Goal: Task Accomplishment & Management: Use online tool/utility

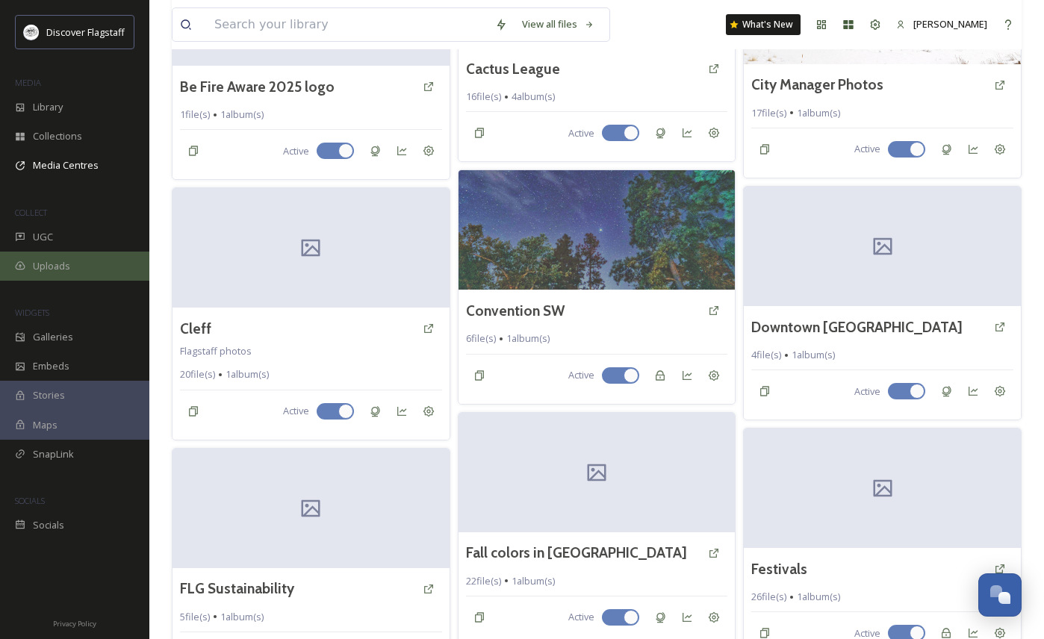
scroll to position [453, 0]
click at [64, 267] on span "Uploads" at bounding box center [51, 266] width 37 height 14
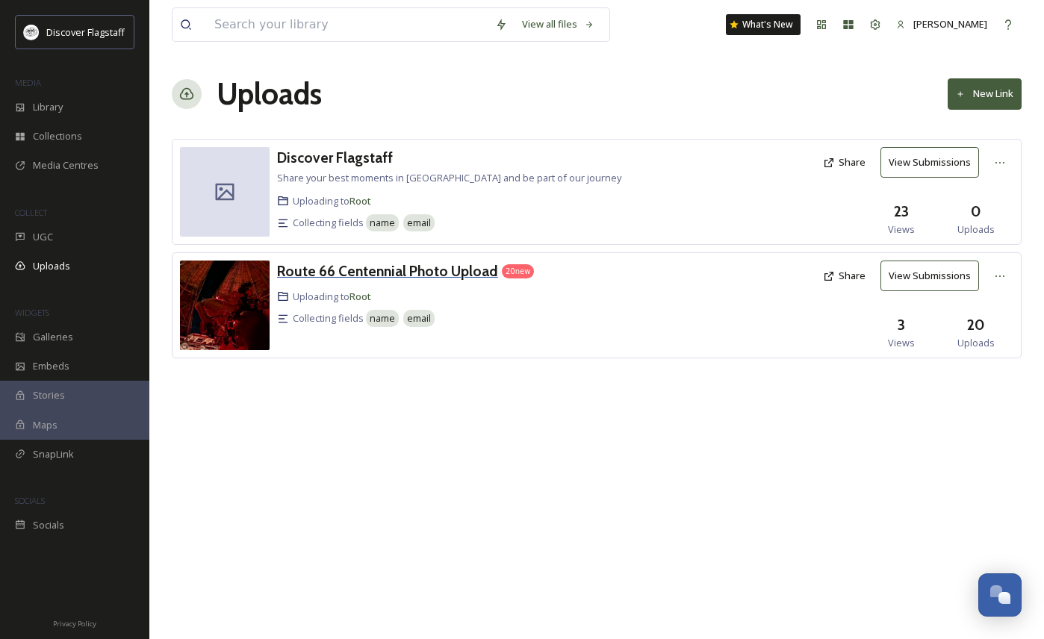
click at [453, 266] on h3 "Route 66 Centennial Photo Upload" at bounding box center [387, 271] width 221 height 18
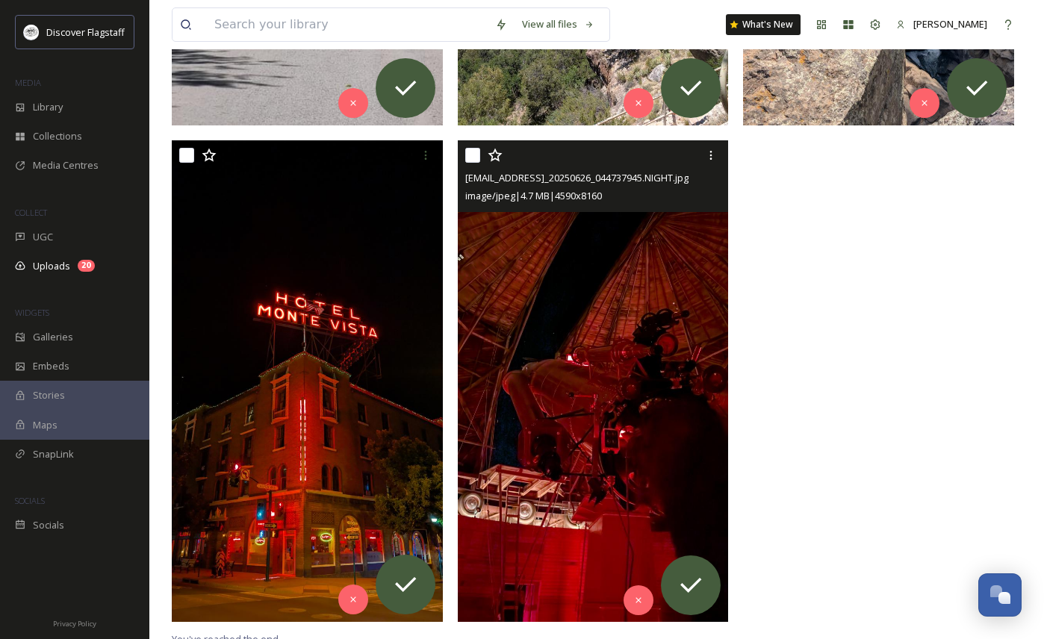
scroll to position [3016, 0]
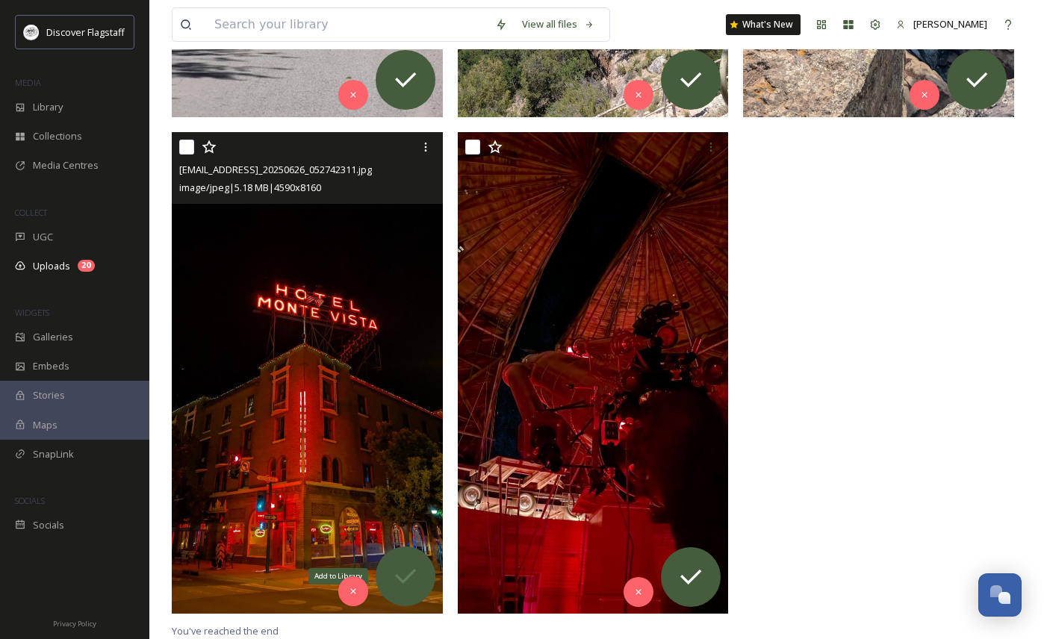
click at [409, 576] on icon at bounding box center [405, 576] width 30 height 30
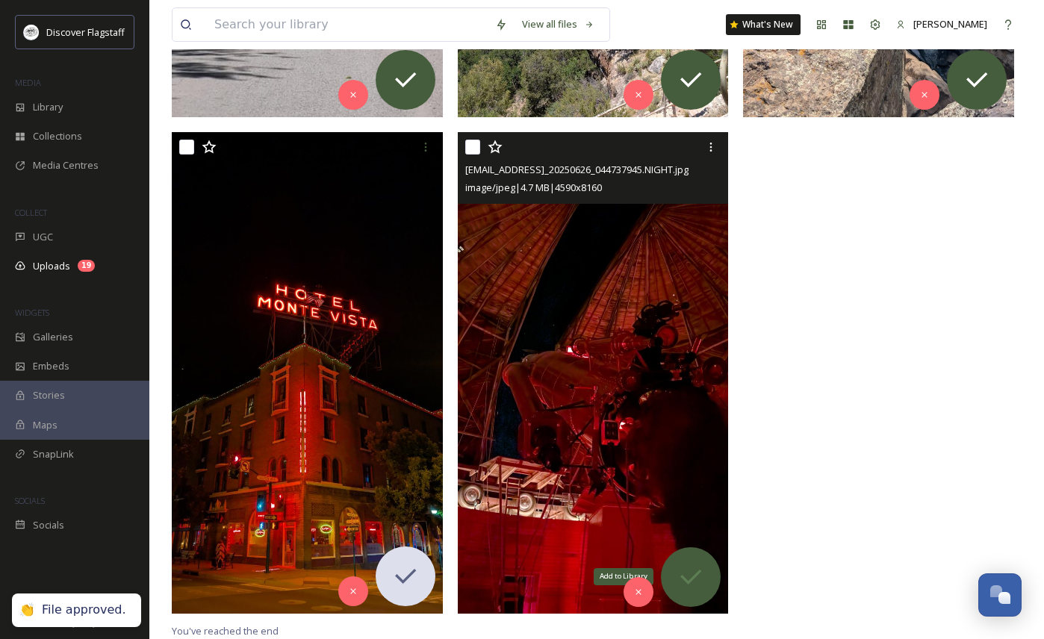
click at [694, 576] on icon at bounding box center [690, 576] width 21 height 15
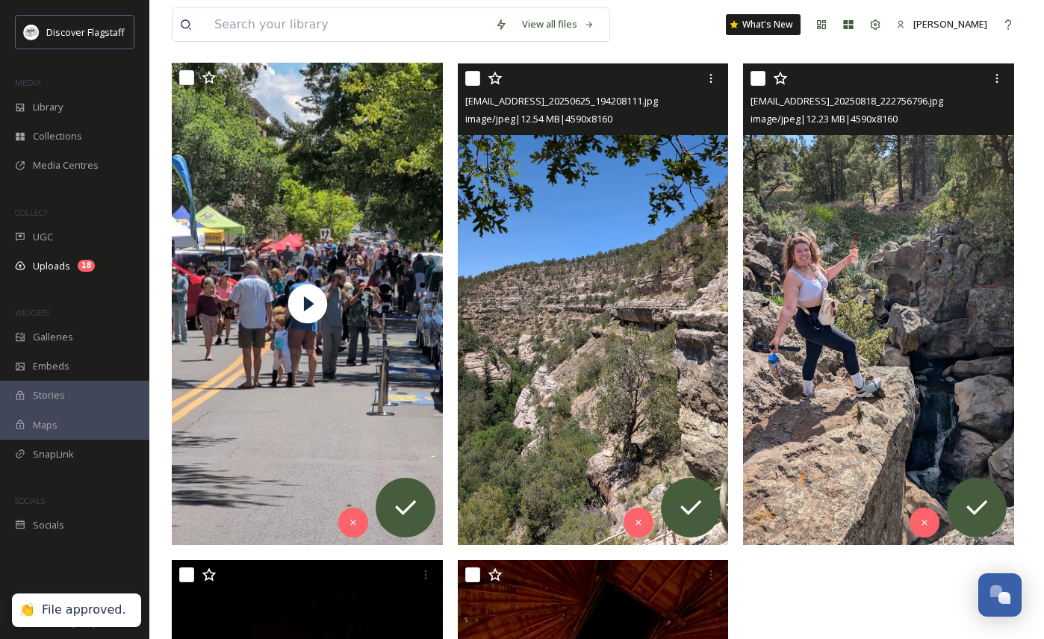
scroll to position [2600, 0]
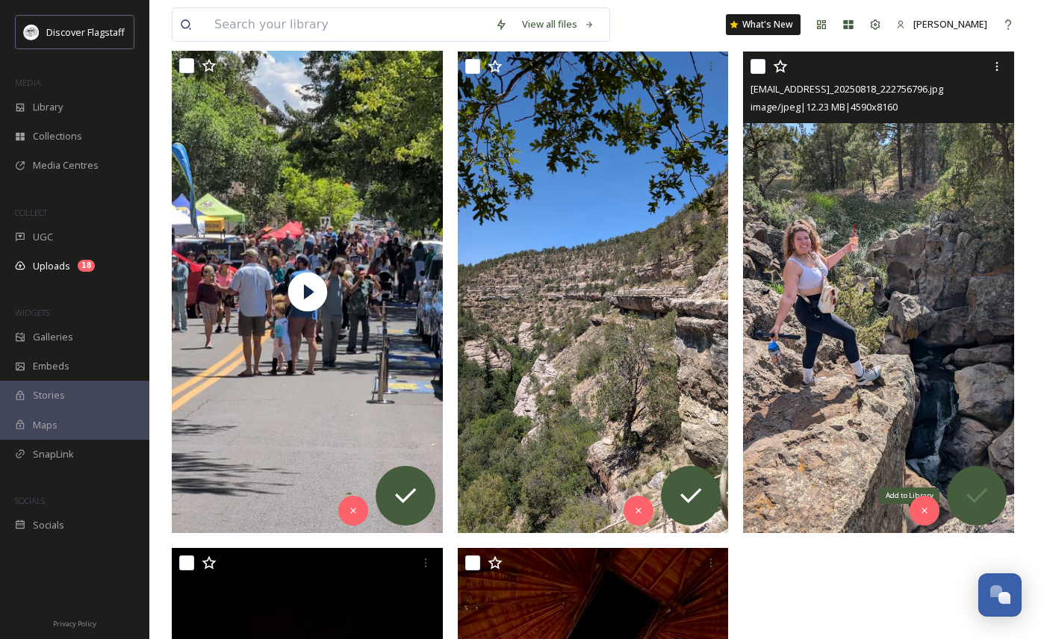
click at [976, 500] on icon at bounding box center [976, 495] width 21 height 15
click at [922, 509] on icon at bounding box center [924, 510] width 10 height 10
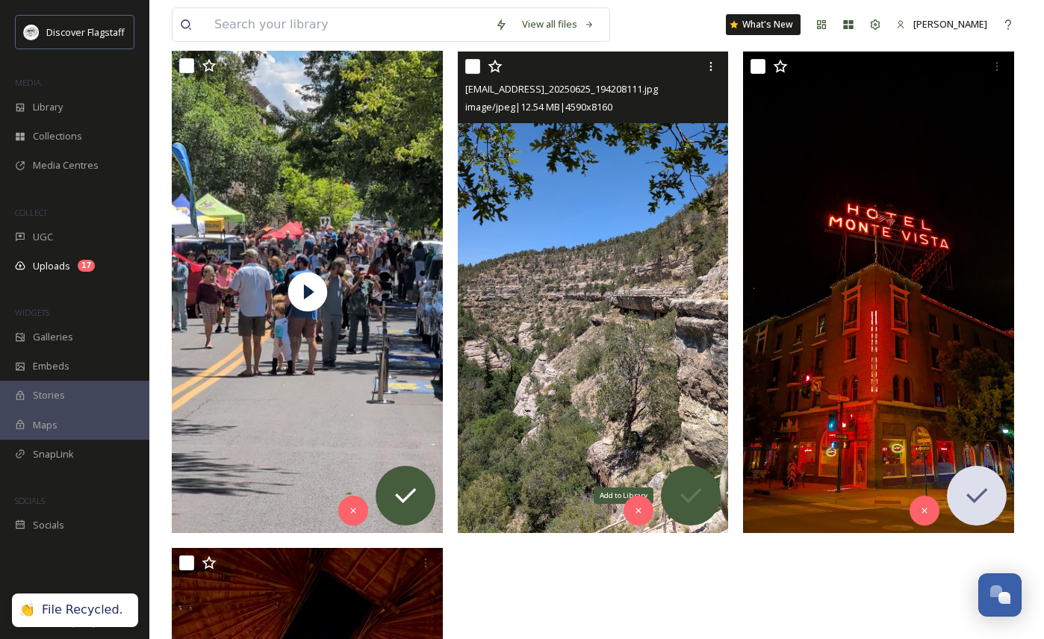
click at [700, 502] on icon at bounding box center [691, 496] width 30 height 30
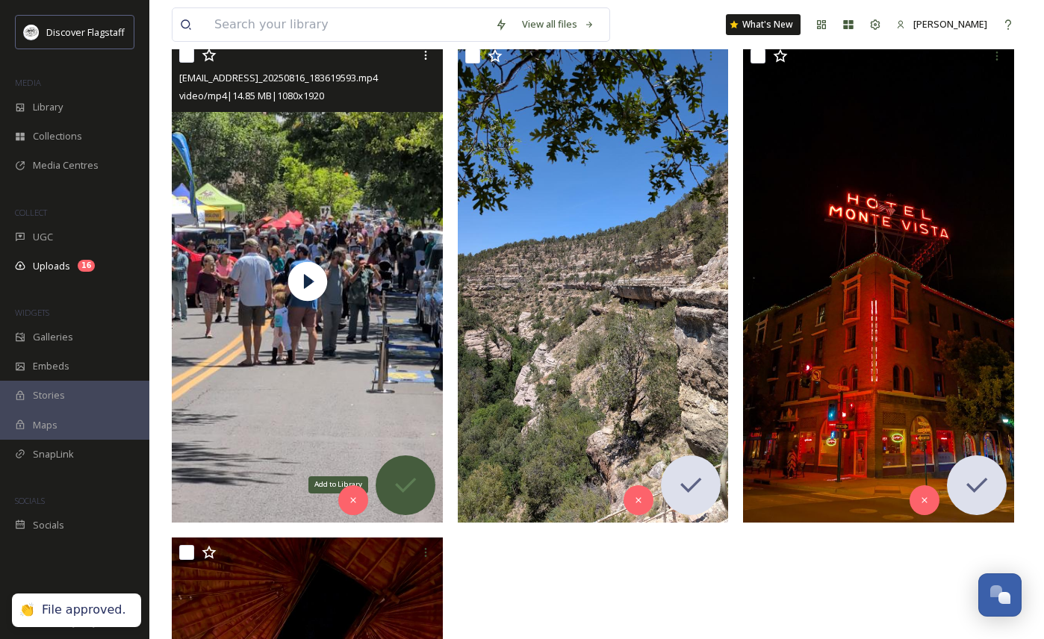
click at [412, 488] on icon at bounding box center [405, 485] width 30 height 30
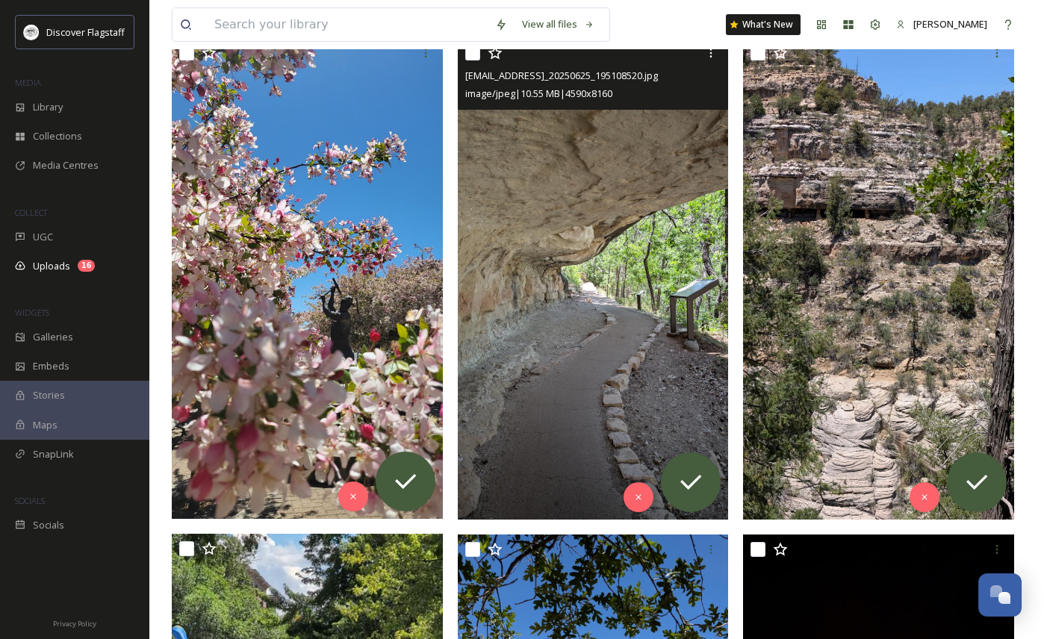
scroll to position [2100, 0]
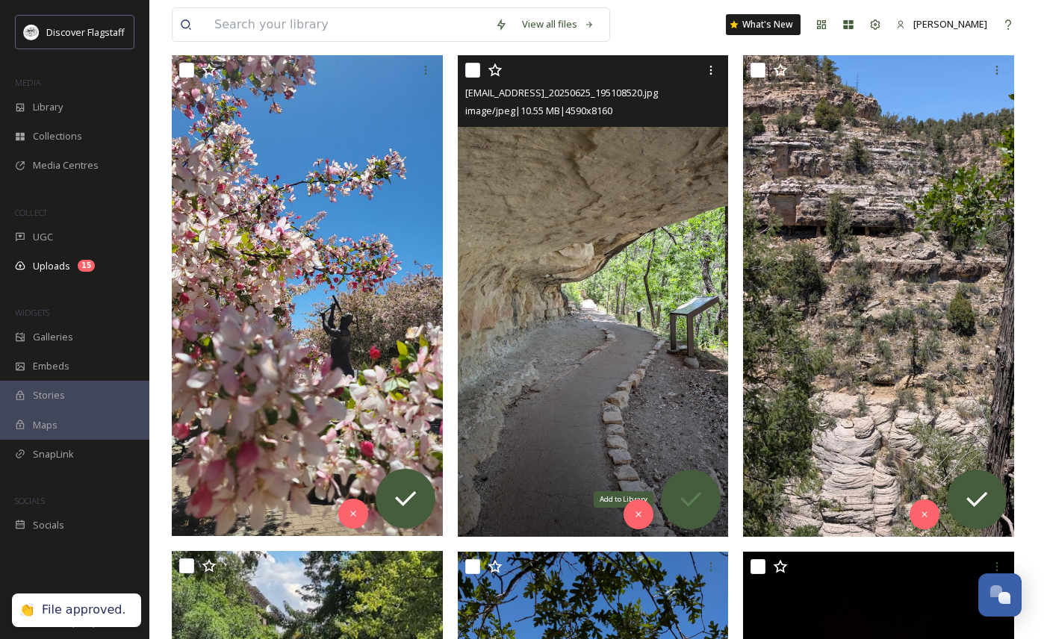
click at [704, 498] on icon at bounding box center [691, 500] width 30 height 30
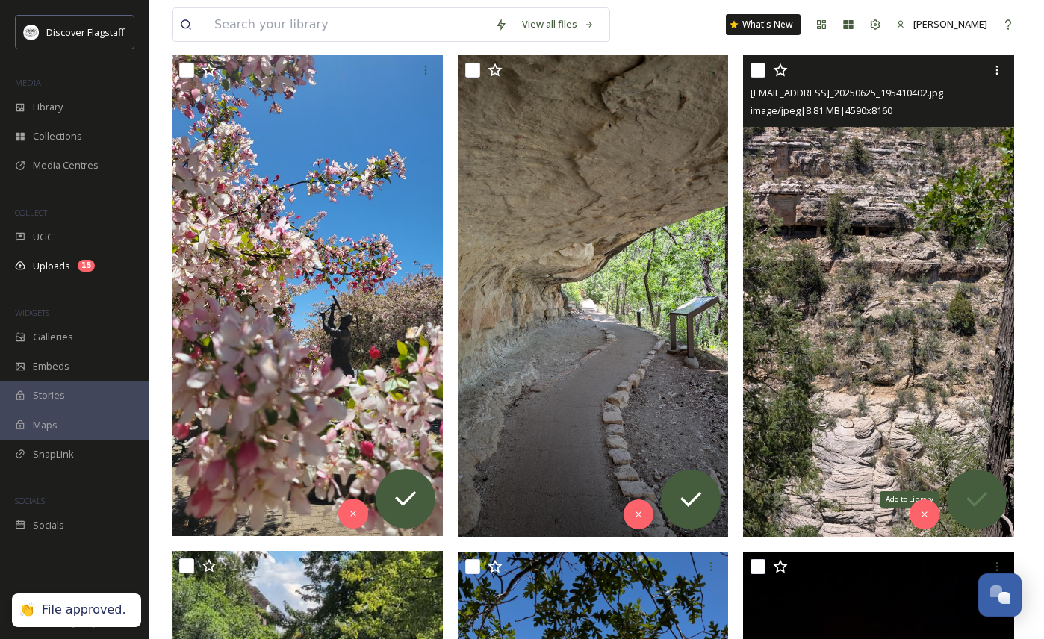
click at [976, 499] on icon at bounding box center [977, 500] width 30 height 30
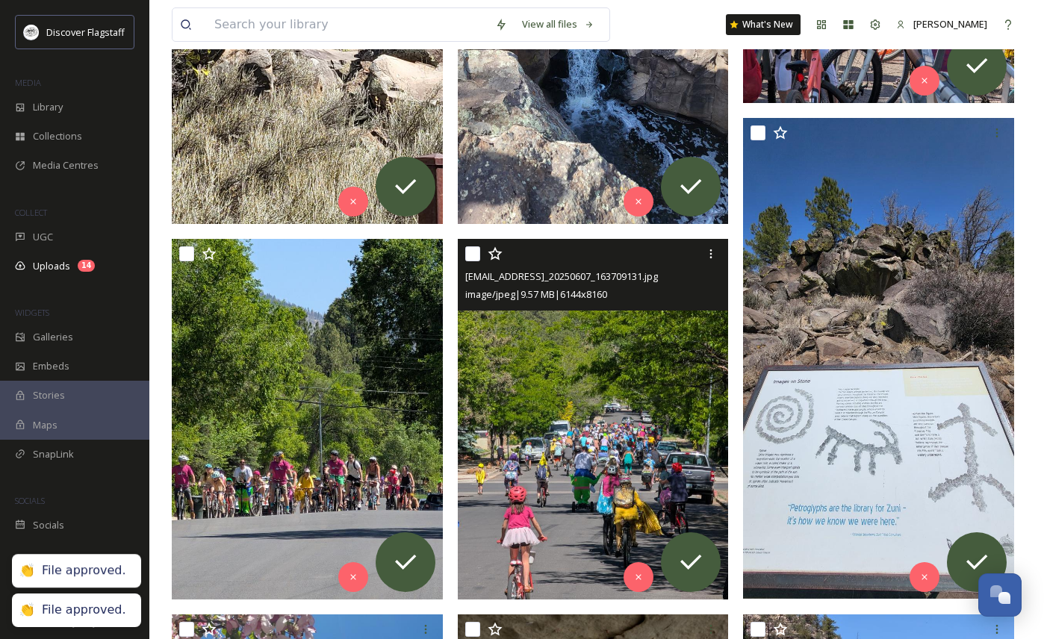
scroll to position [1542, 0]
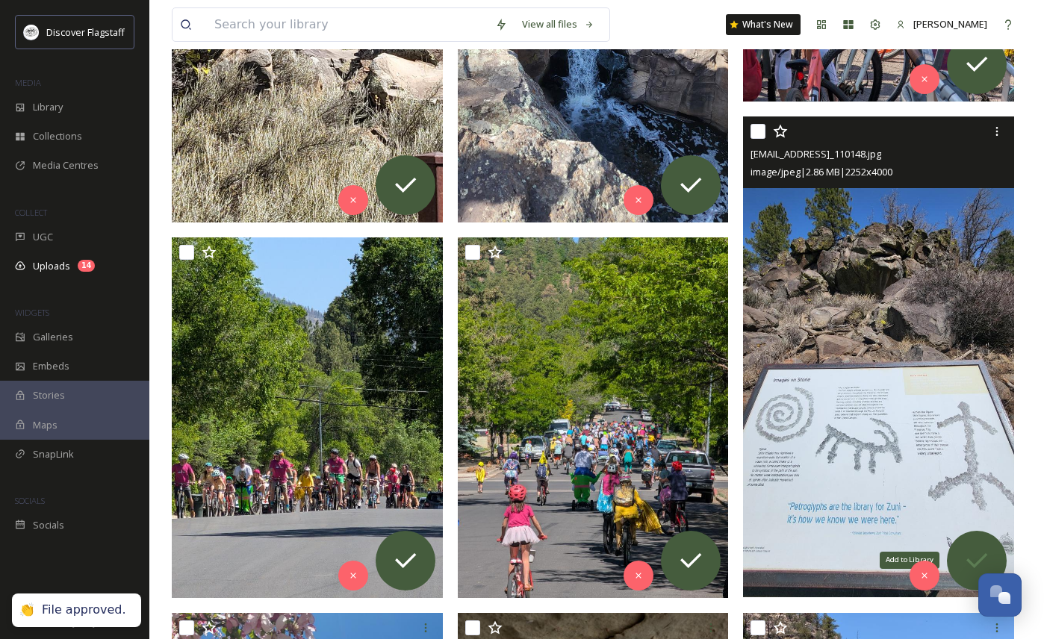
click at [989, 552] on icon at bounding box center [977, 561] width 30 height 30
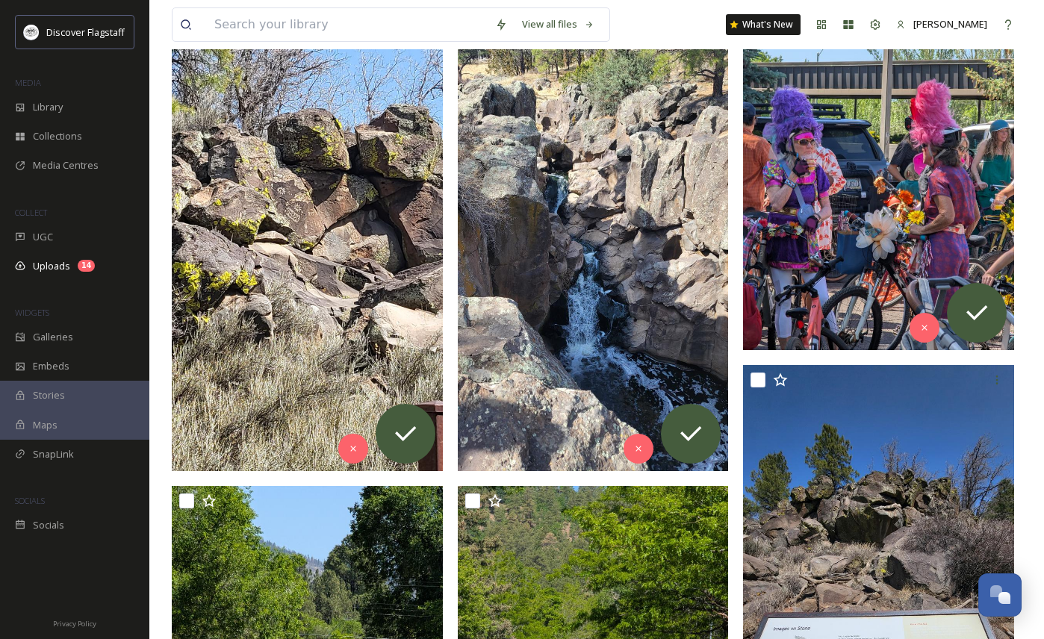
scroll to position [1273, 0]
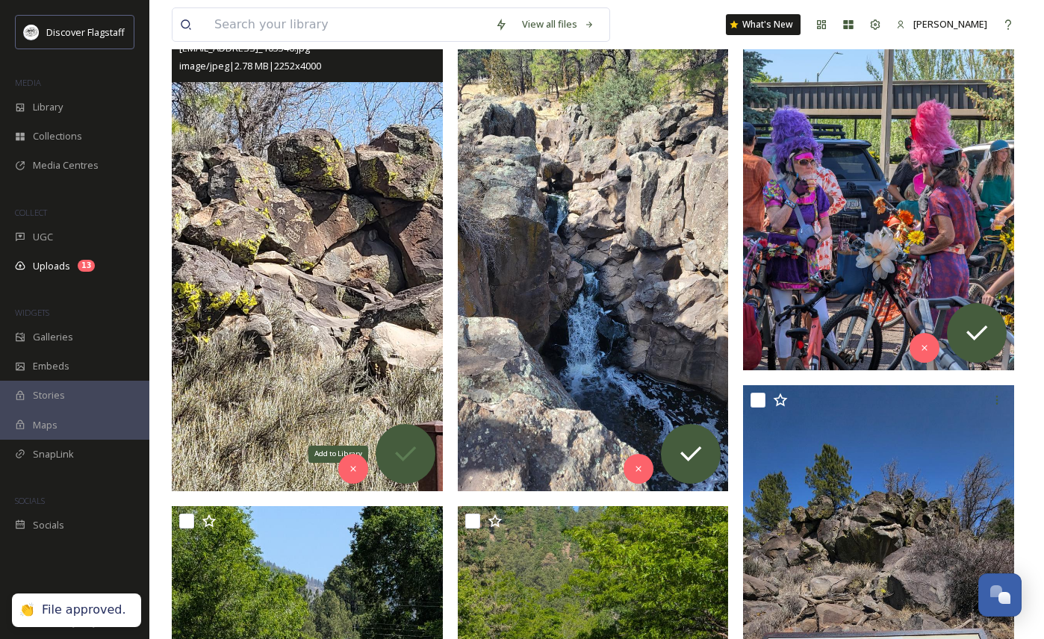
click at [414, 443] on icon at bounding box center [405, 454] width 30 height 30
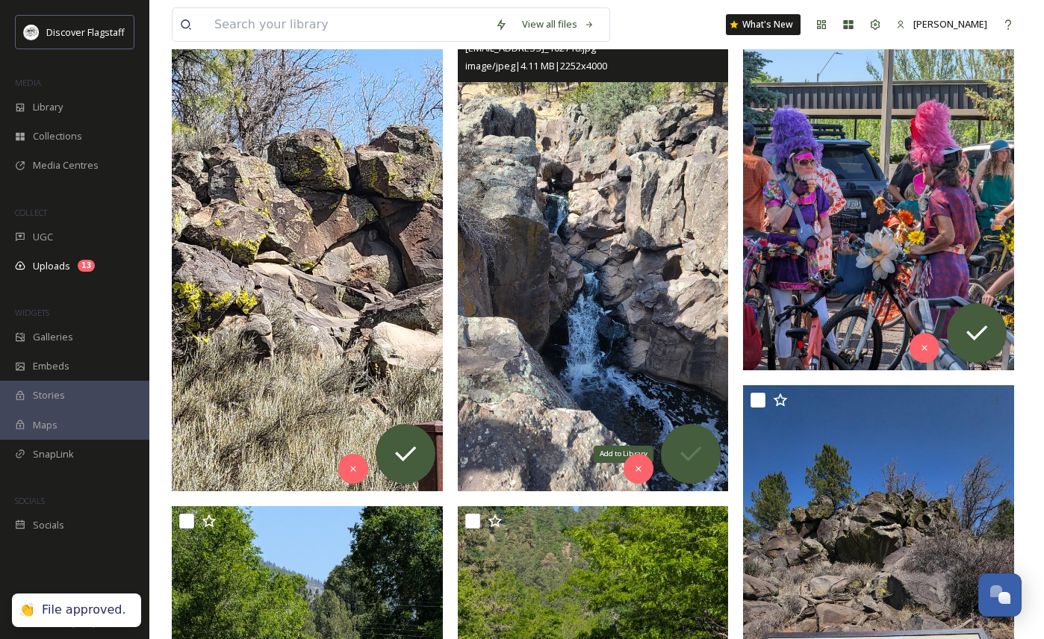
click at [704, 452] on icon at bounding box center [691, 454] width 30 height 30
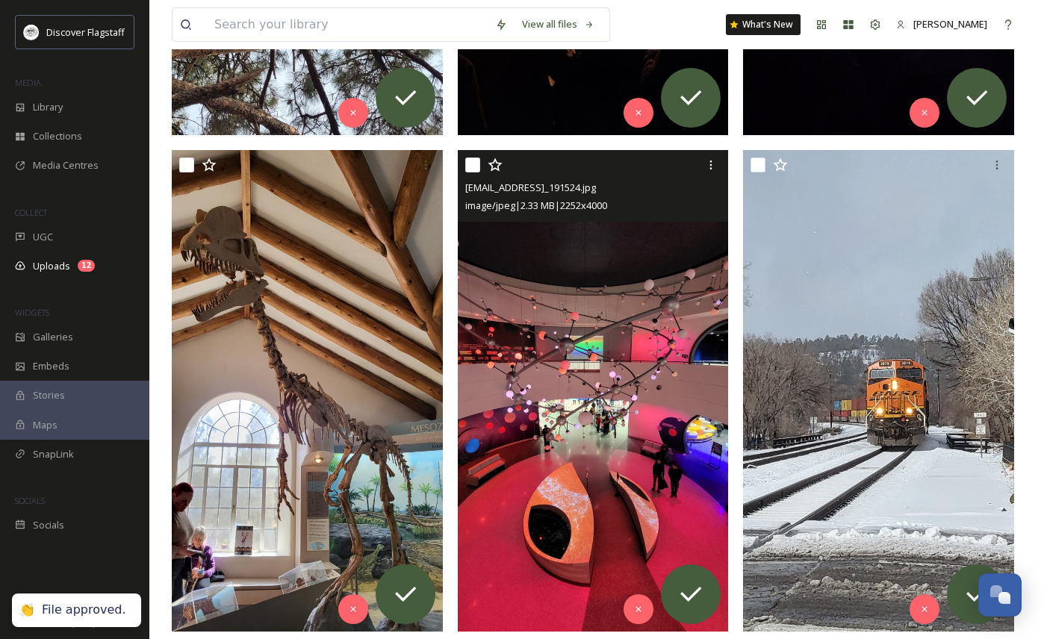
scroll to position [635, 0]
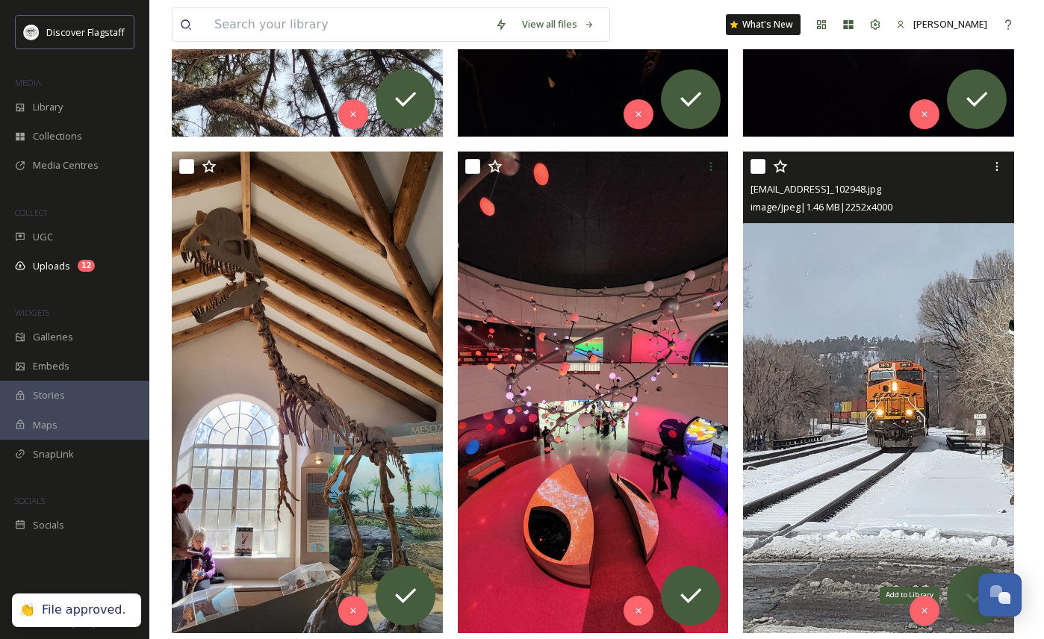
click at [962, 590] on icon at bounding box center [977, 596] width 30 height 30
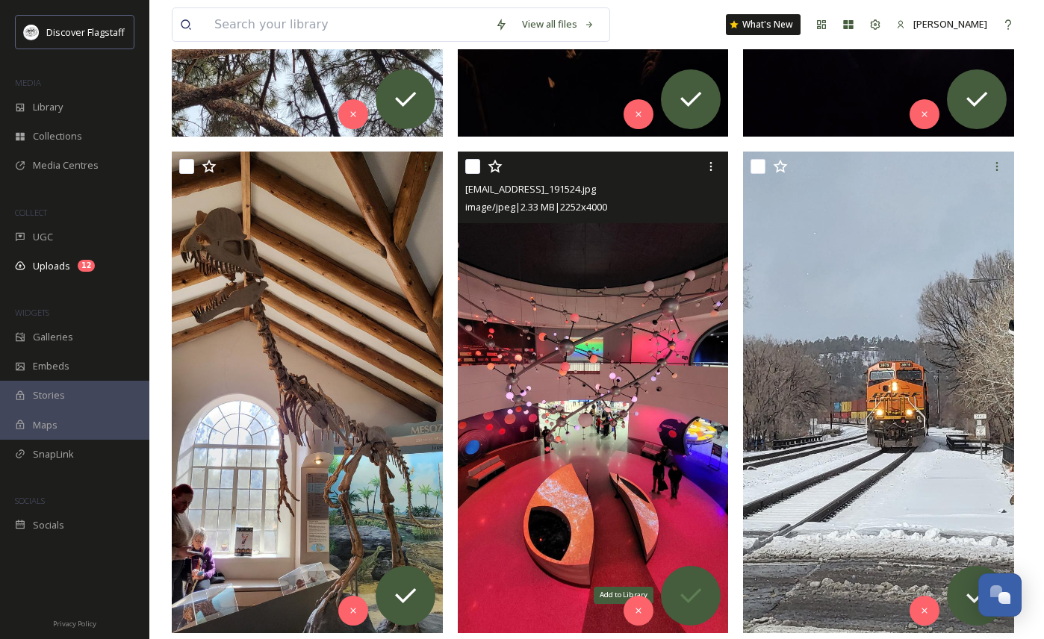
click at [696, 591] on icon at bounding box center [691, 596] width 30 height 30
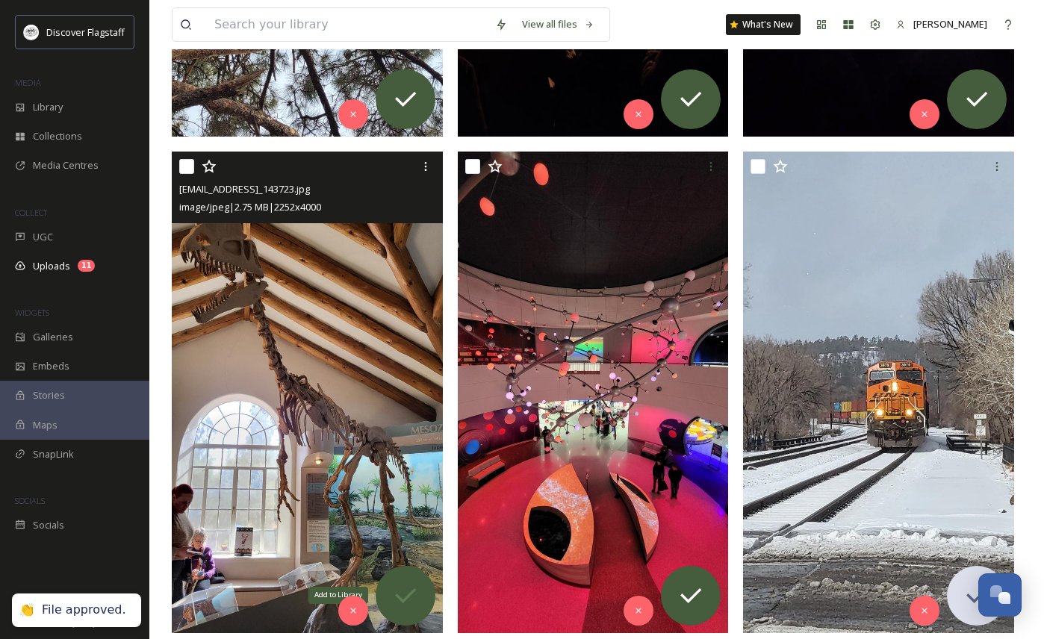
click at [407, 597] on icon at bounding box center [405, 595] width 21 height 15
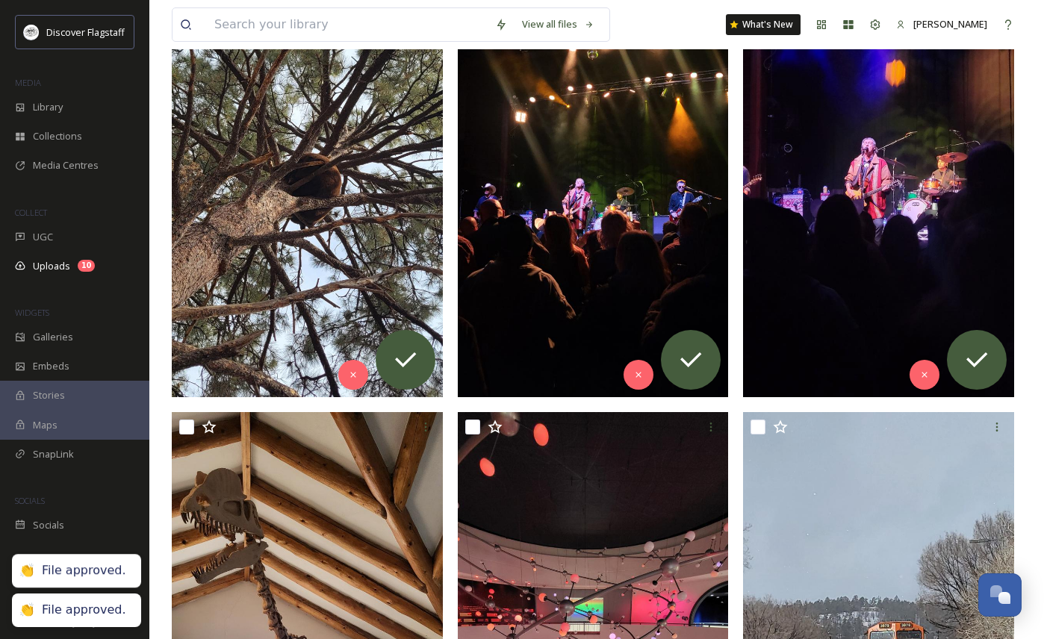
scroll to position [373, 0]
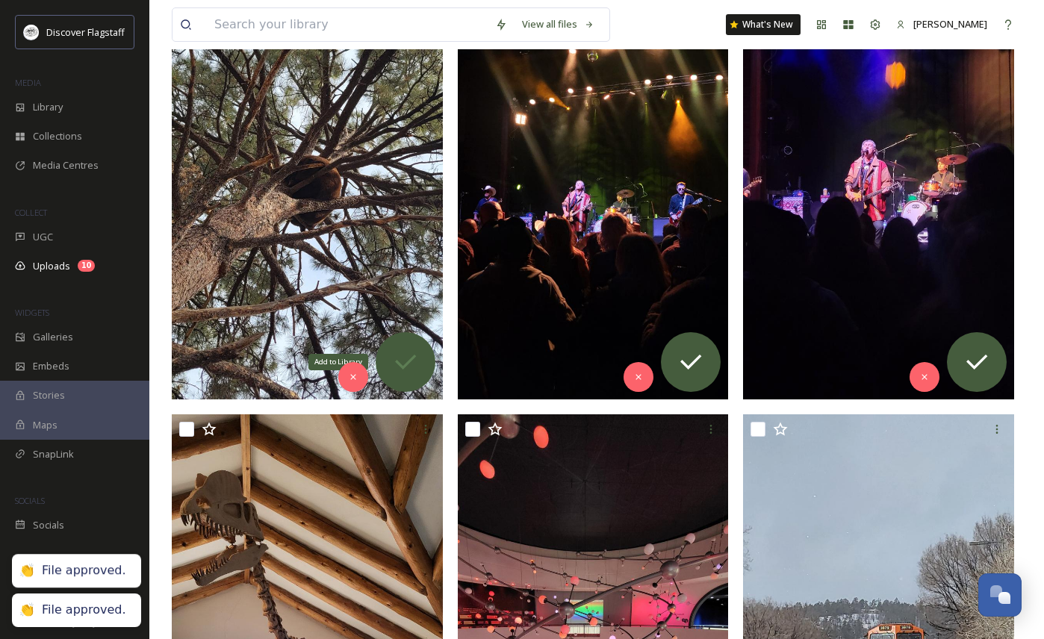
click at [414, 363] on icon at bounding box center [405, 362] width 30 height 30
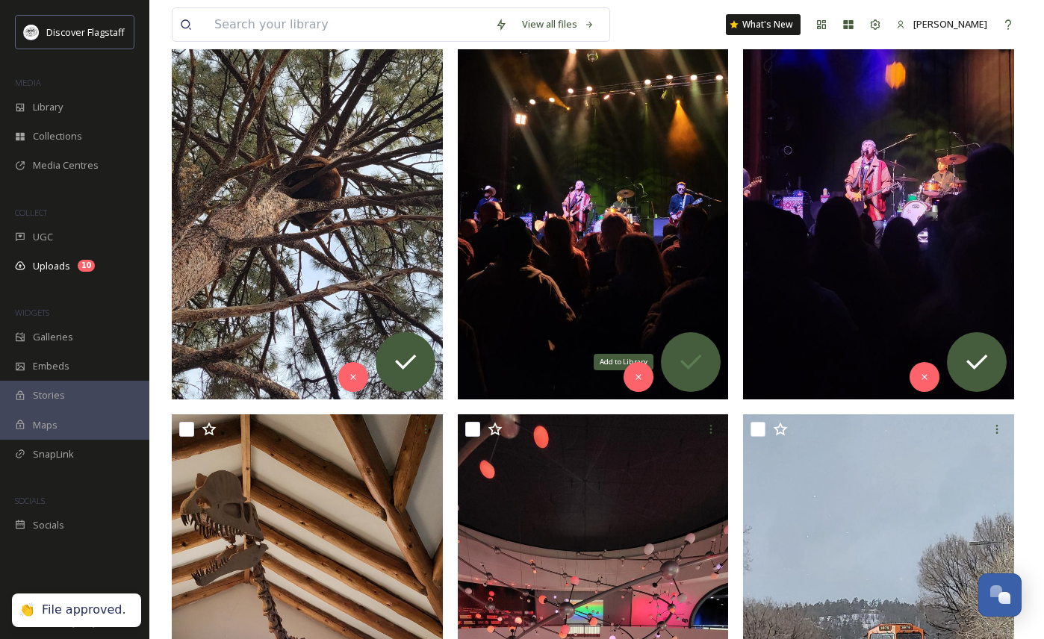
click at [693, 358] on icon at bounding box center [691, 362] width 30 height 30
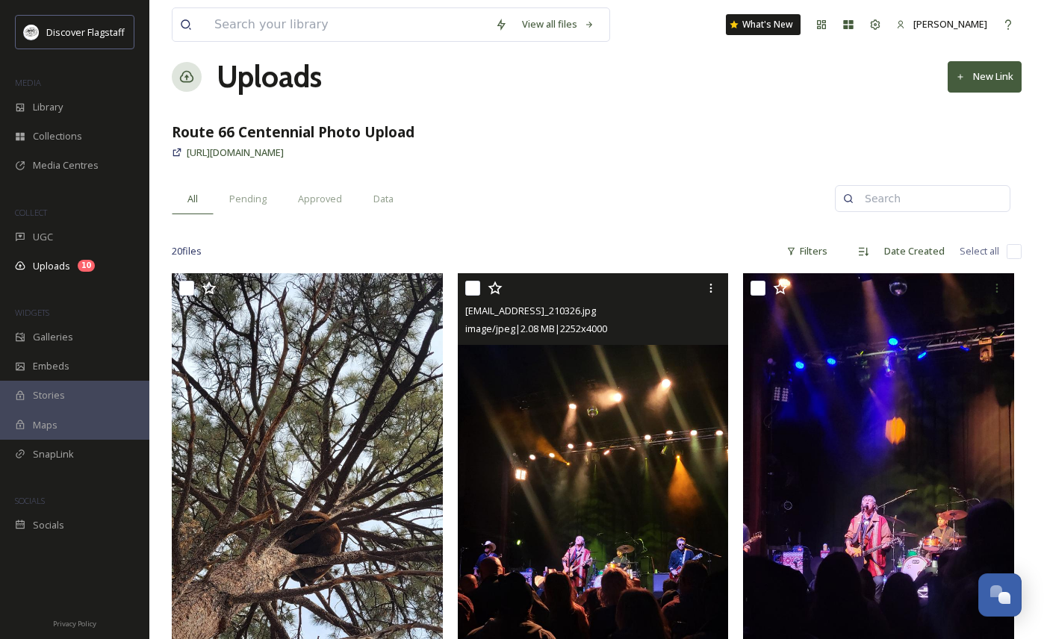
scroll to position [0, 0]
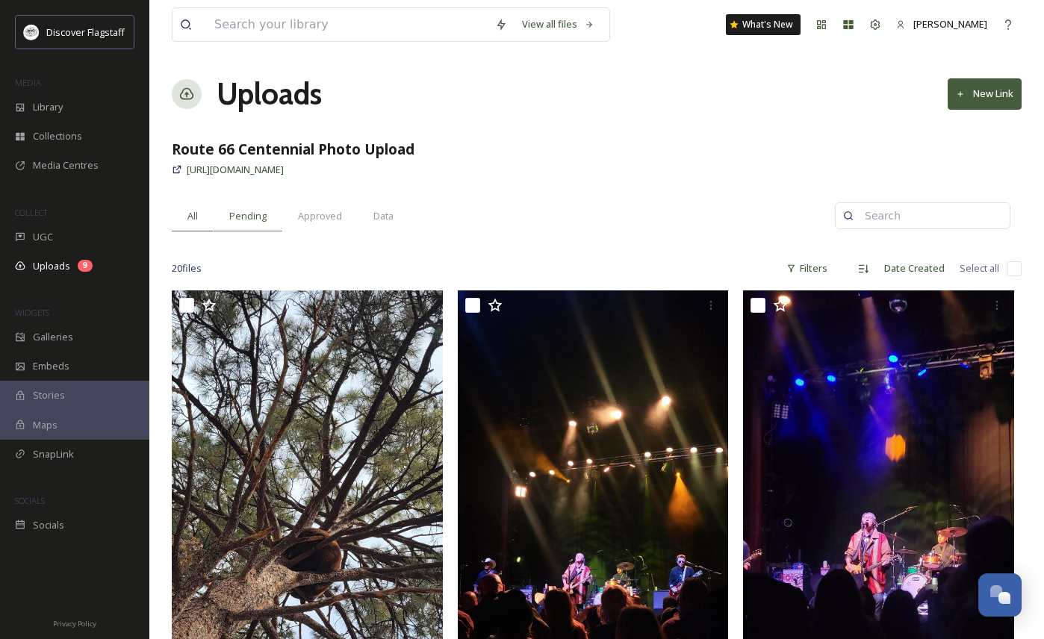
click at [260, 220] on span "Pending" at bounding box center [247, 216] width 37 height 14
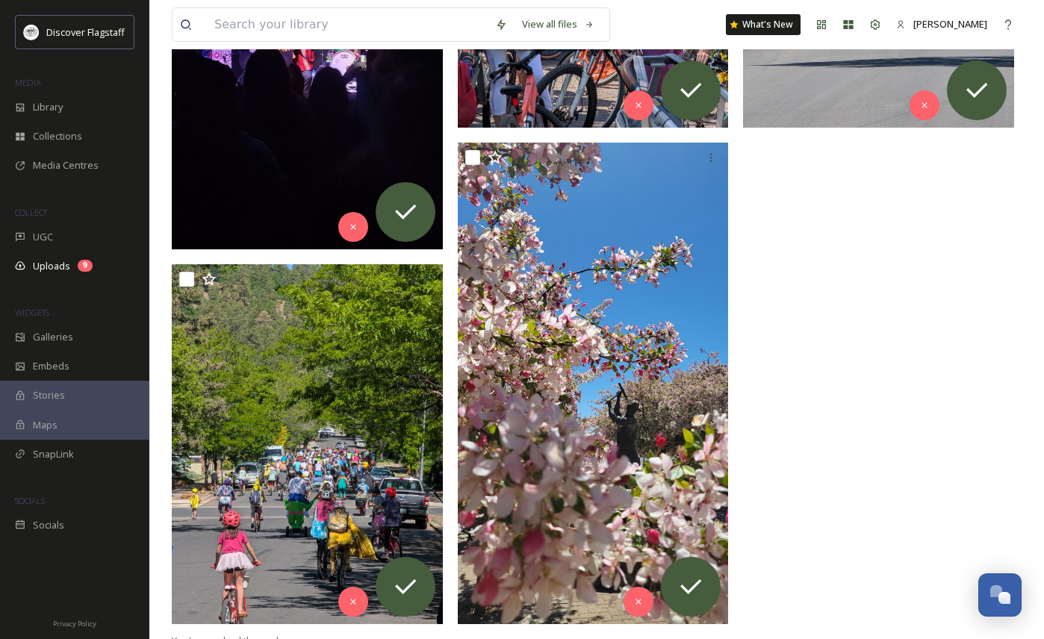
scroll to position [533, 0]
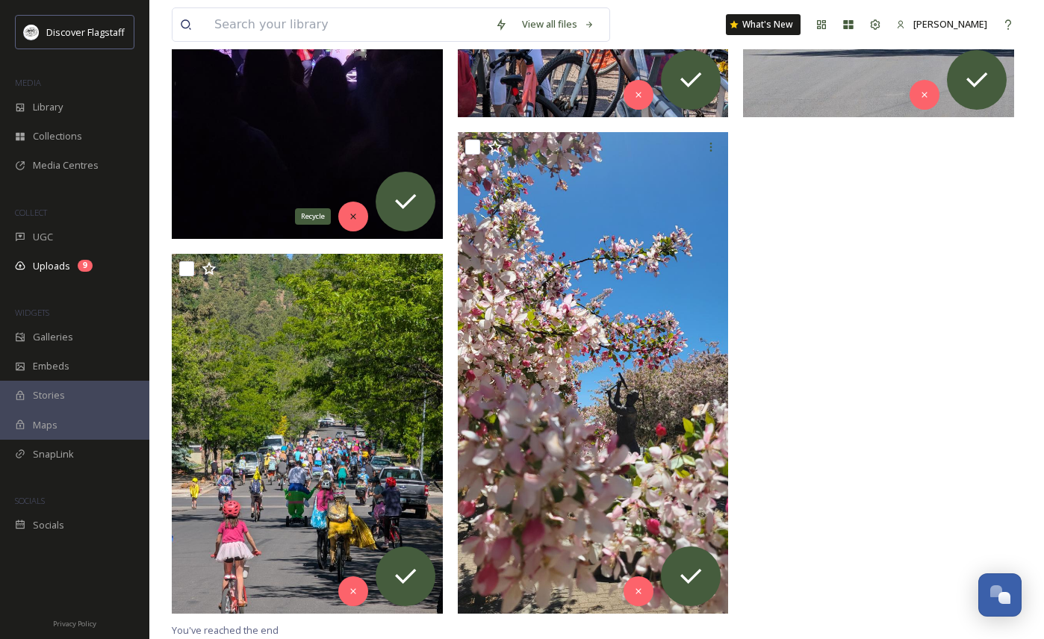
click at [354, 213] on icon at bounding box center [353, 216] width 10 height 10
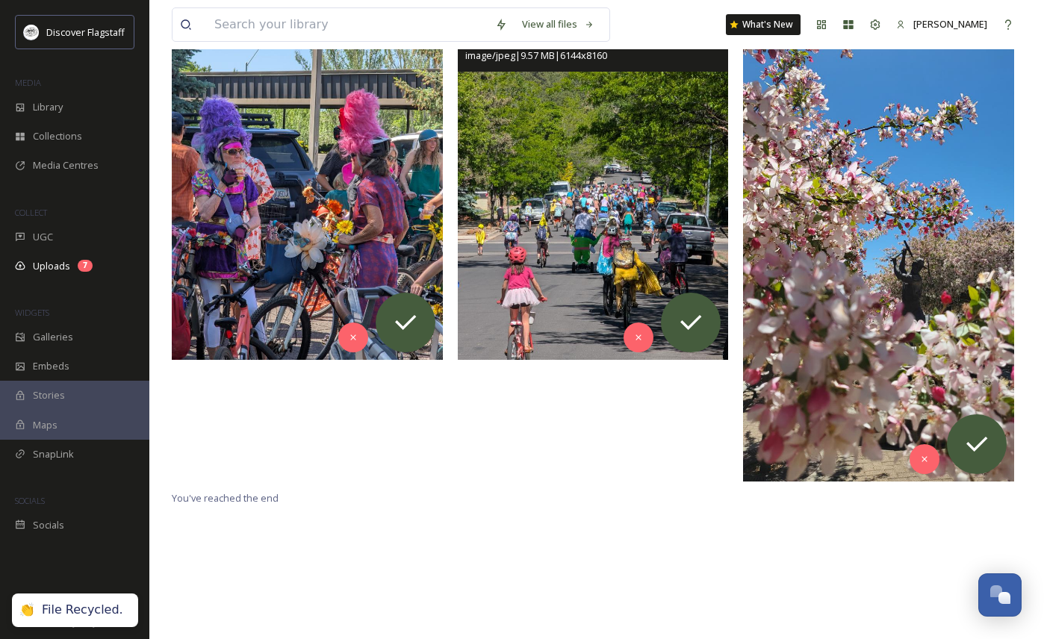
scroll to position [290, 0]
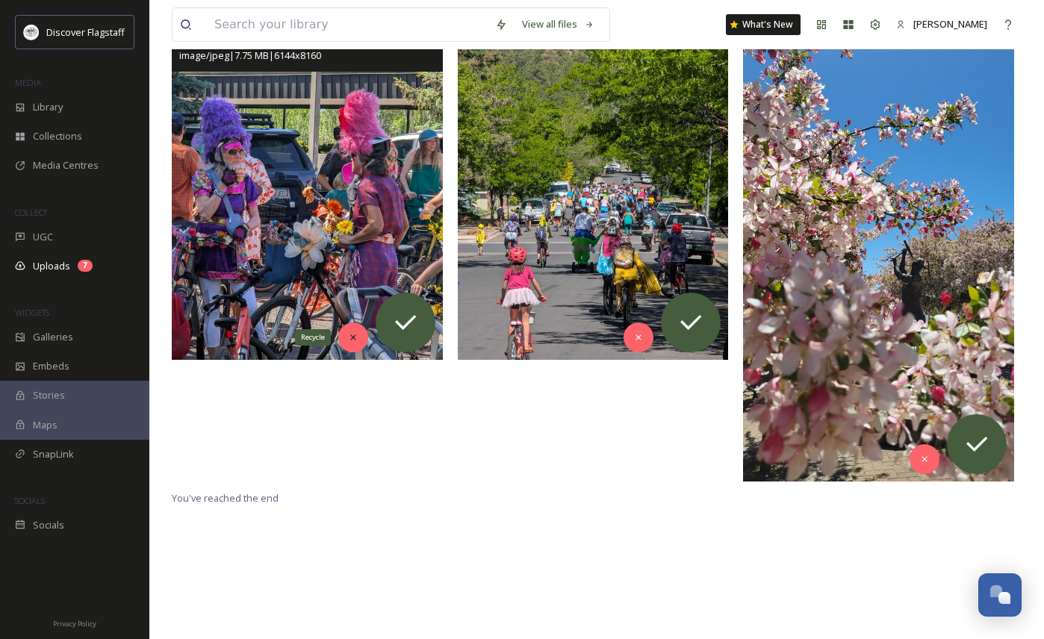
click at [354, 335] on icon at bounding box center [352, 337] width 5 height 5
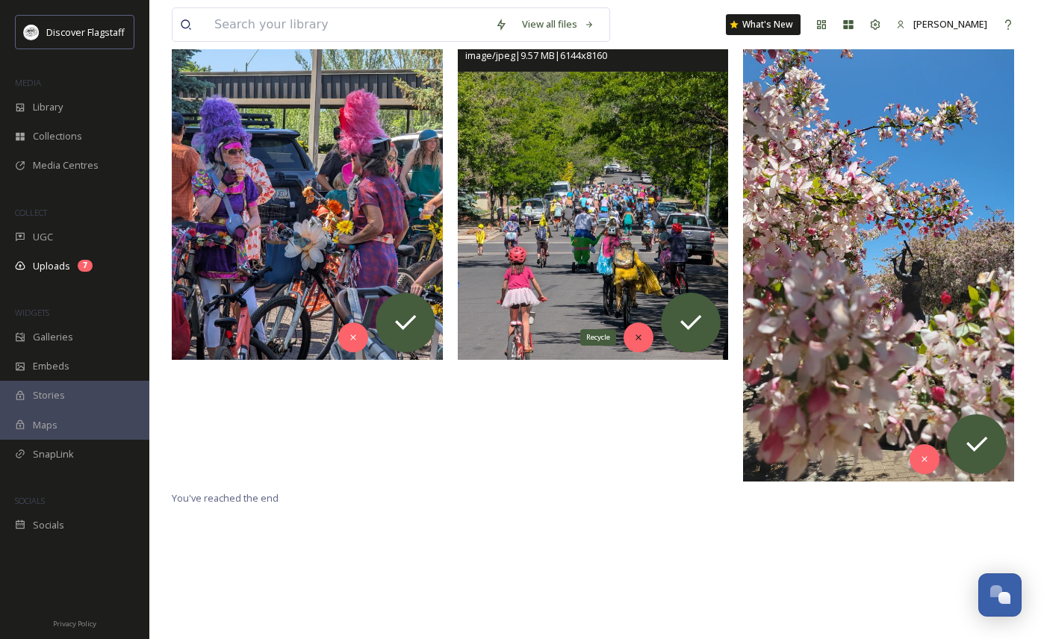
click at [640, 342] on icon at bounding box center [638, 337] width 10 height 10
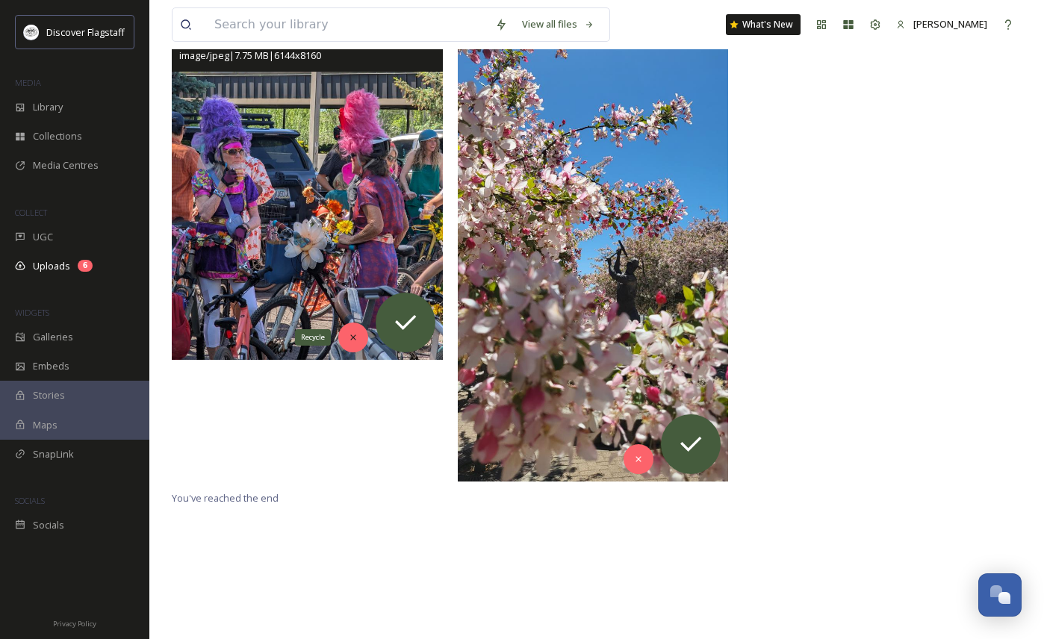
click at [356, 331] on div "Recycle" at bounding box center [353, 338] width 30 height 30
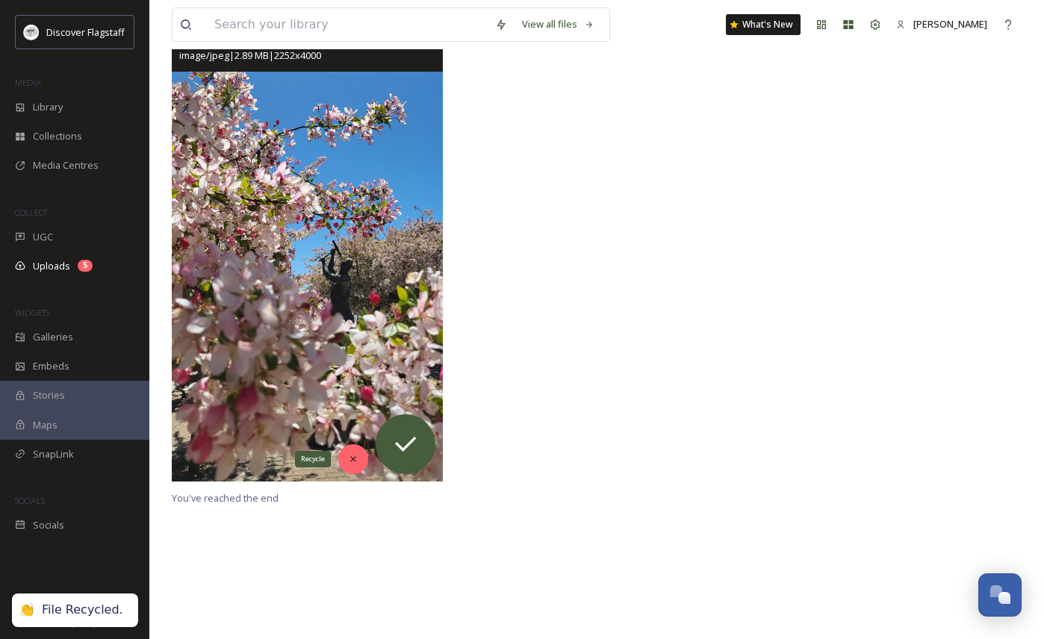
click at [349, 459] on icon at bounding box center [353, 459] width 10 height 10
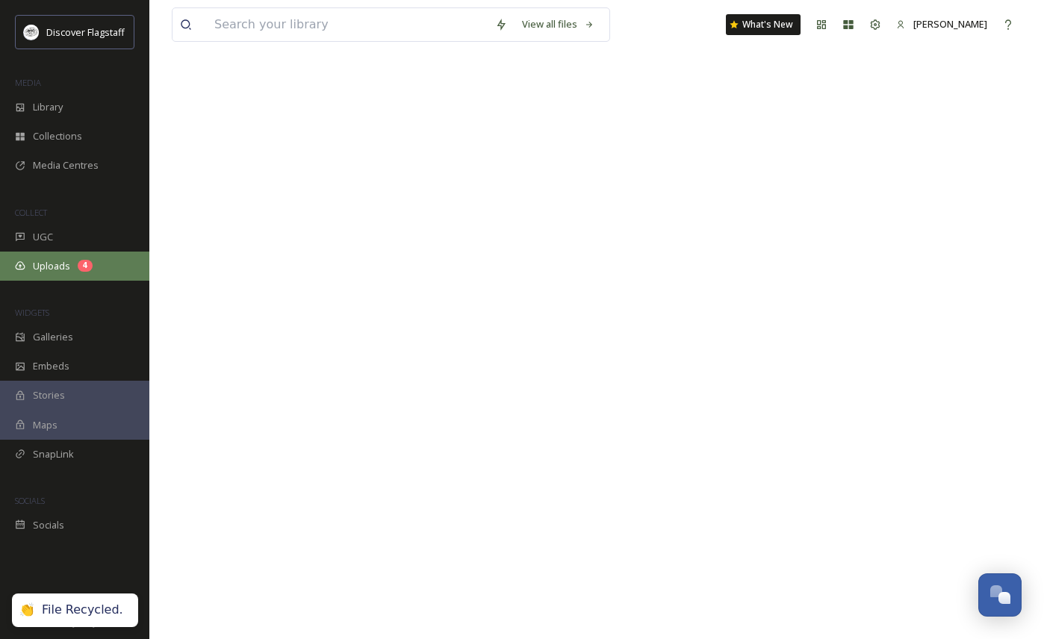
click at [55, 269] on span "Uploads" at bounding box center [51, 266] width 37 height 14
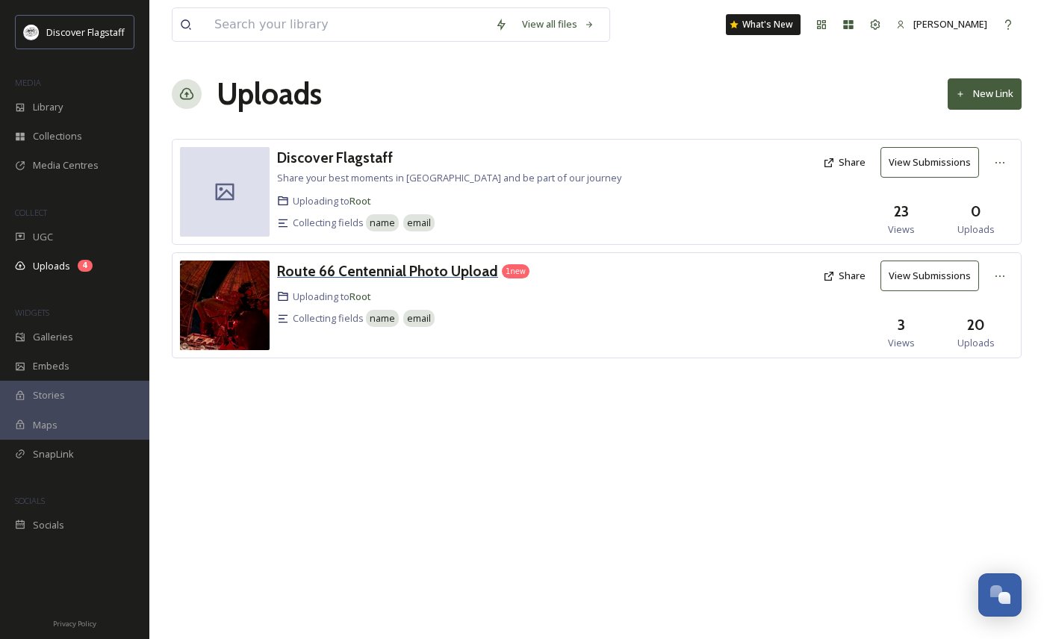
click at [445, 273] on h3 "Route 66 Centennial Photo Upload" at bounding box center [387, 271] width 221 height 18
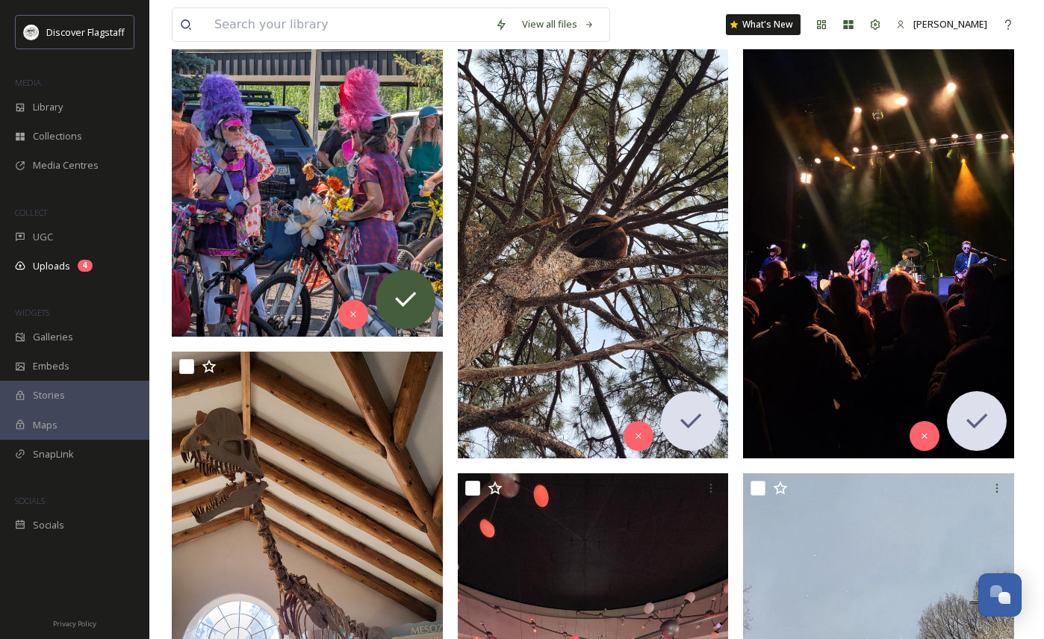
scroll to position [295, 0]
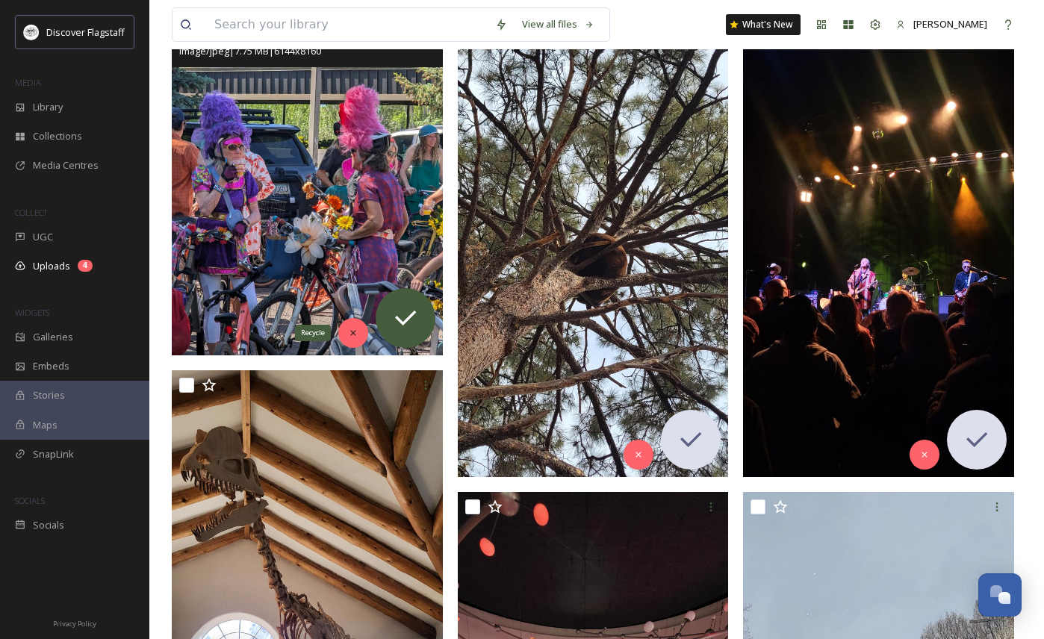
click at [359, 329] on div "Recycle" at bounding box center [353, 333] width 30 height 30
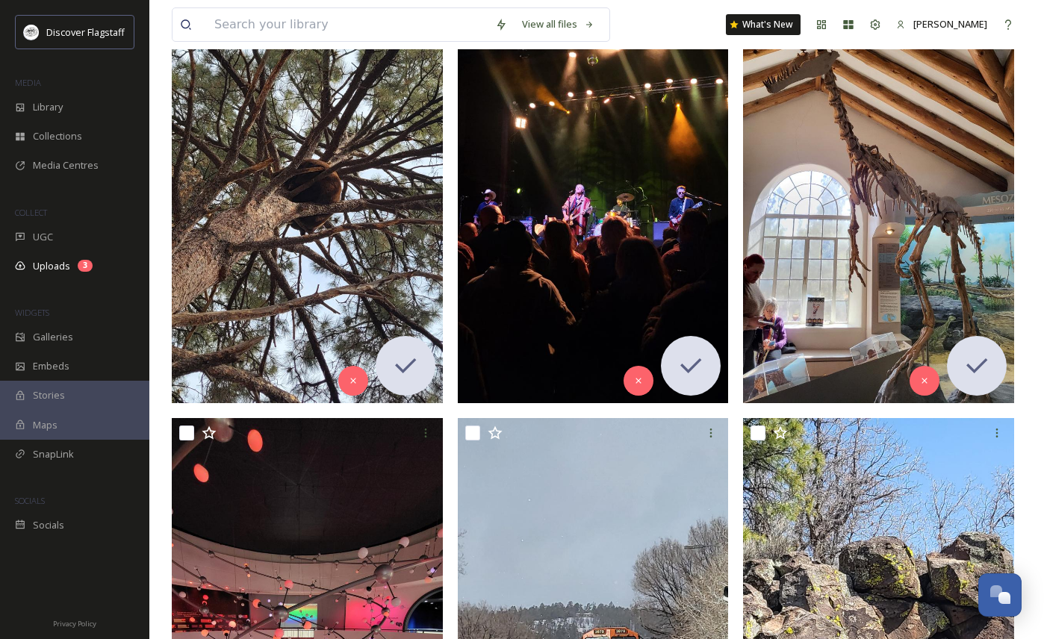
scroll to position [0, 0]
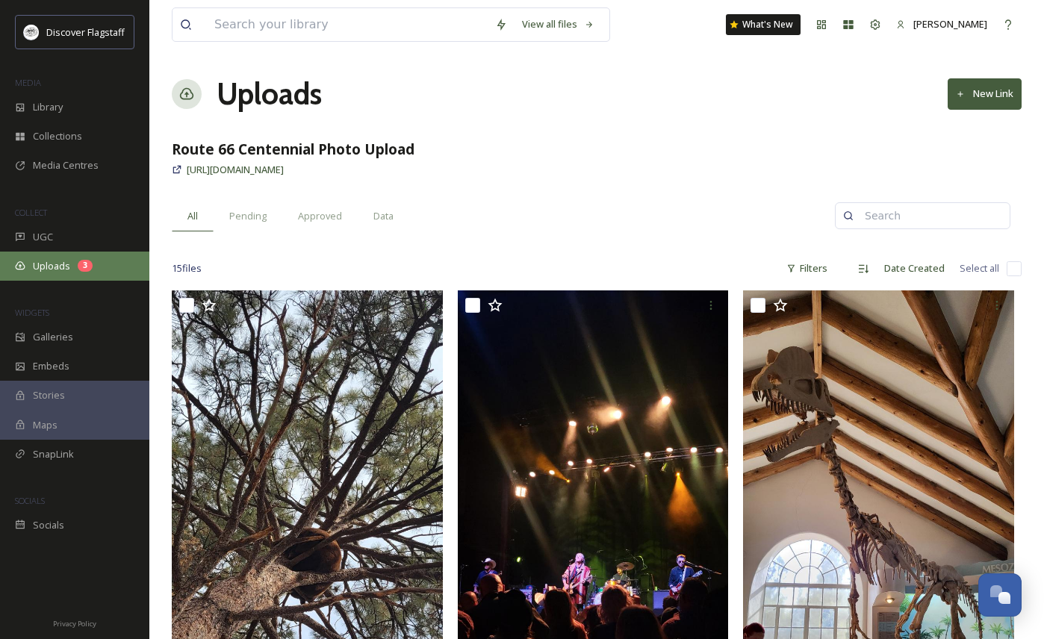
click at [92, 267] on div "Uploads 3" at bounding box center [74, 266] width 149 height 29
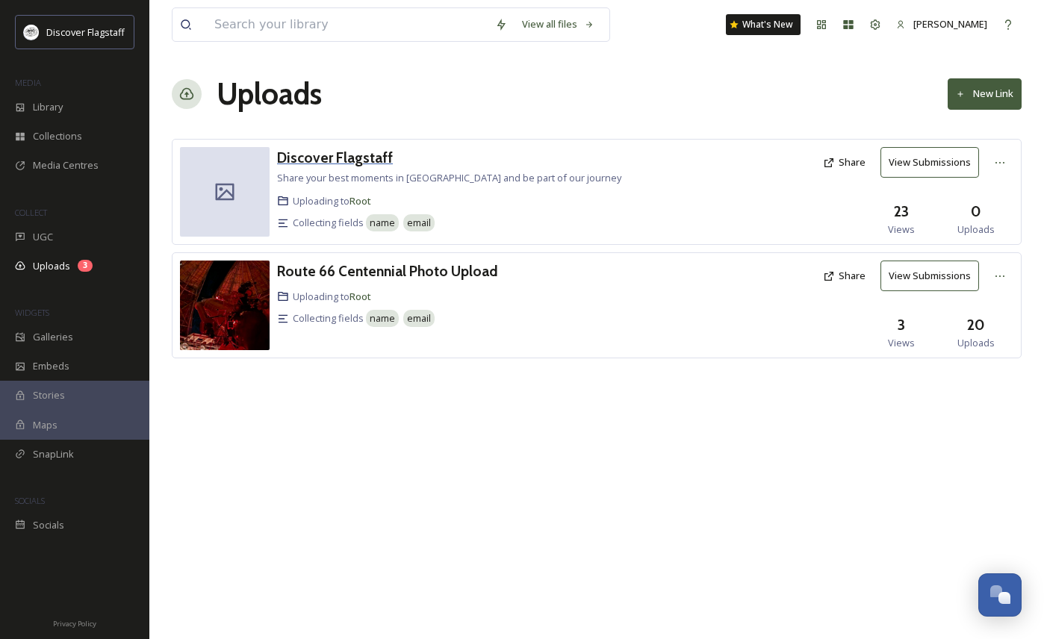
click at [334, 161] on h3 "Discover Flagstaff" at bounding box center [335, 158] width 116 height 18
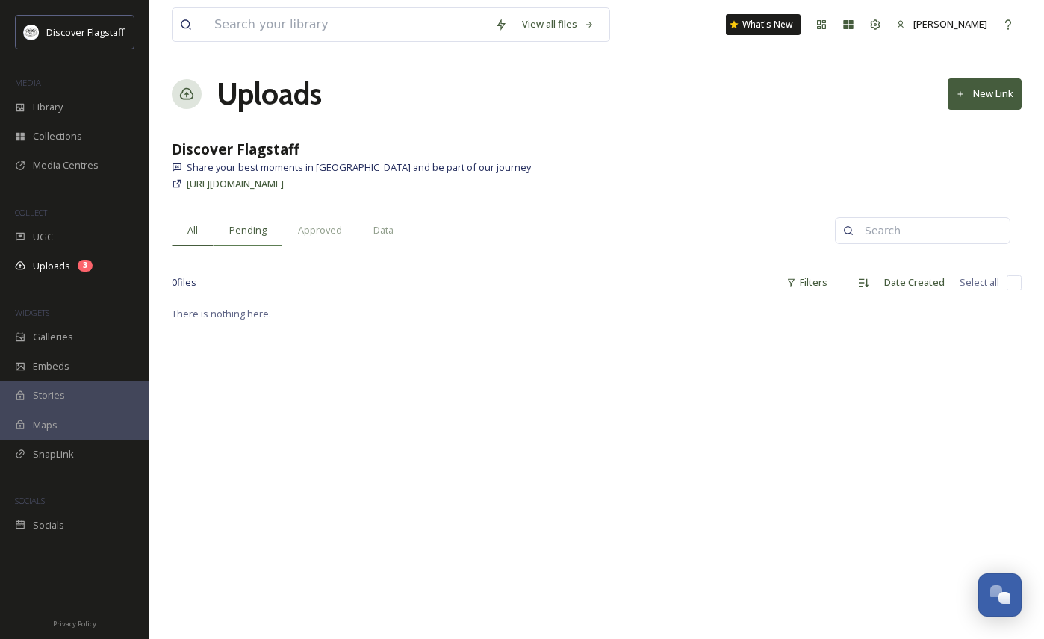
click at [259, 229] on span "Pending" at bounding box center [247, 230] width 37 height 14
click at [199, 234] on div "All" at bounding box center [193, 230] width 42 height 31
click at [284, 185] on span "[URL][DOMAIN_NAME]" at bounding box center [235, 183] width 97 height 13
click at [62, 273] on div "Uploads 3" at bounding box center [74, 266] width 149 height 29
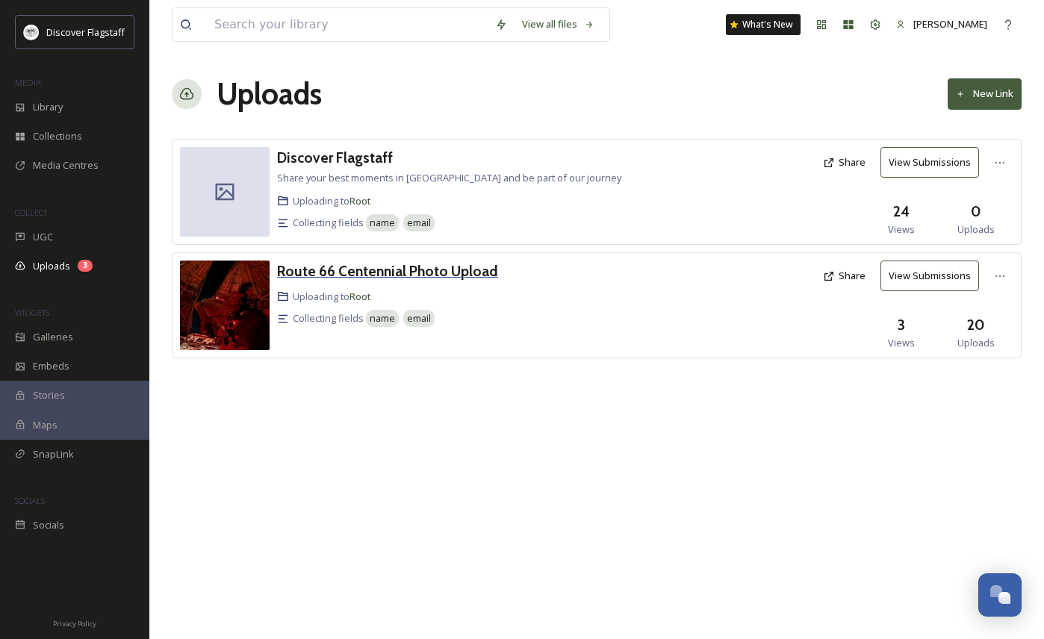
click at [393, 278] on h3 "Route 66 Centennial Photo Upload" at bounding box center [387, 271] width 221 height 18
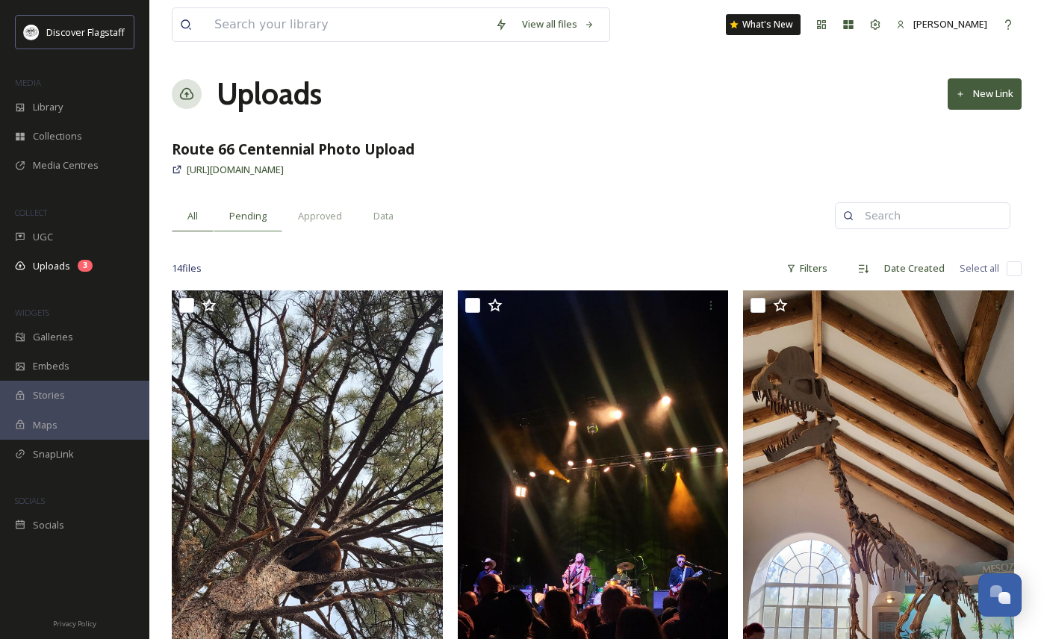
click at [246, 221] on span "Pending" at bounding box center [247, 216] width 37 height 14
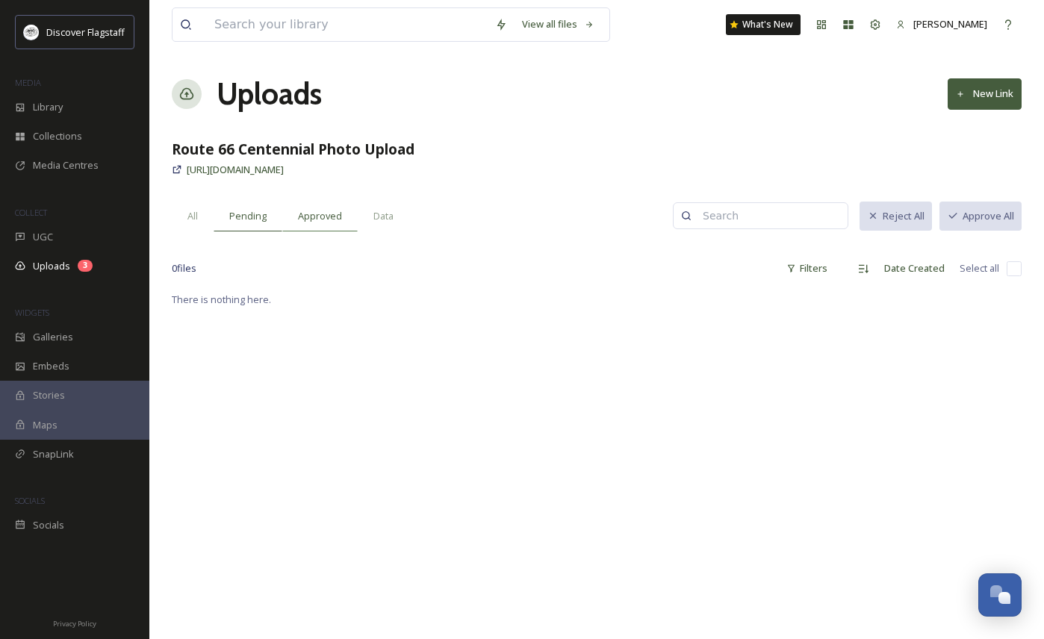
click at [328, 218] on span "Approved" at bounding box center [320, 216] width 44 height 14
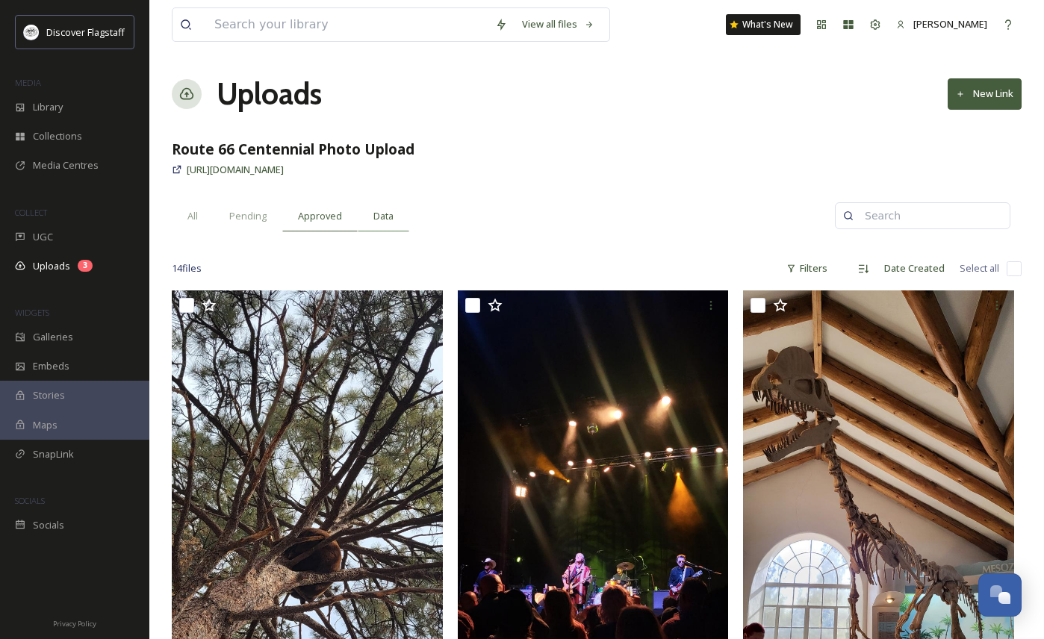
click at [387, 217] on span "Data" at bounding box center [383, 216] width 20 height 14
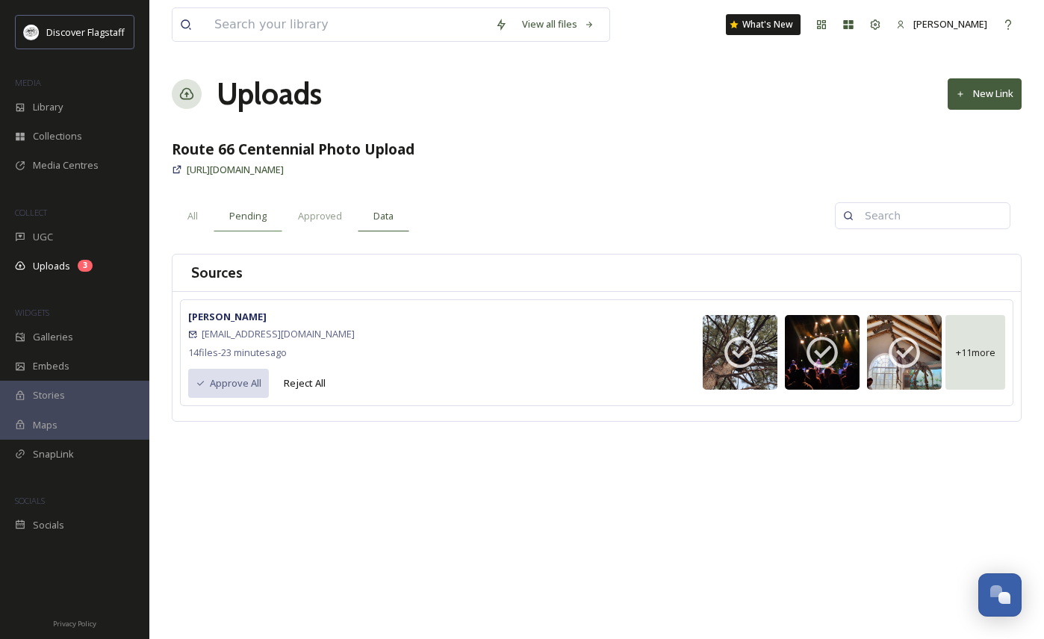
click at [240, 221] on span "Pending" at bounding box center [247, 216] width 37 height 14
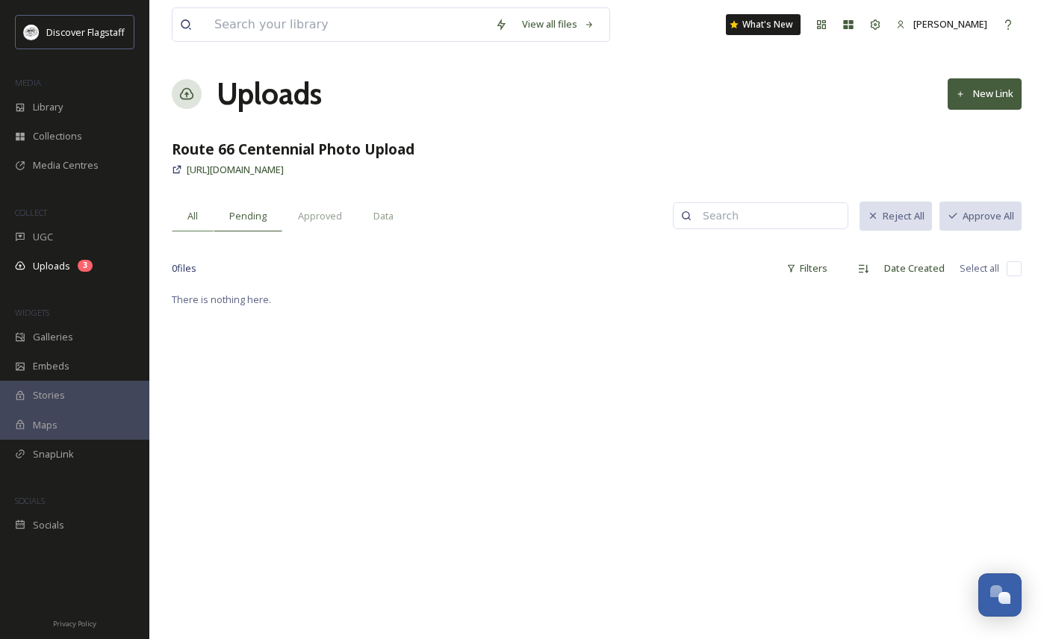
click at [199, 227] on div "All" at bounding box center [193, 216] width 42 height 31
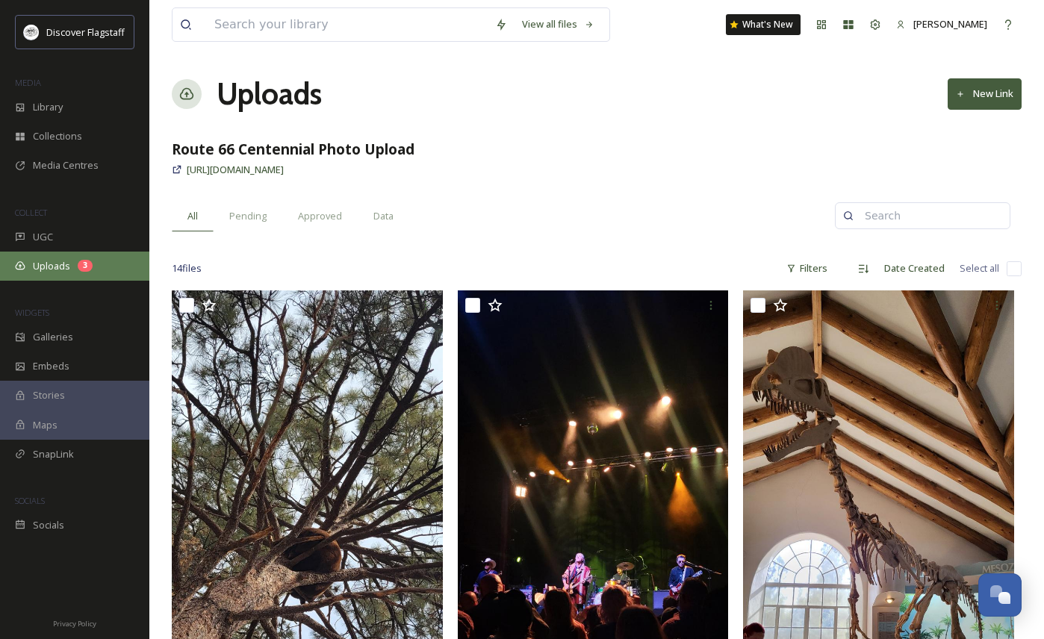
click at [62, 264] on span "Uploads" at bounding box center [51, 266] width 37 height 14
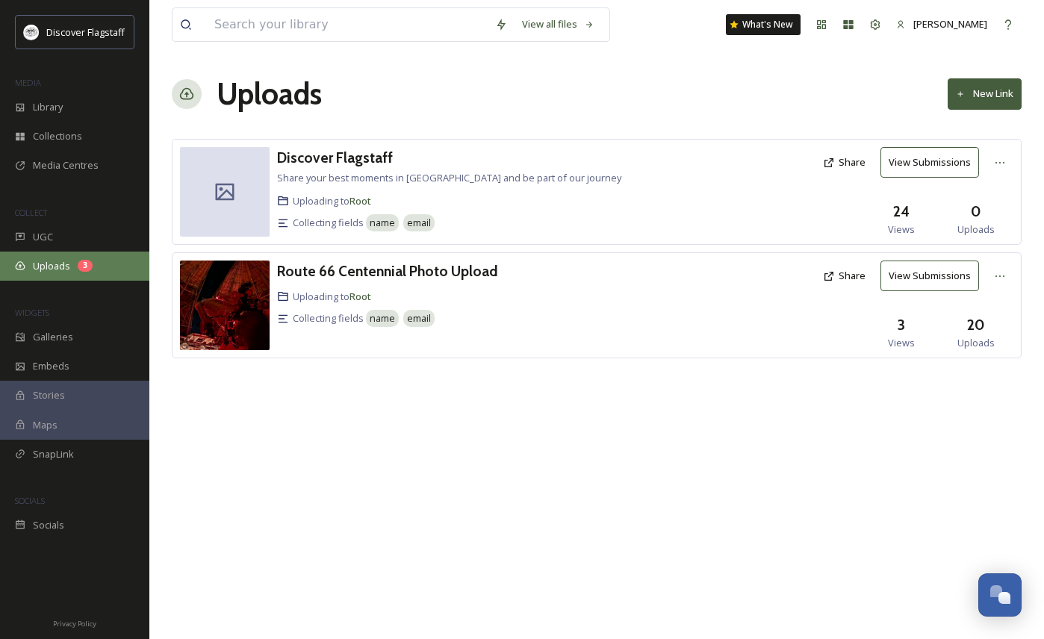
click at [62, 269] on span "Uploads" at bounding box center [51, 266] width 37 height 14
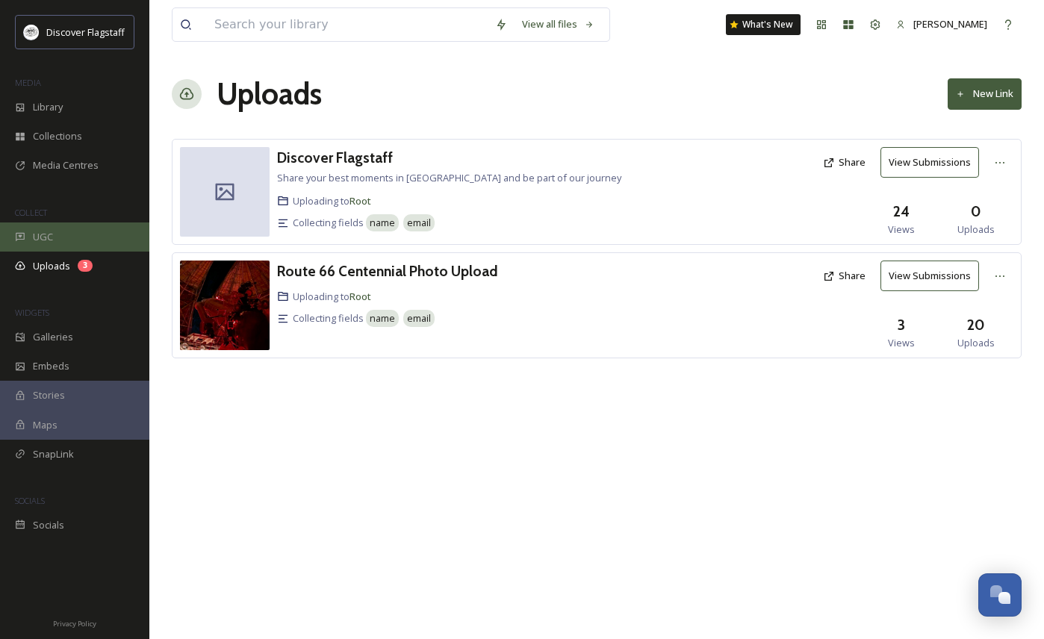
click at [60, 240] on div "UGC" at bounding box center [74, 236] width 149 height 29
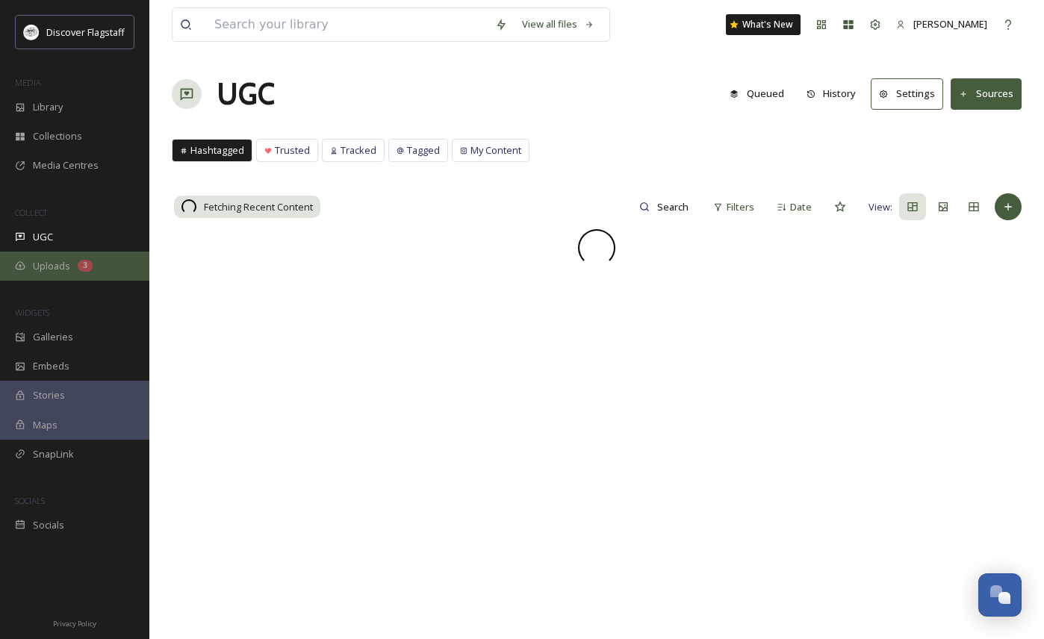
click at [55, 264] on span "Uploads" at bounding box center [51, 266] width 37 height 14
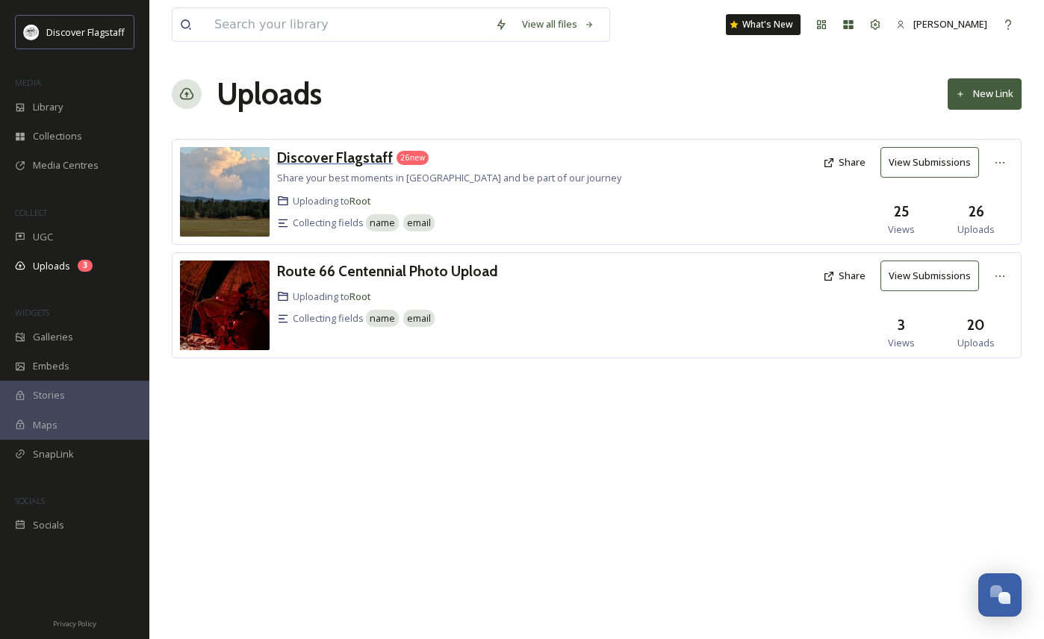
click at [341, 155] on h3 "Discover Flagstaff" at bounding box center [335, 158] width 116 height 18
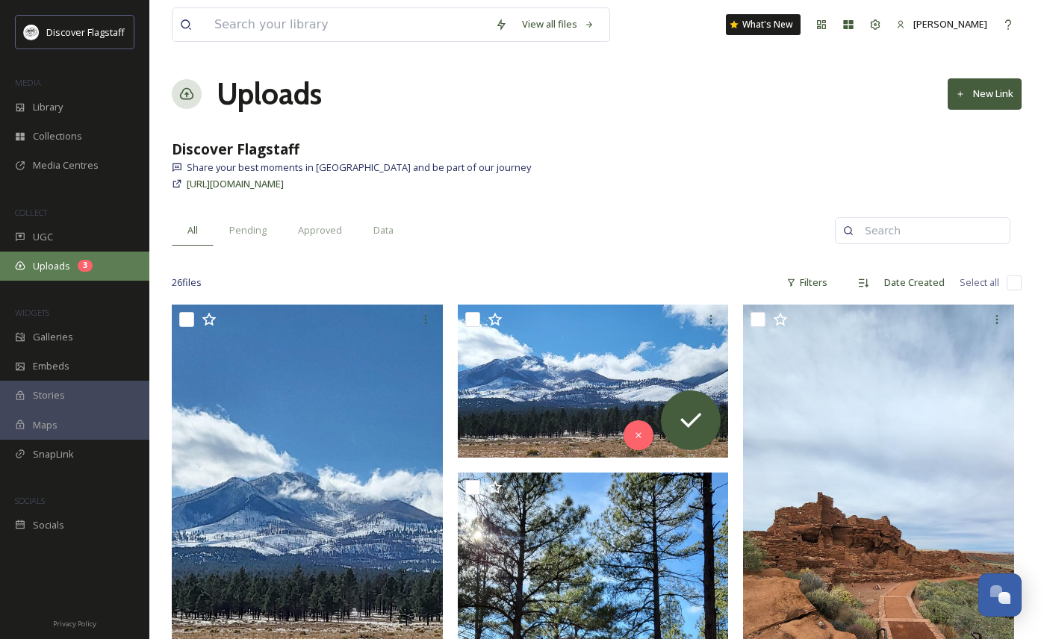
click at [56, 267] on span "Uploads" at bounding box center [51, 266] width 37 height 14
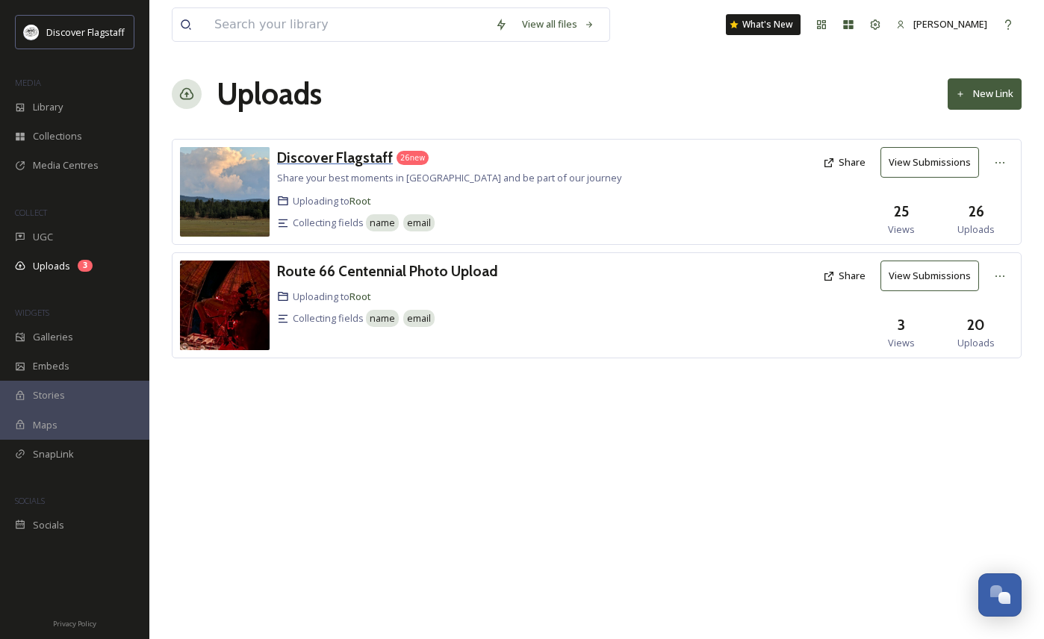
click at [330, 158] on h3 "Discover Flagstaff" at bounding box center [335, 158] width 116 height 18
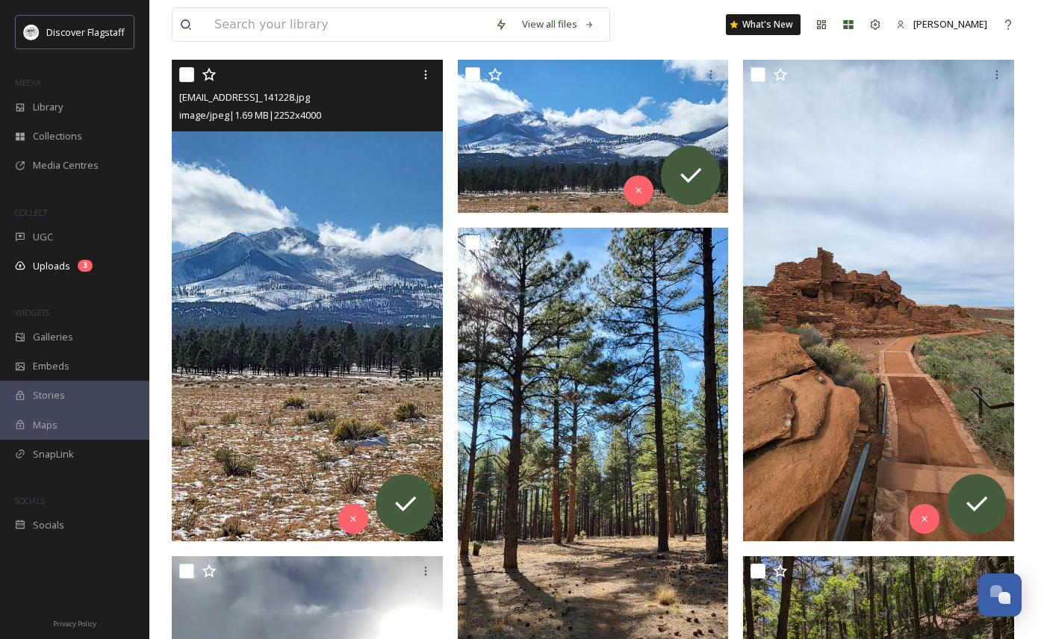
scroll to position [246, 0]
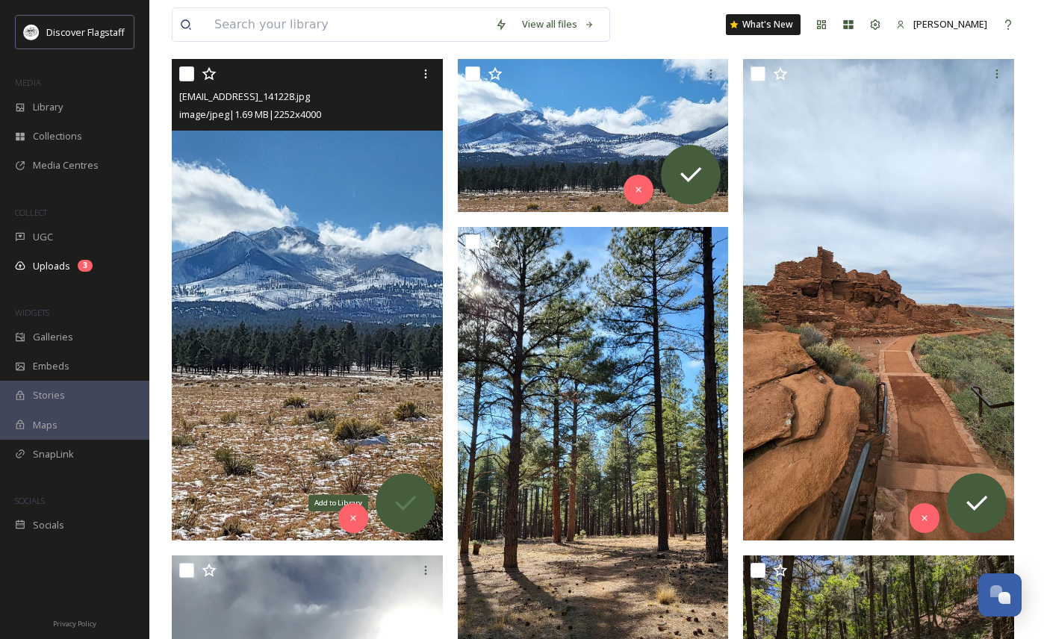
click at [406, 516] on icon at bounding box center [405, 503] width 30 height 30
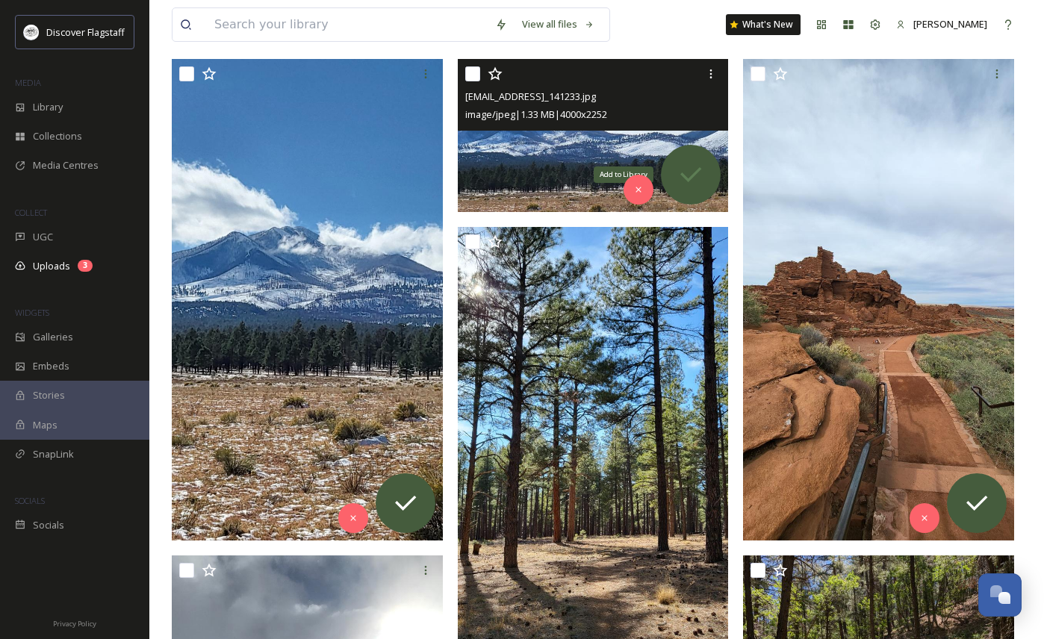
click at [688, 187] on icon at bounding box center [691, 175] width 30 height 30
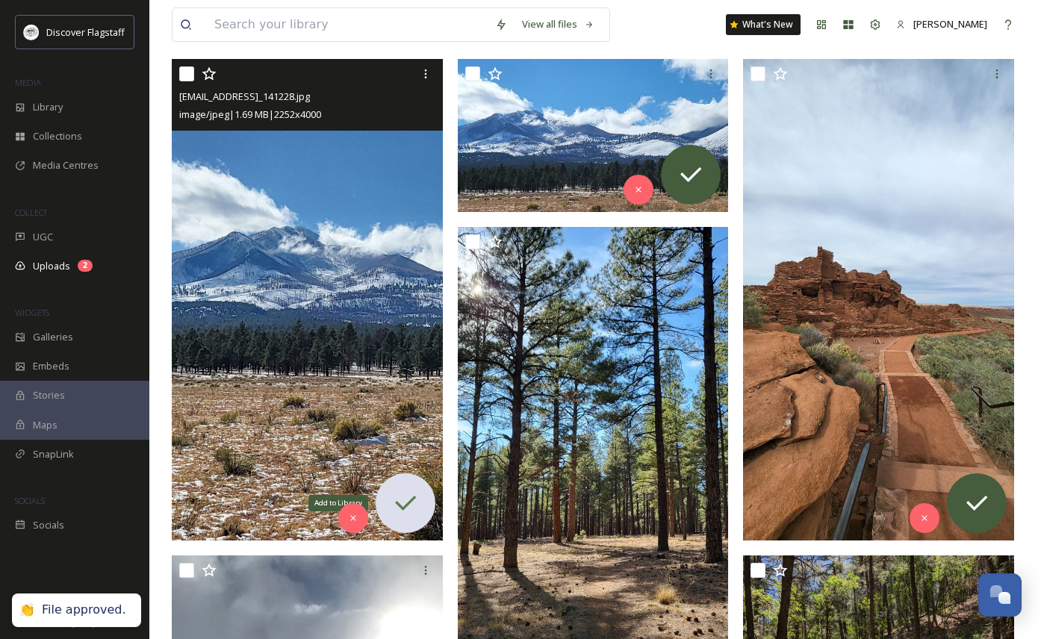
click at [416, 518] on div "Add to Library" at bounding box center [406, 503] width 60 height 60
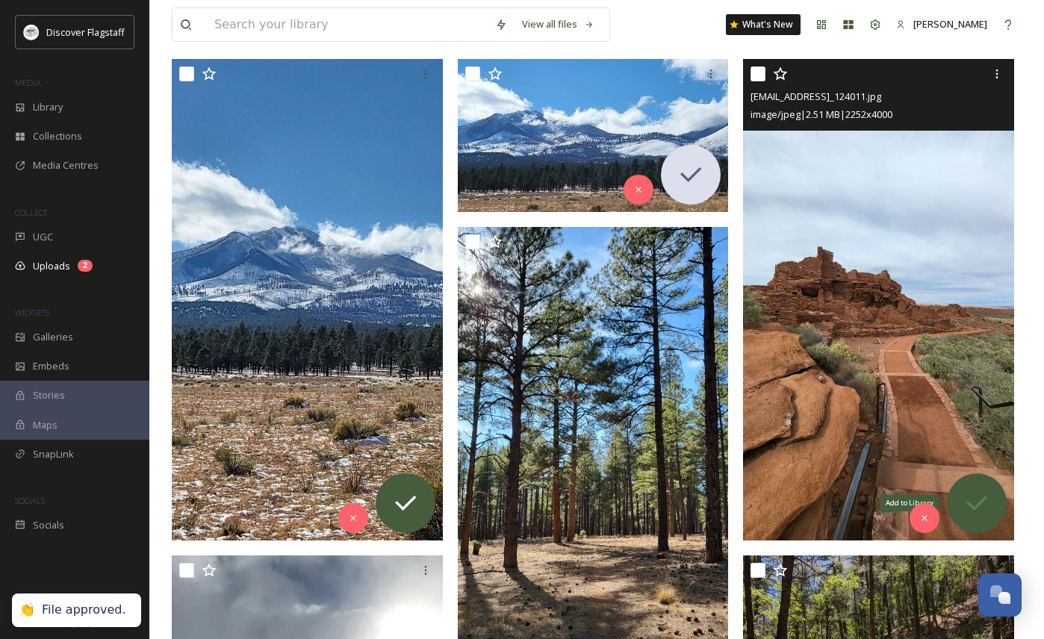
click at [972, 493] on icon at bounding box center [977, 503] width 30 height 30
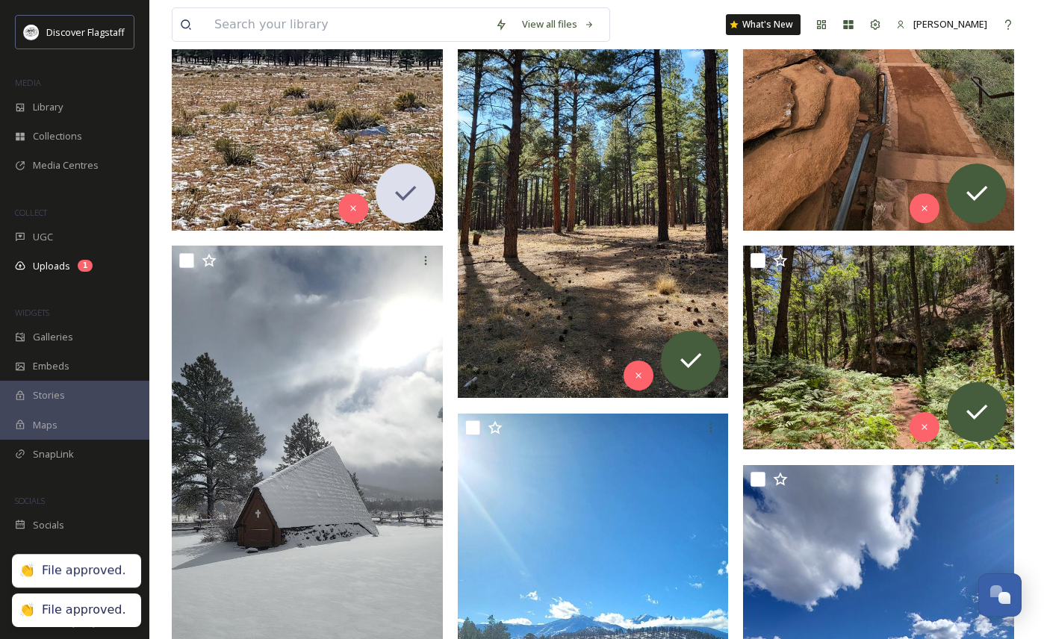
scroll to position [565, 0]
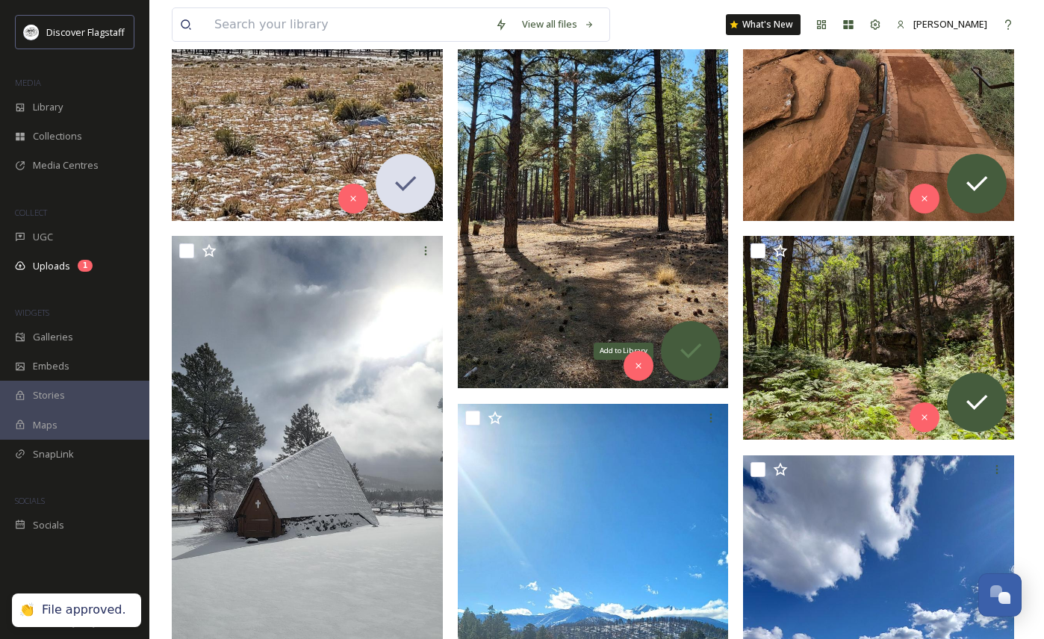
click at [694, 343] on icon at bounding box center [691, 351] width 30 height 30
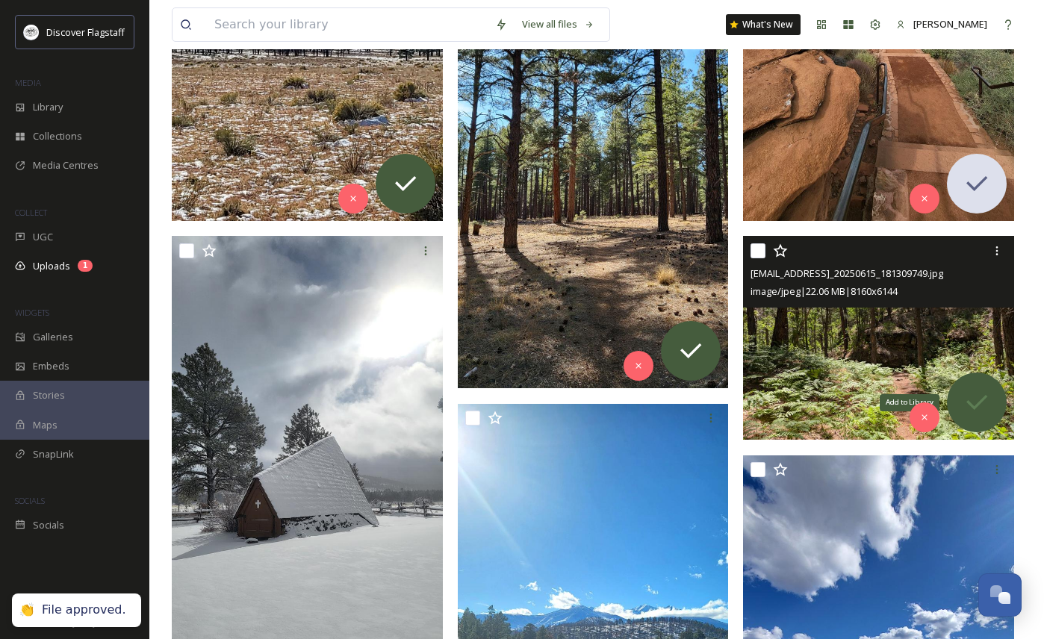
click at [976, 396] on icon at bounding box center [977, 403] width 30 height 30
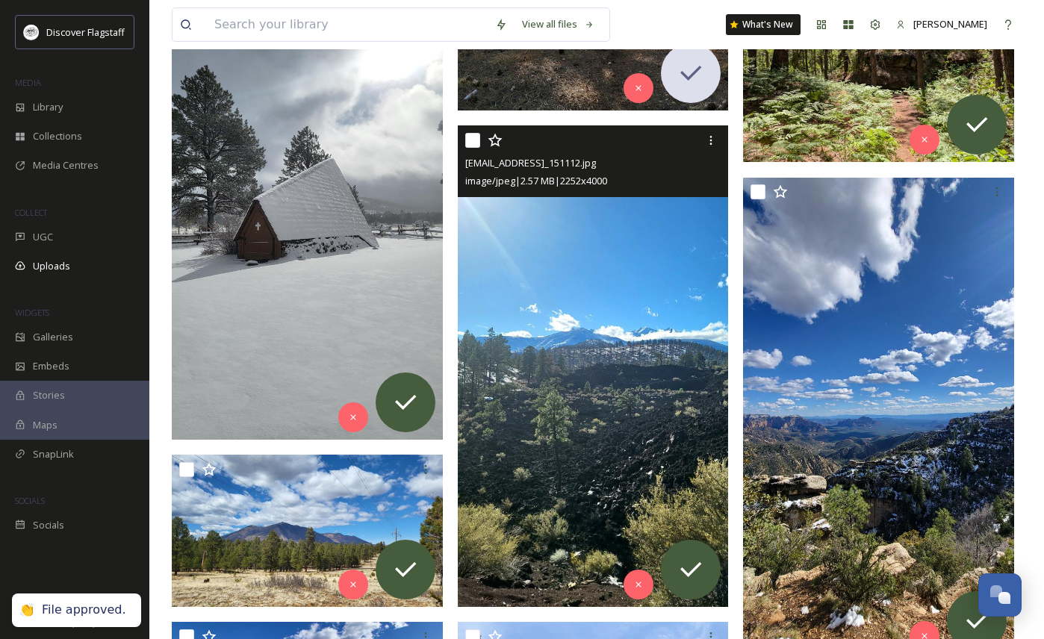
scroll to position [862, 0]
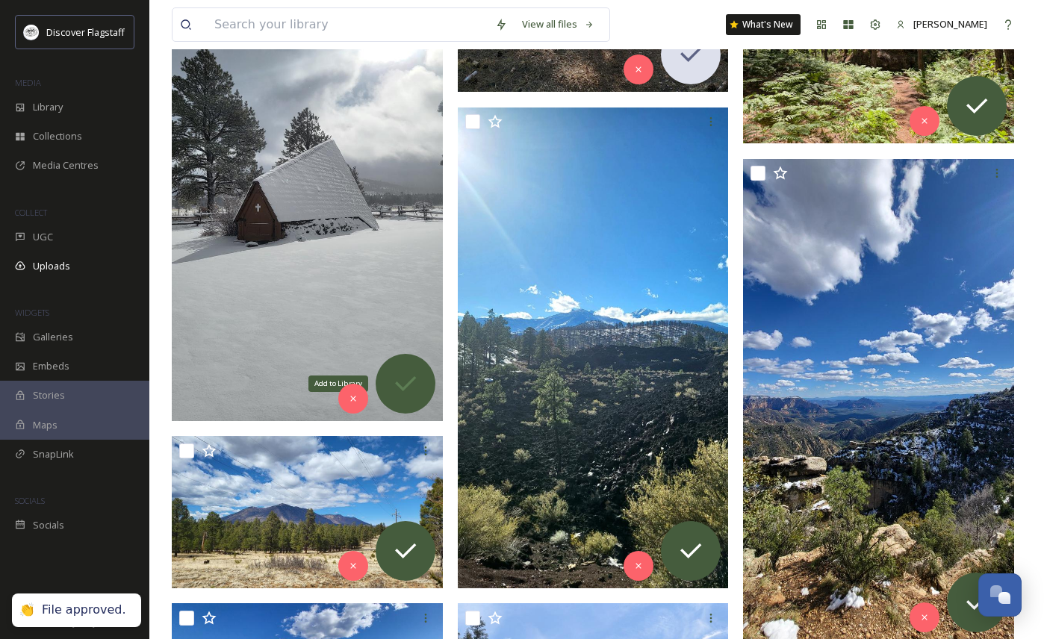
click at [405, 385] on icon at bounding box center [405, 383] width 21 height 15
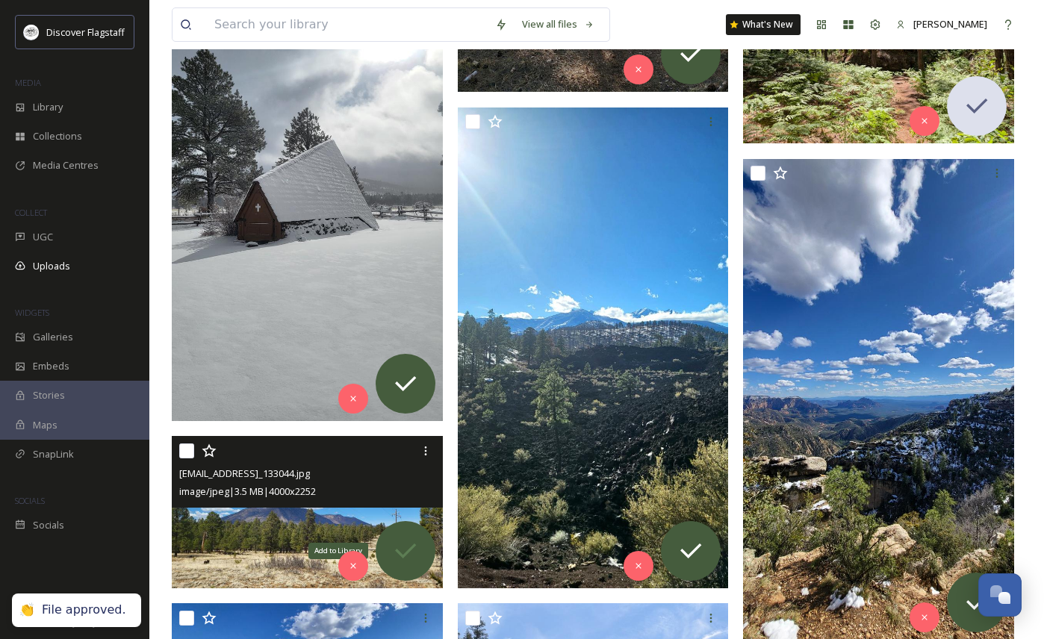
click at [401, 559] on icon at bounding box center [405, 551] width 30 height 30
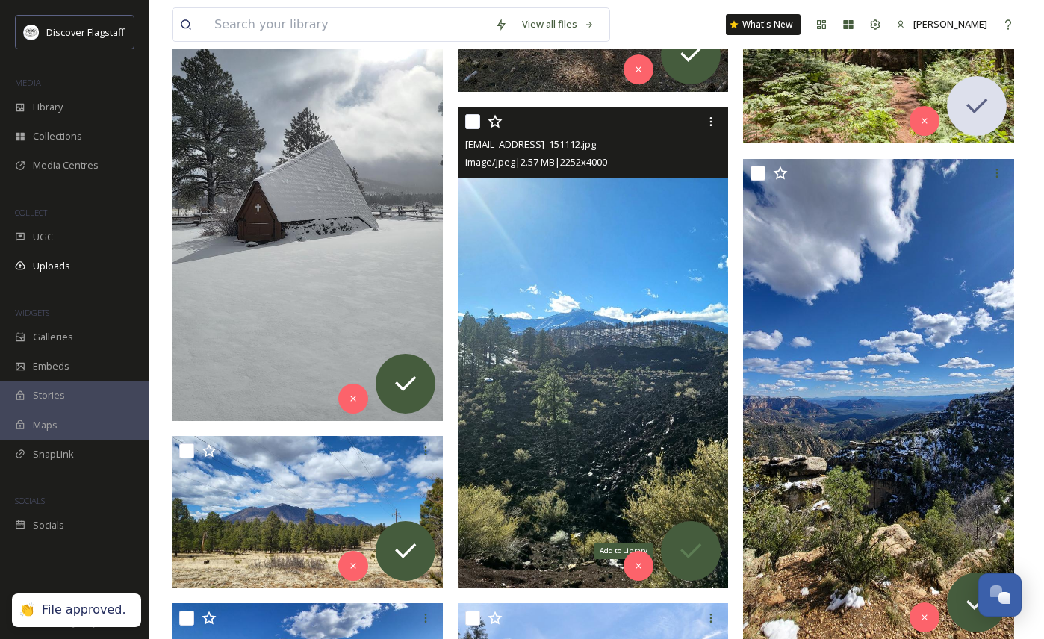
click at [696, 557] on icon at bounding box center [691, 551] width 30 height 30
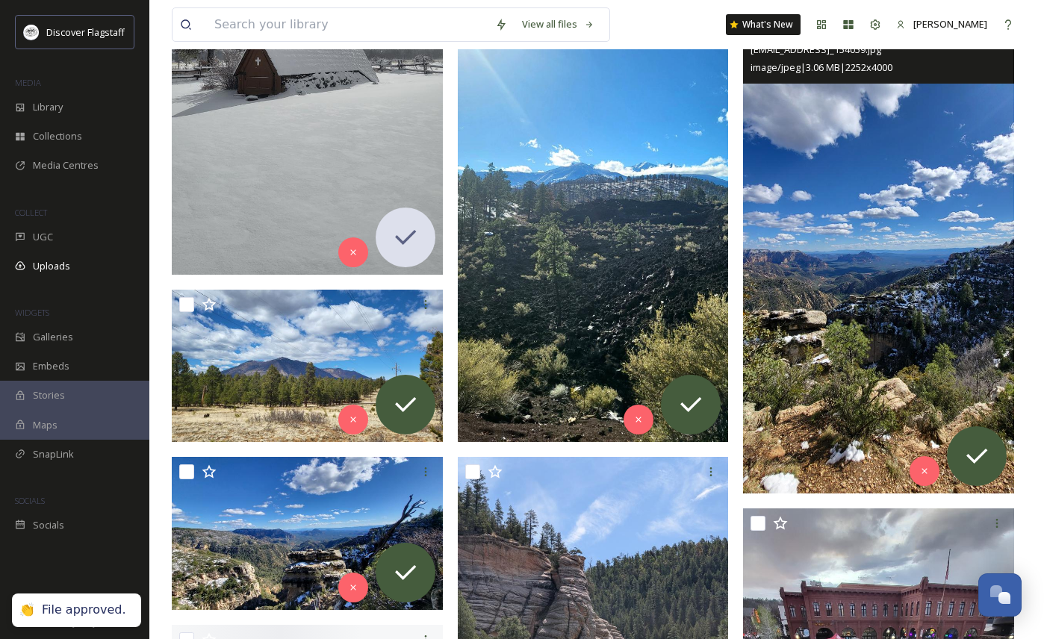
scroll to position [1021, 0]
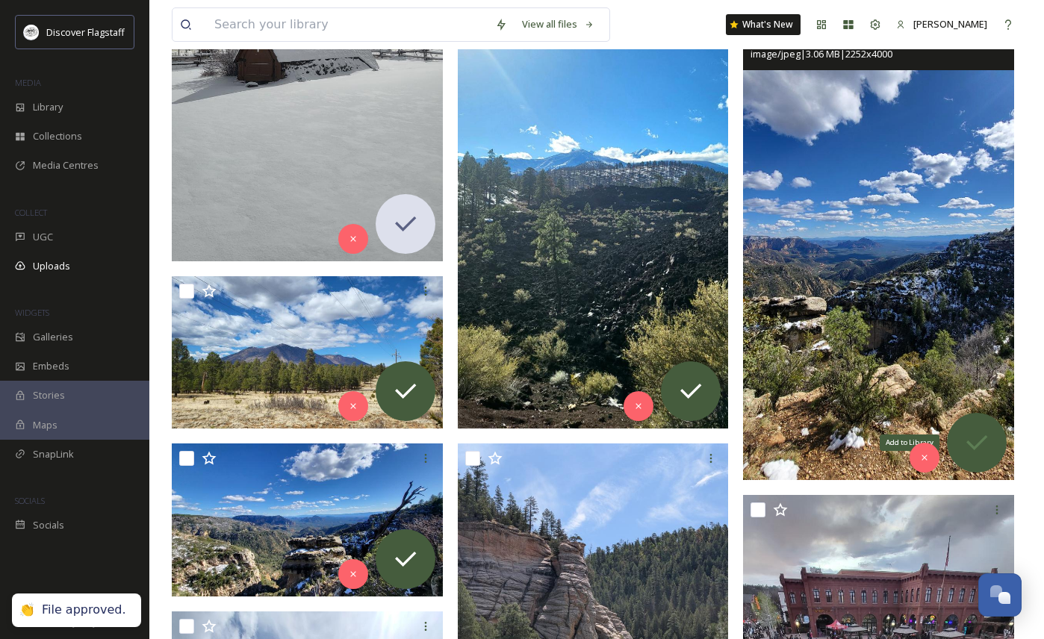
click at [983, 434] on icon at bounding box center [977, 443] width 30 height 30
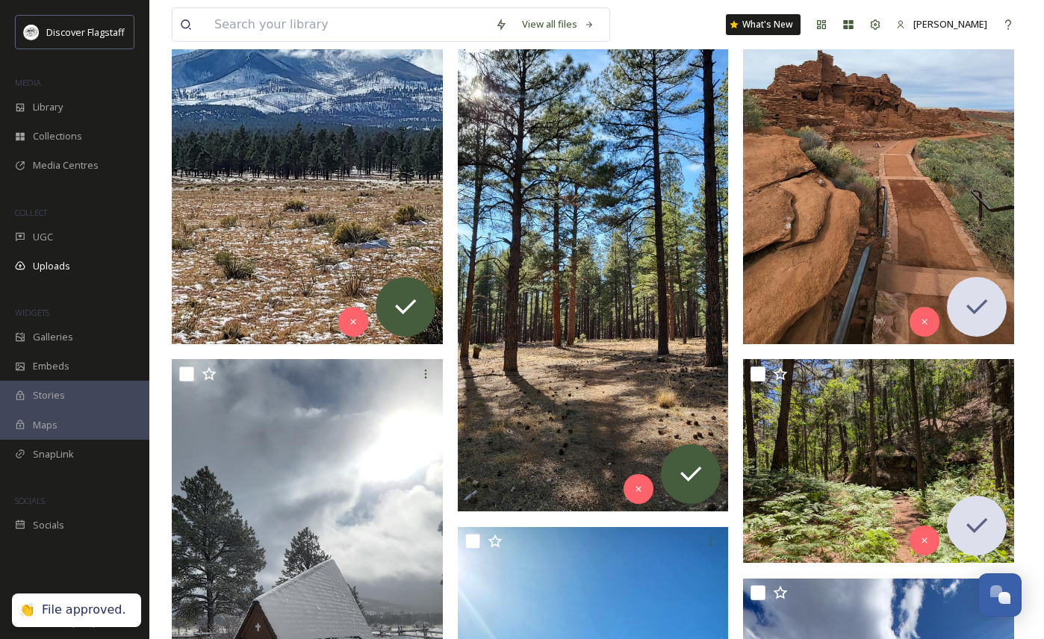
scroll to position [450, 0]
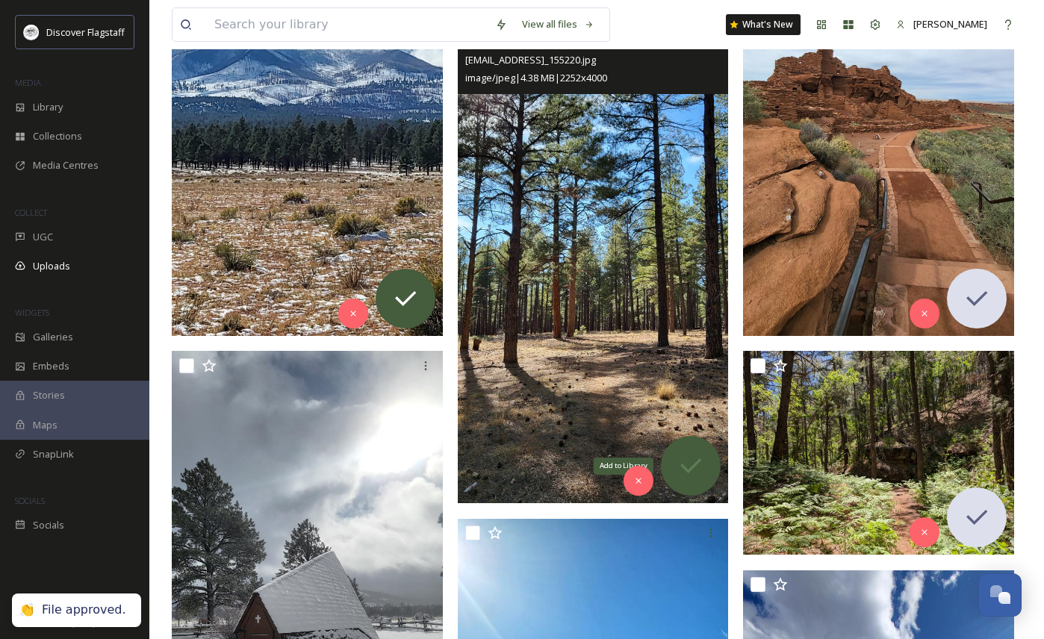
click at [686, 471] on icon at bounding box center [690, 465] width 21 height 15
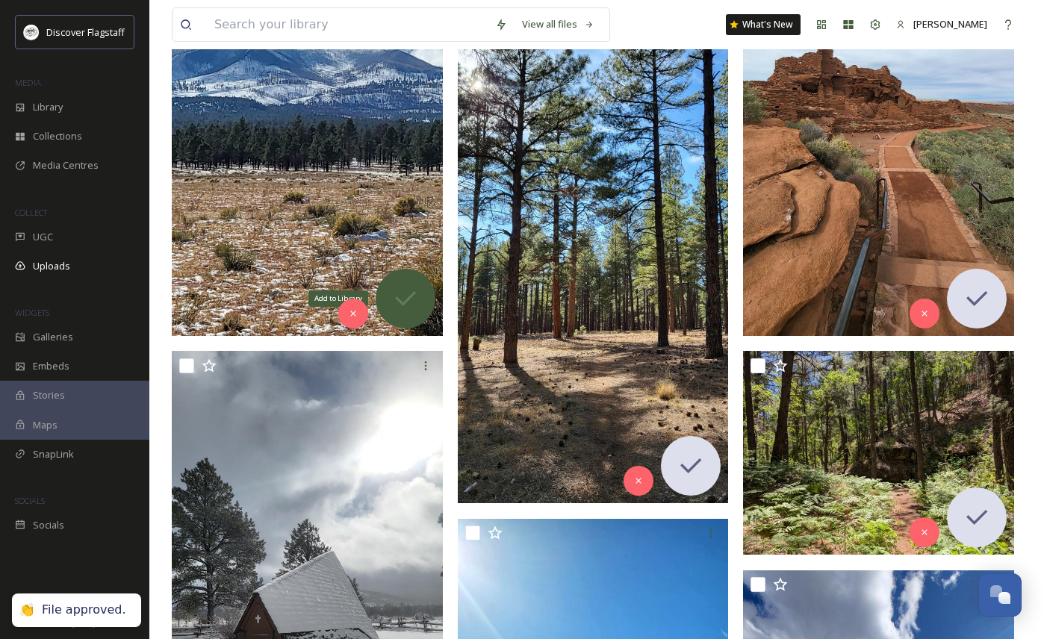
click at [408, 303] on icon at bounding box center [405, 299] width 30 height 30
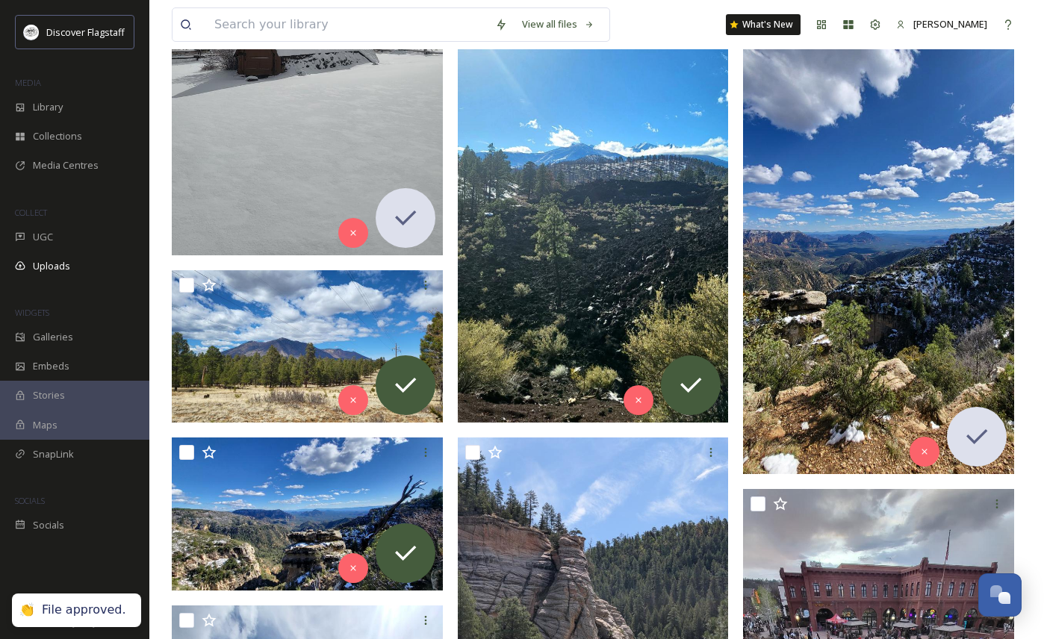
scroll to position [1029, 0]
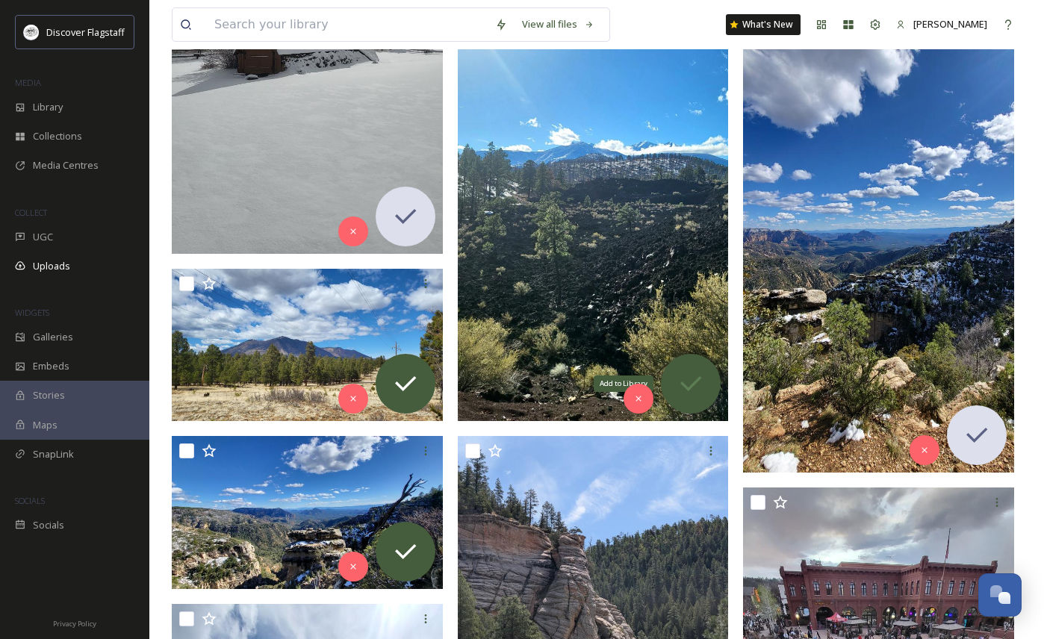
click at [692, 373] on icon at bounding box center [691, 384] width 30 height 30
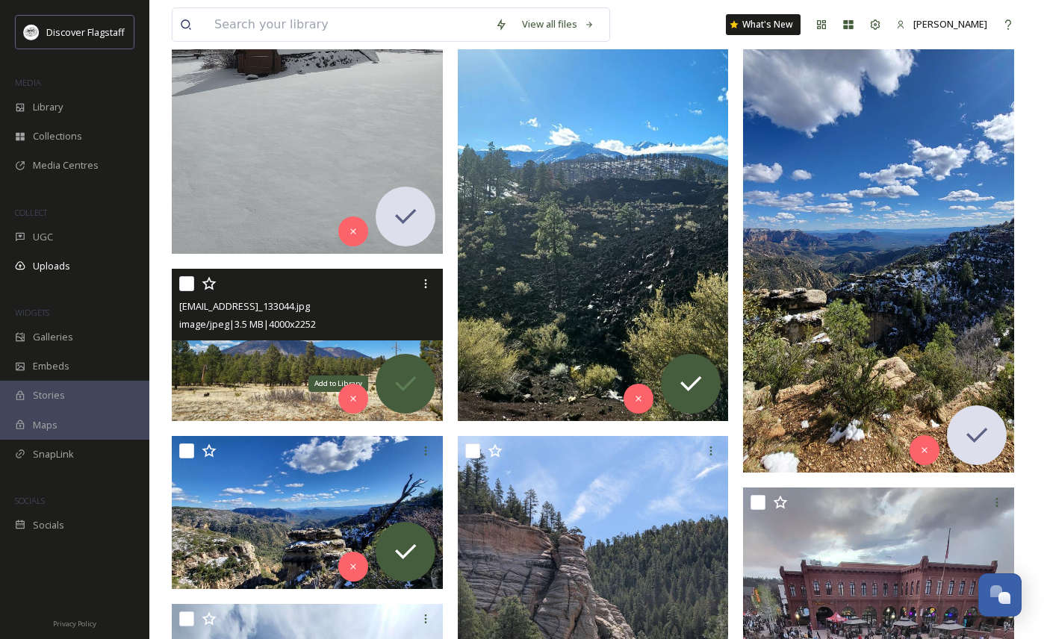
click at [408, 393] on icon at bounding box center [405, 384] width 30 height 30
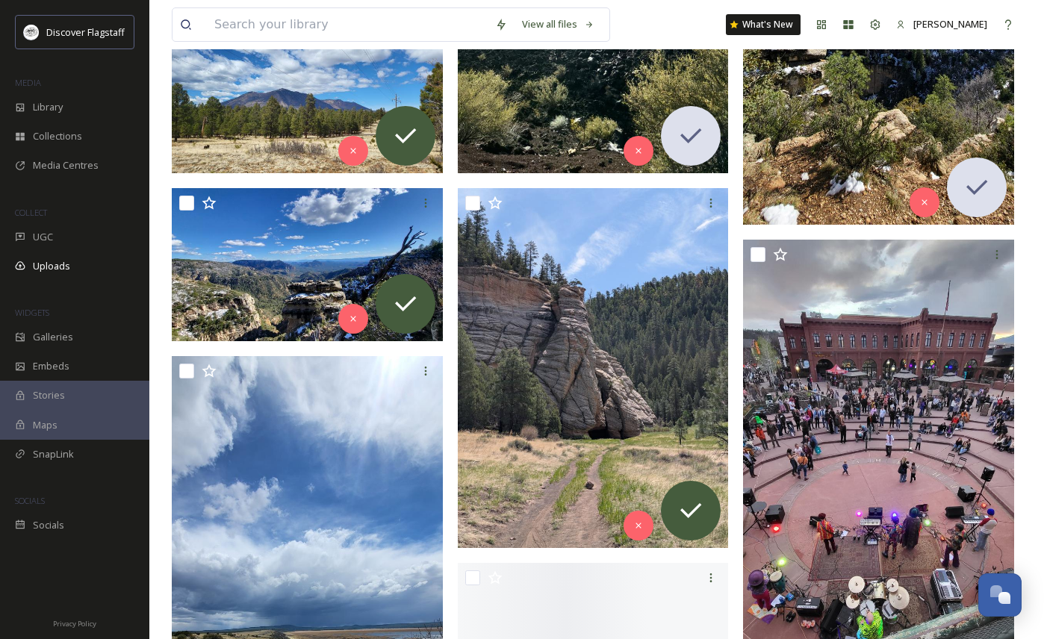
scroll to position [1281, 0]
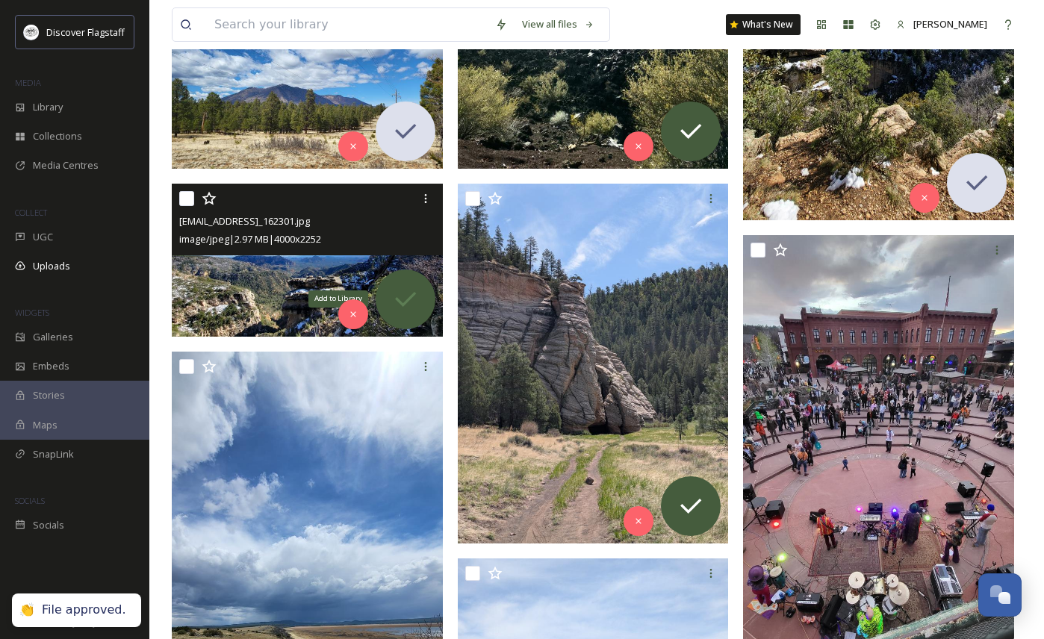
click at [421, 304] on div "Add to Library" at bounding box center [406, 300] width 60 height 60
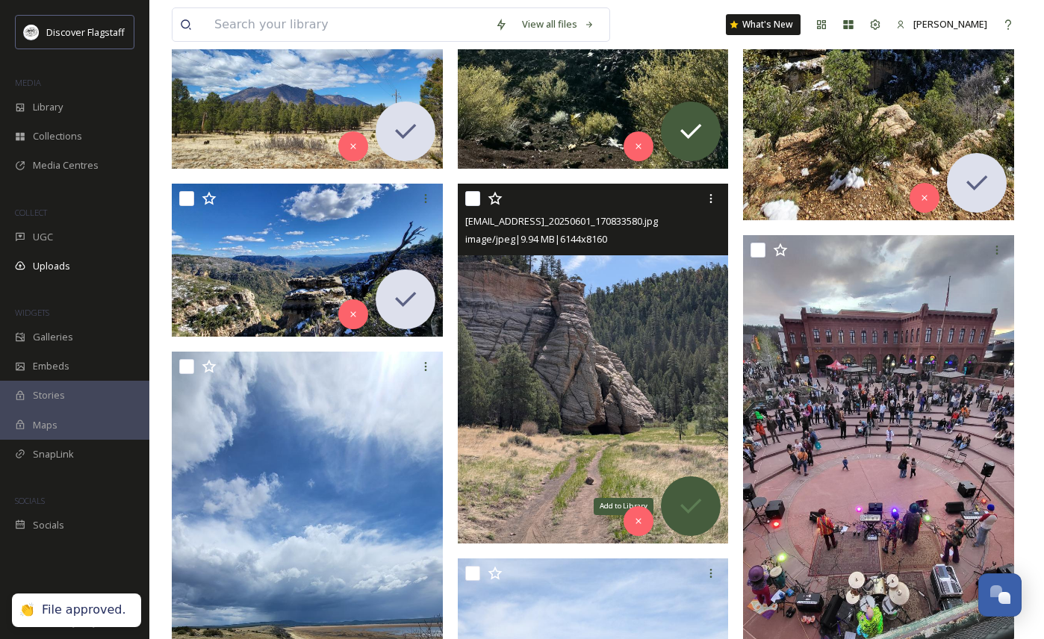
click at [701, 504] on icon at bounding box center [691, 506] width 30 height 30
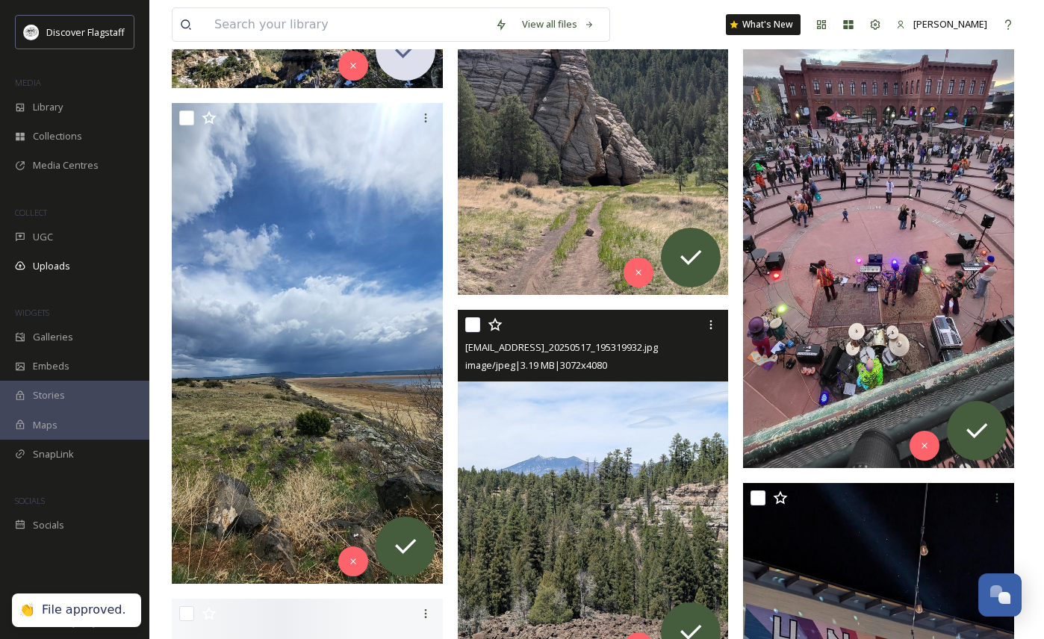
scroll to position [1542, 0]
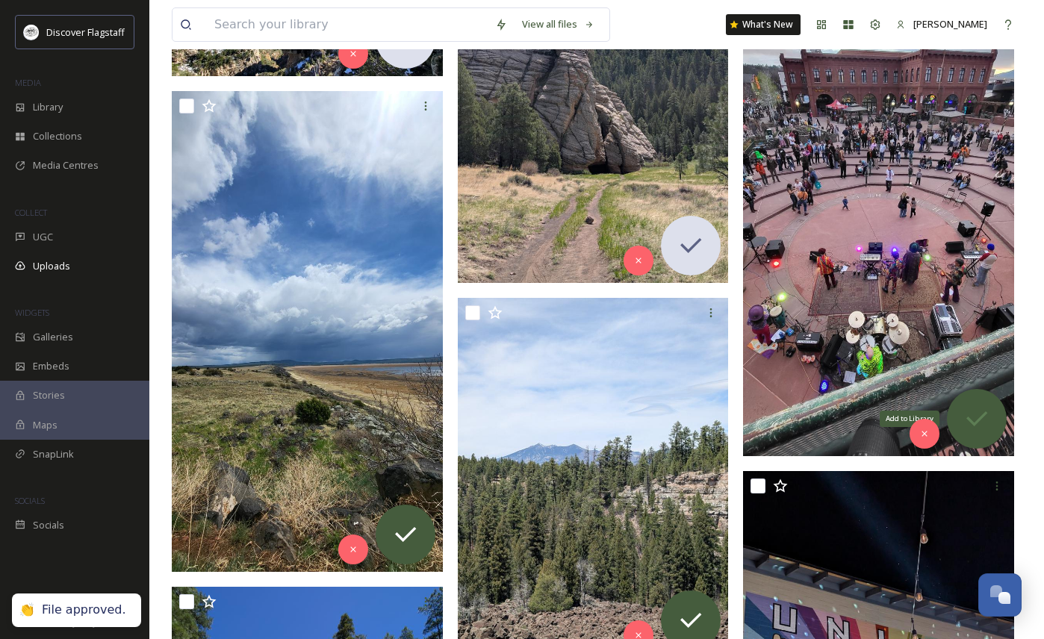
click at [980, 423] on icon at bounding box center [977, 419] width 30 height 30
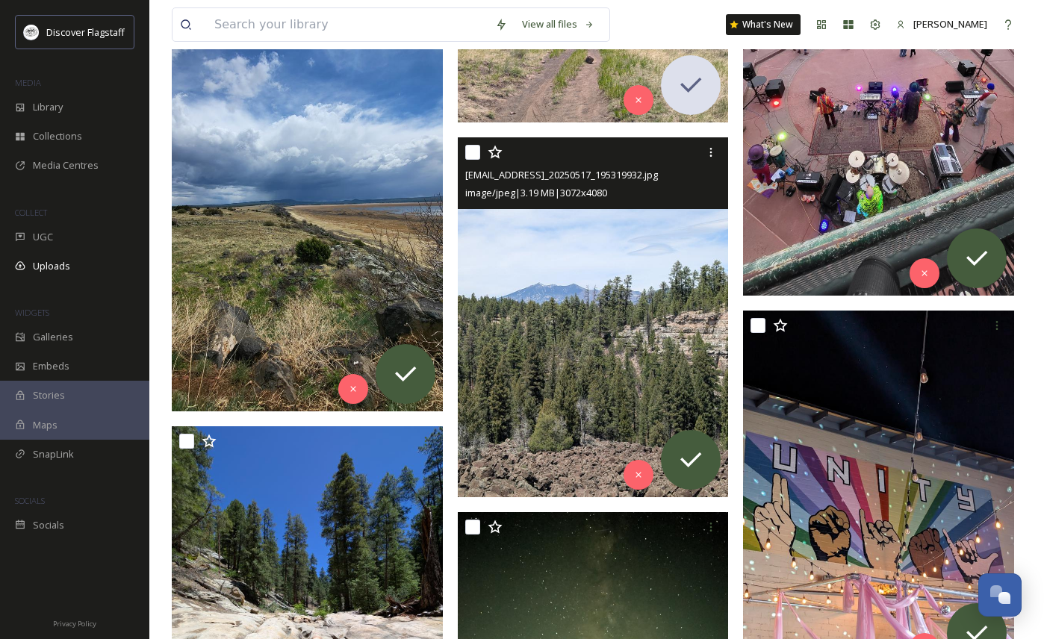
scroll to position [1705, 0]
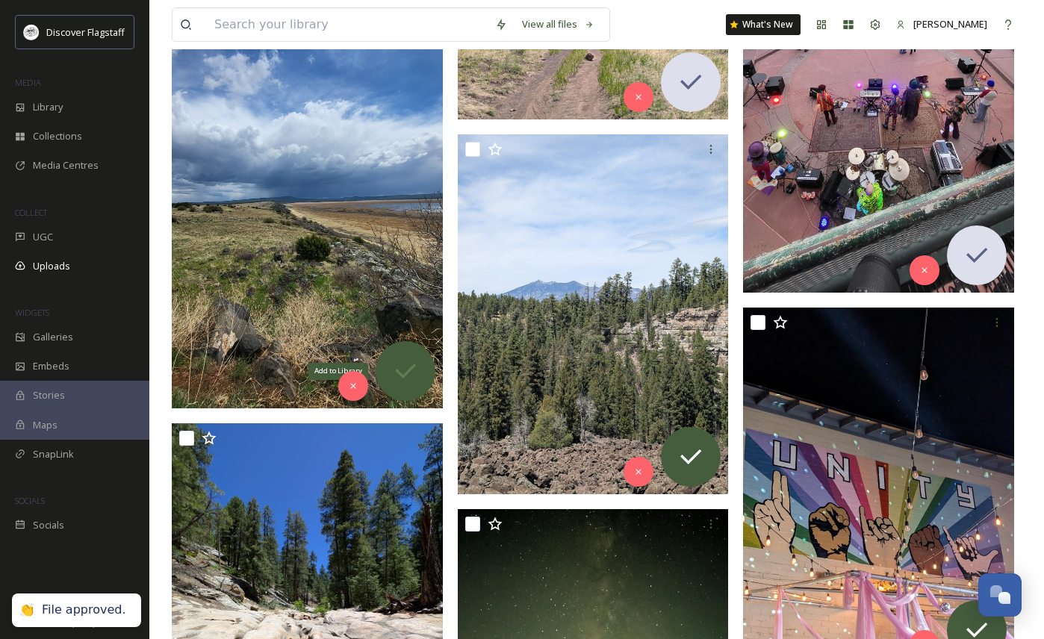
click at [411, 352] on div "Add to Library" at bounding box center [406, 371] width 60 height 60
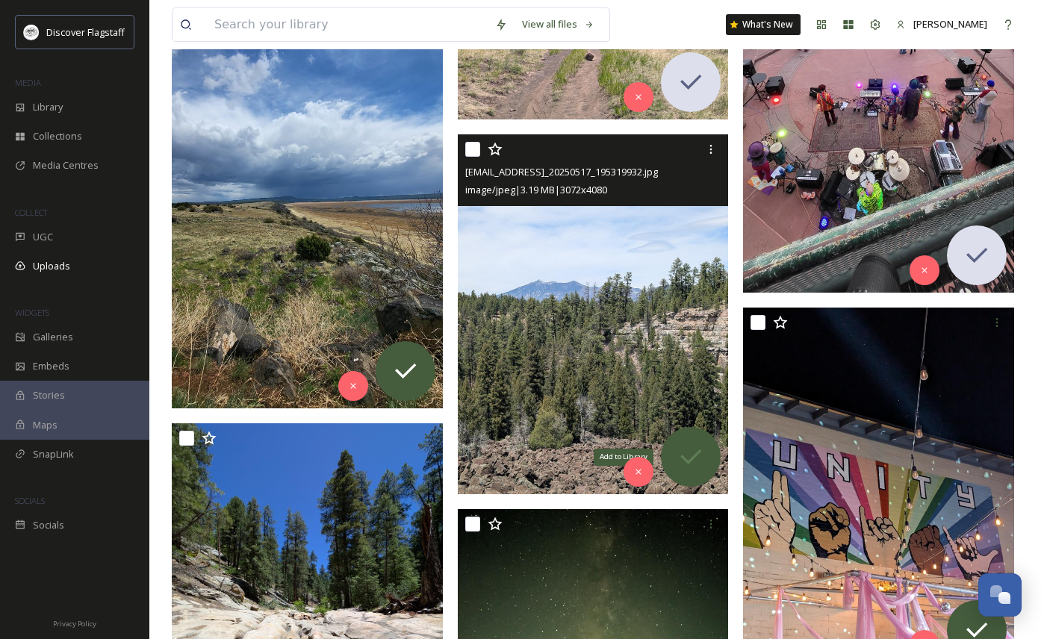
click at [691, 449] on icon at bounding box center [691, 457] width 30 height 30
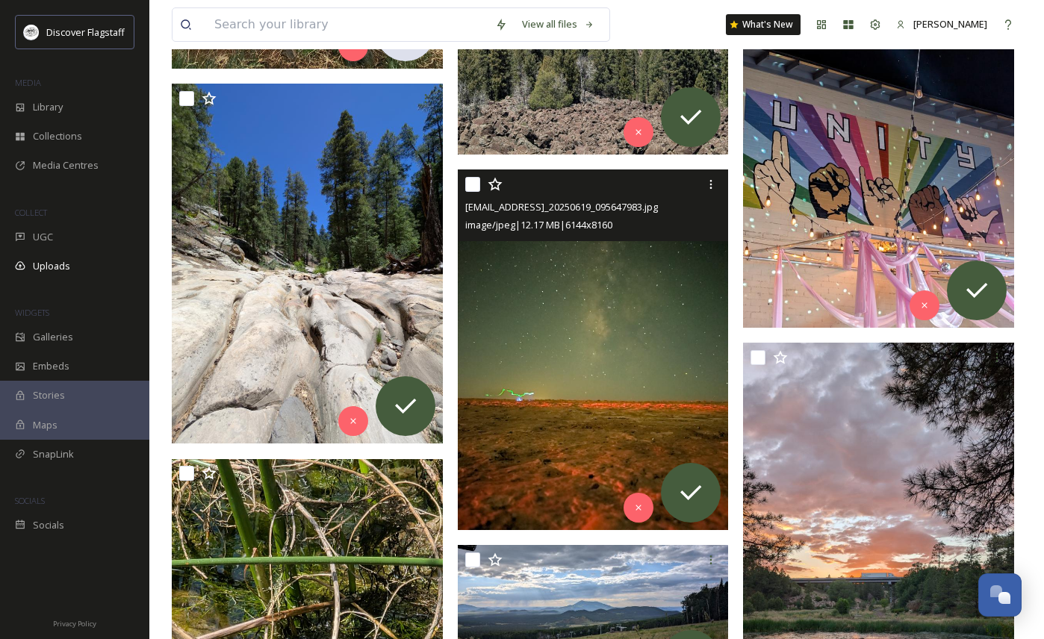
scroll to position [2051, 0]
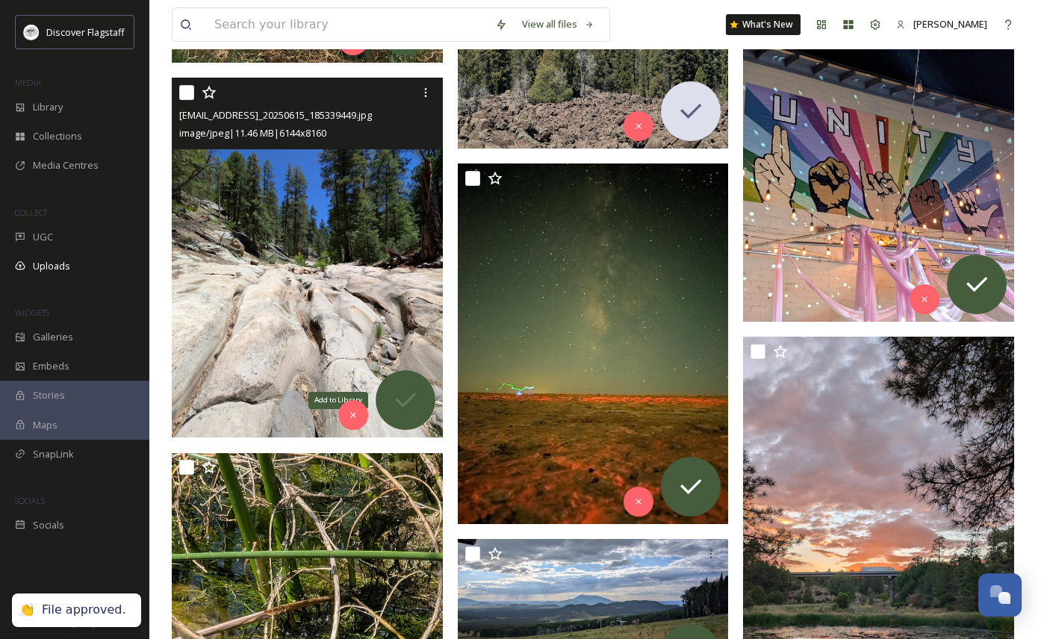
click at [406, 407] on icon at bounding box center [405, 400] width 30 height 30
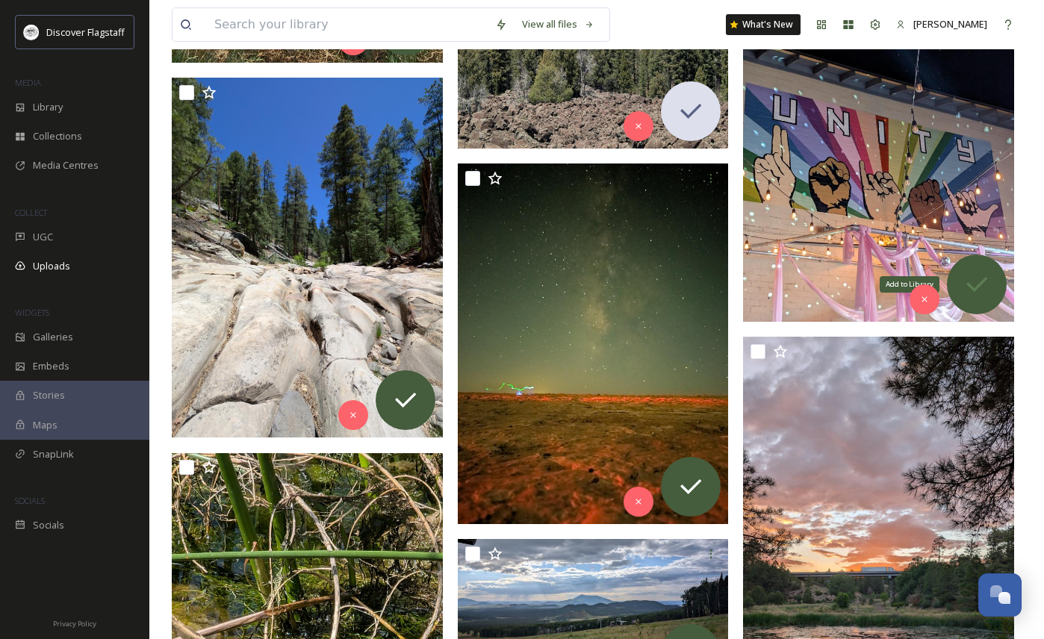
click at [986, 287] on icon at bounding box center [977, 285] width 30 height 30
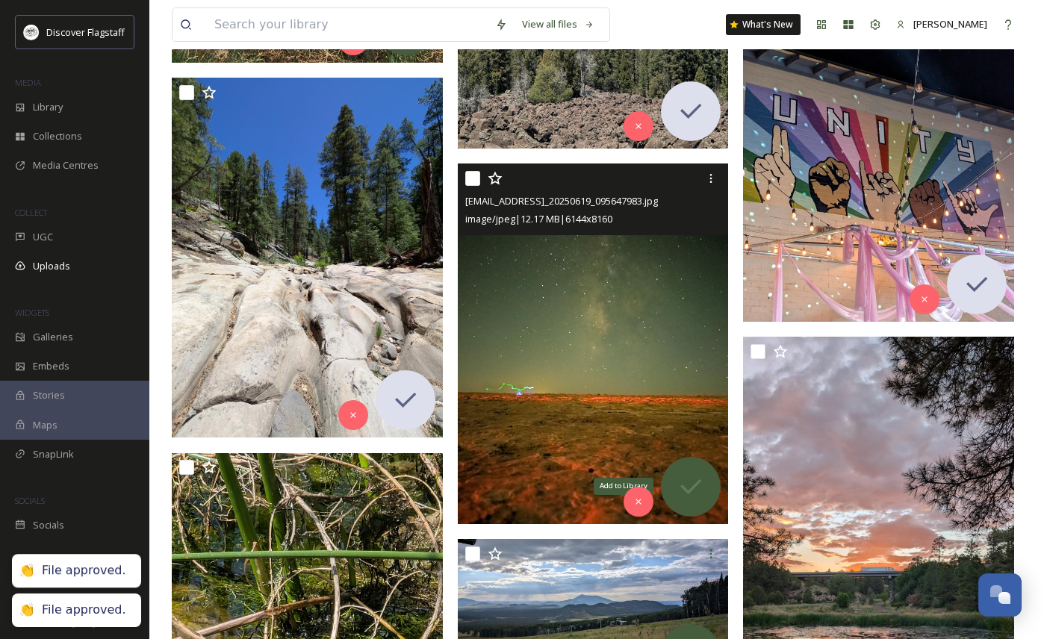
click at [697, 497] on icon at bounding box center [691, 487] width 30 height 30
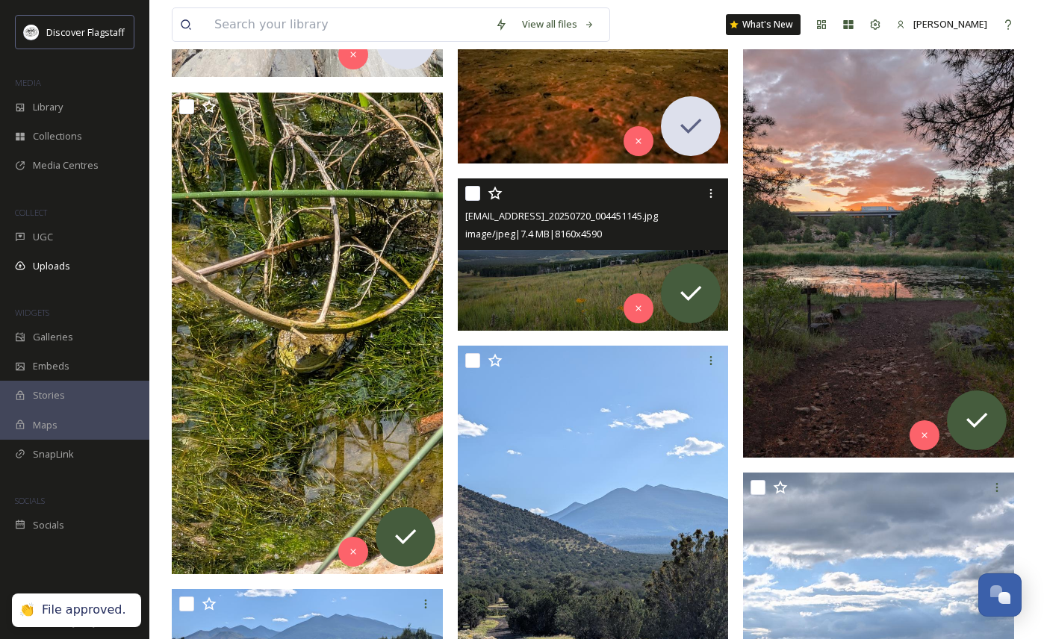
scroll to position [2422, 0]
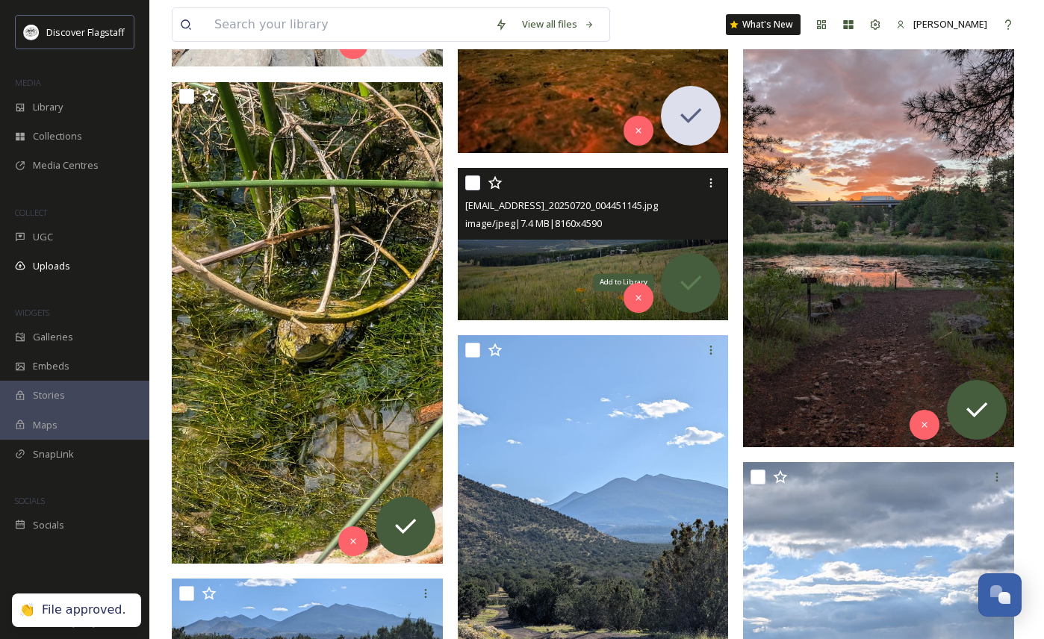
click at [696, 275] on icon at bounding box center [691, 283] width 30 height 30
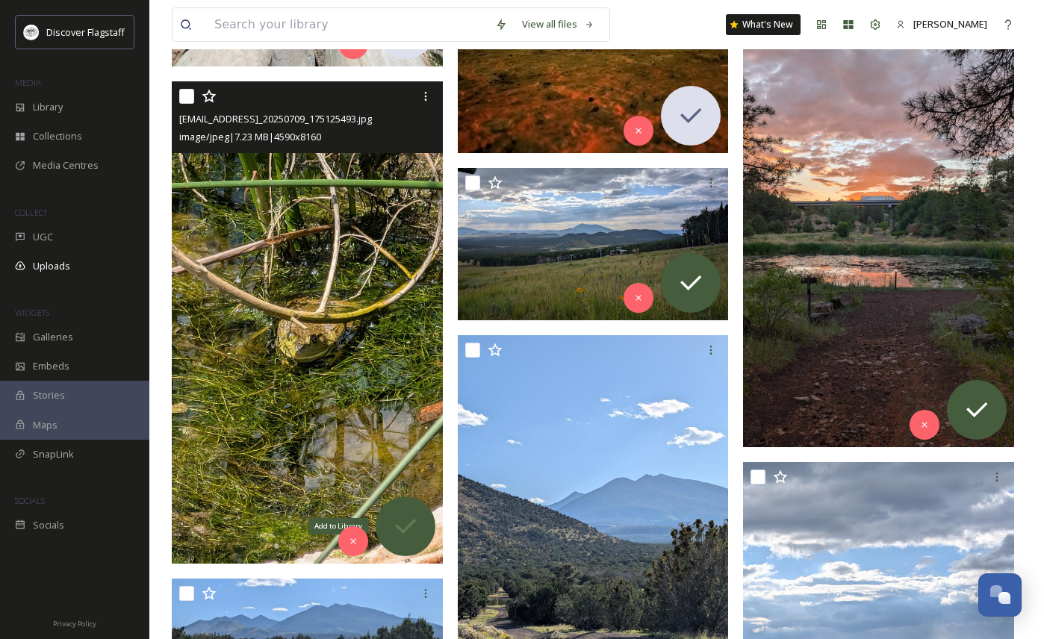
click at [406, 524] on icon at bounding box center [405, 526] width 30 height 30
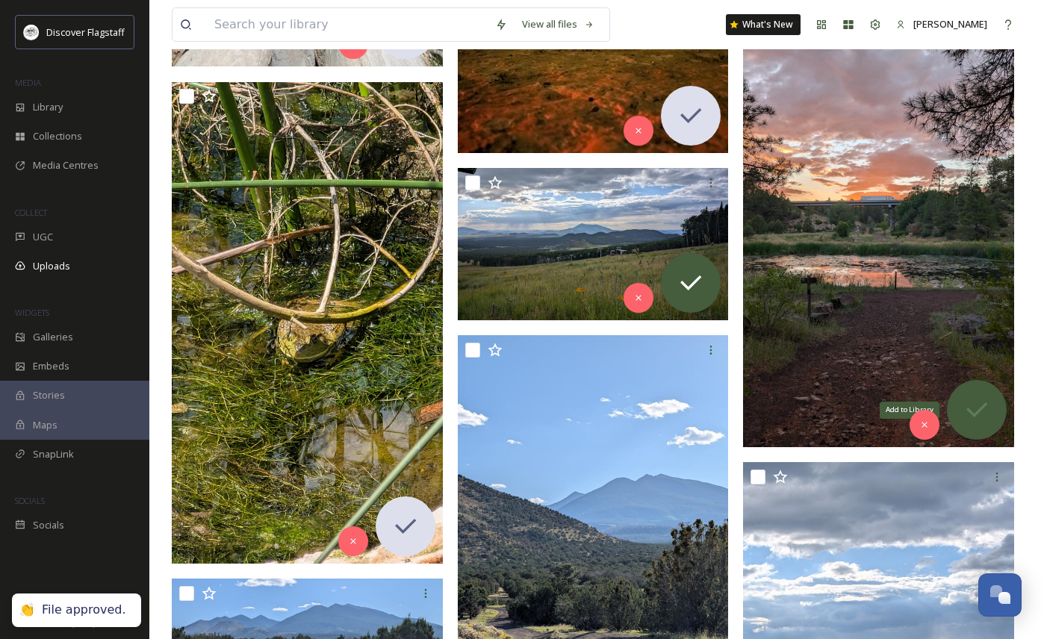
click at [972, 413] on icon at bounding box center [976, 409] width 21 height 15
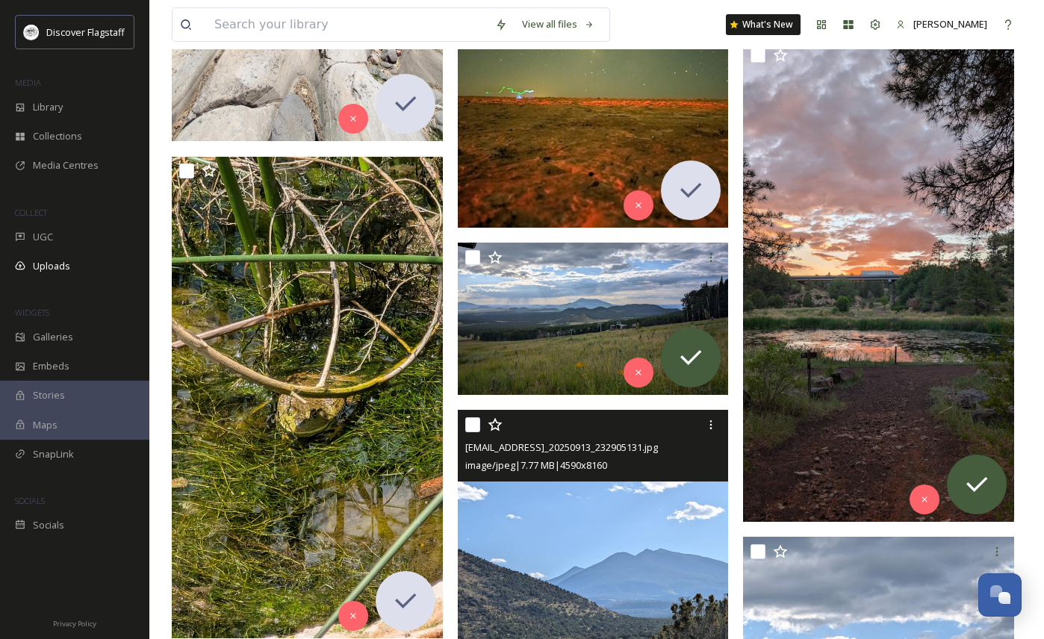
scroll to position [2330, 0]
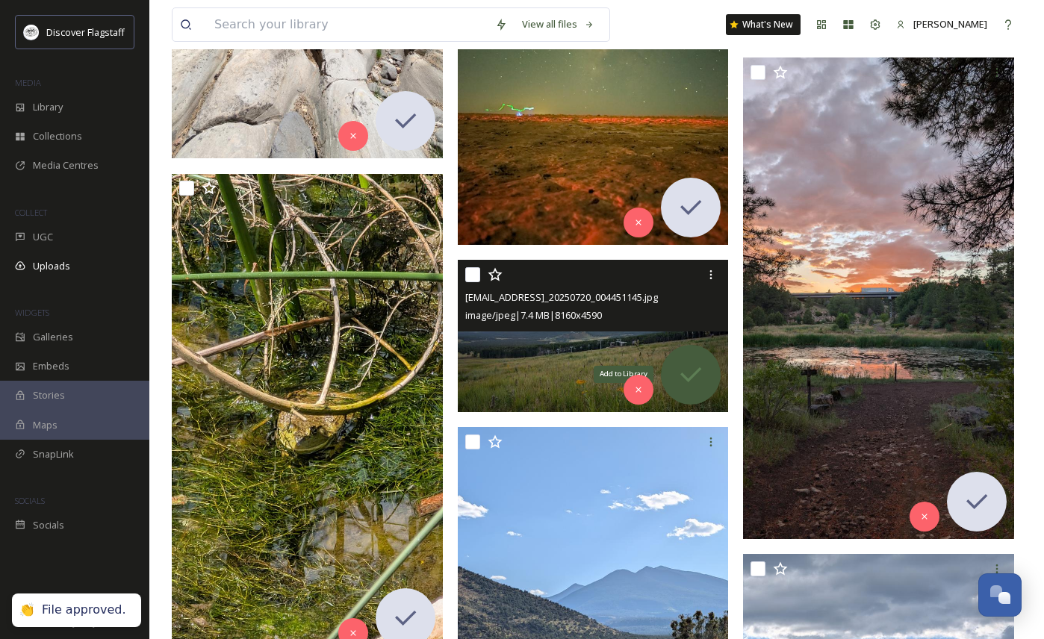
click at [693, 384] on icon at bounding box center [691, 375] width 30 height 30
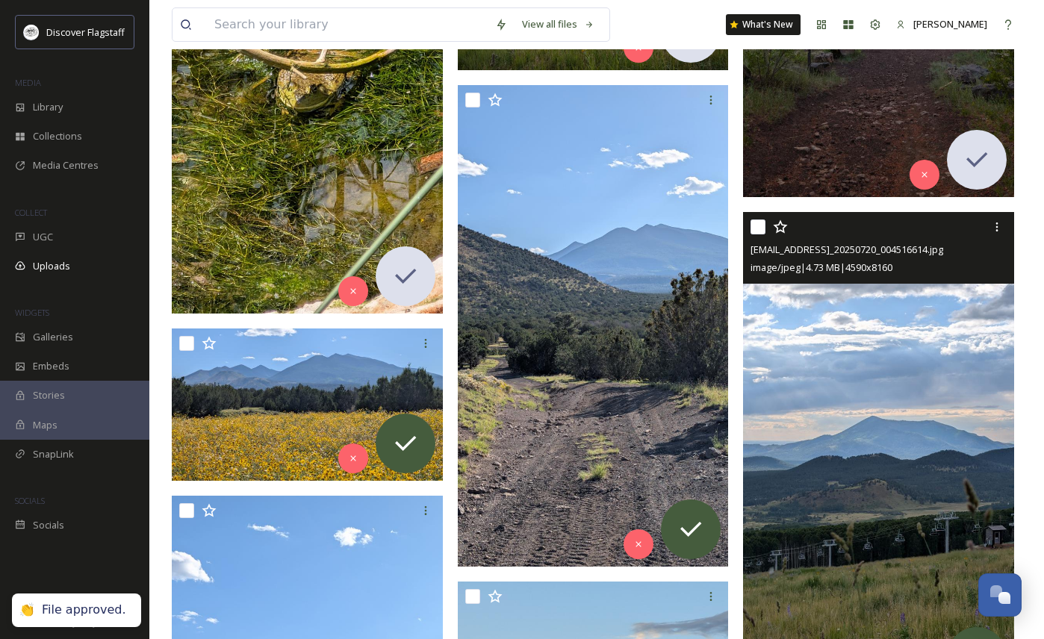
scroll to position [2675, 0]
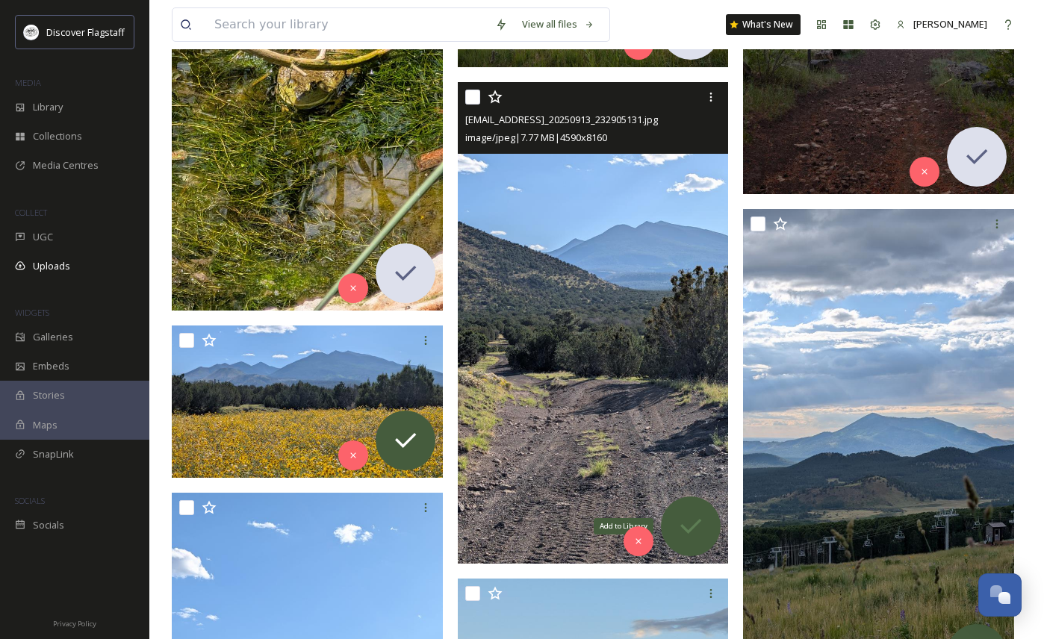
click at [688, 534] on icon at bounding box center [691, 526] width 30 height 30
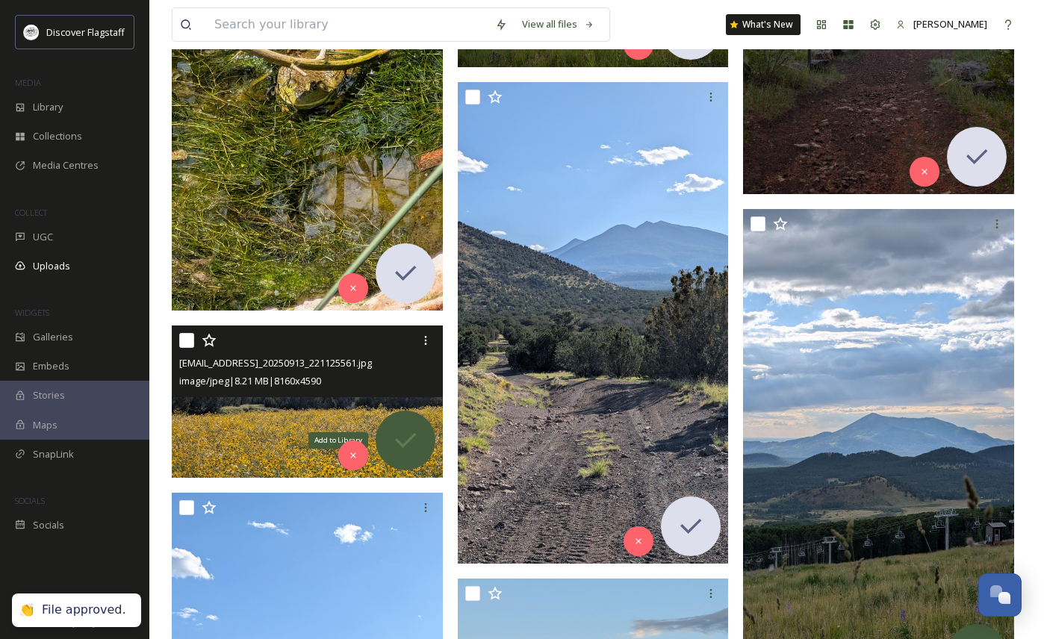
click at [405, 438] on icon at bounding box center [405, 441] width 30 height 30
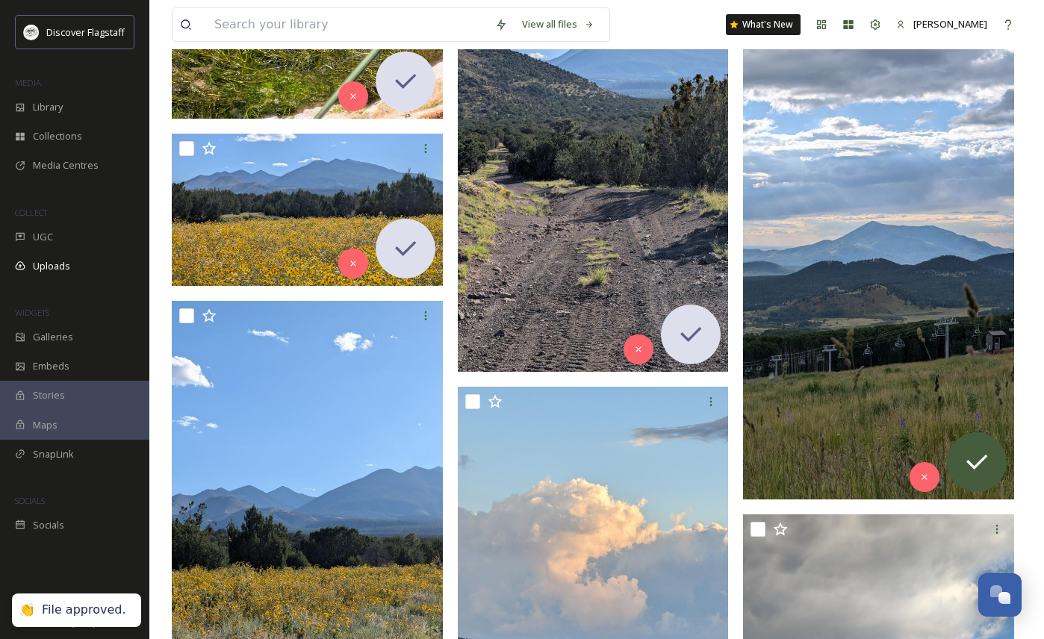
scroll to position [2872, 0]
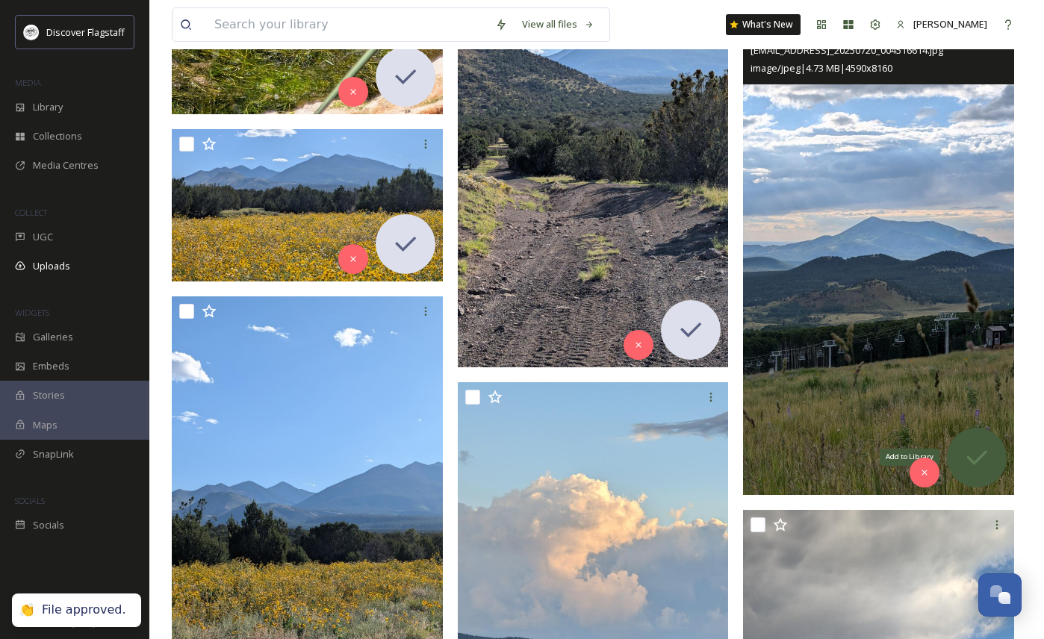
click at [975, 446] on icon at bounding box center [977, 458] width 30 height 30
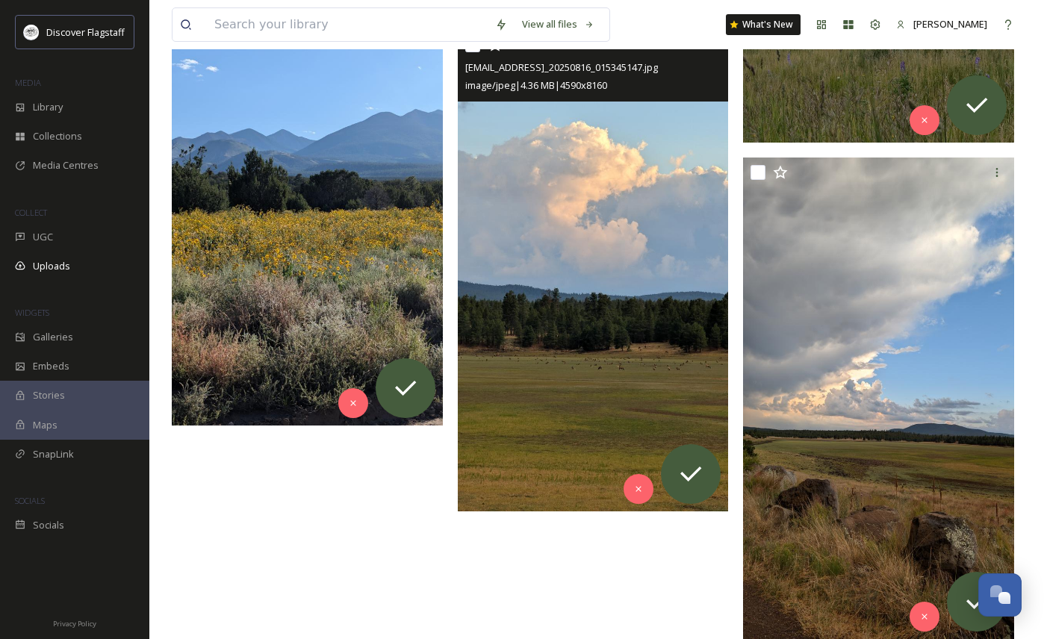
scroll to position [3225, 0]
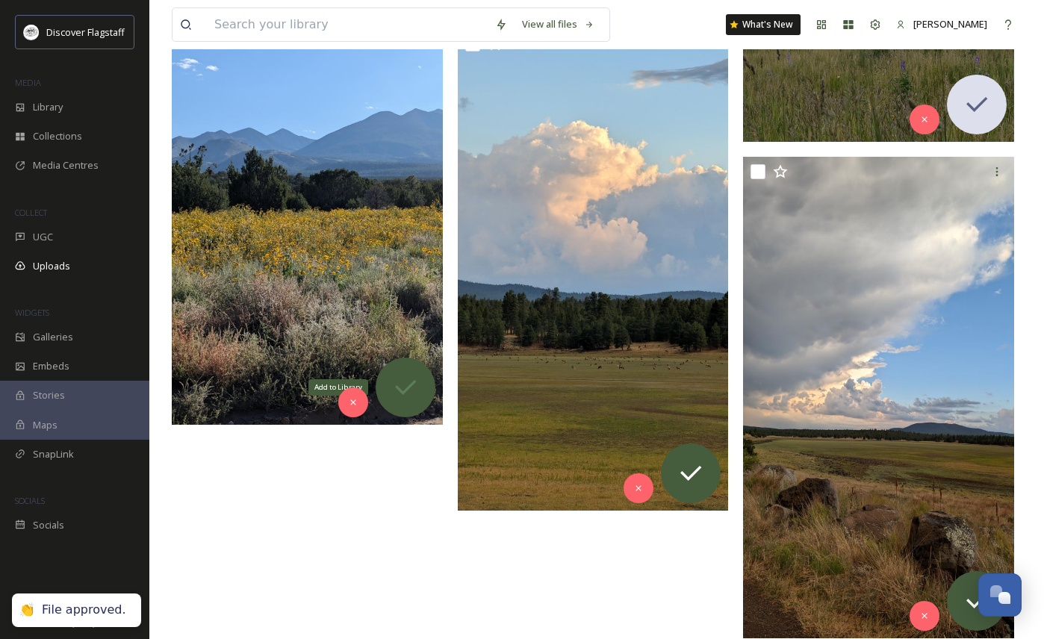
click at [421, 395] on div "Add to Library" at bounding box center [406, 388] width 60 height 60
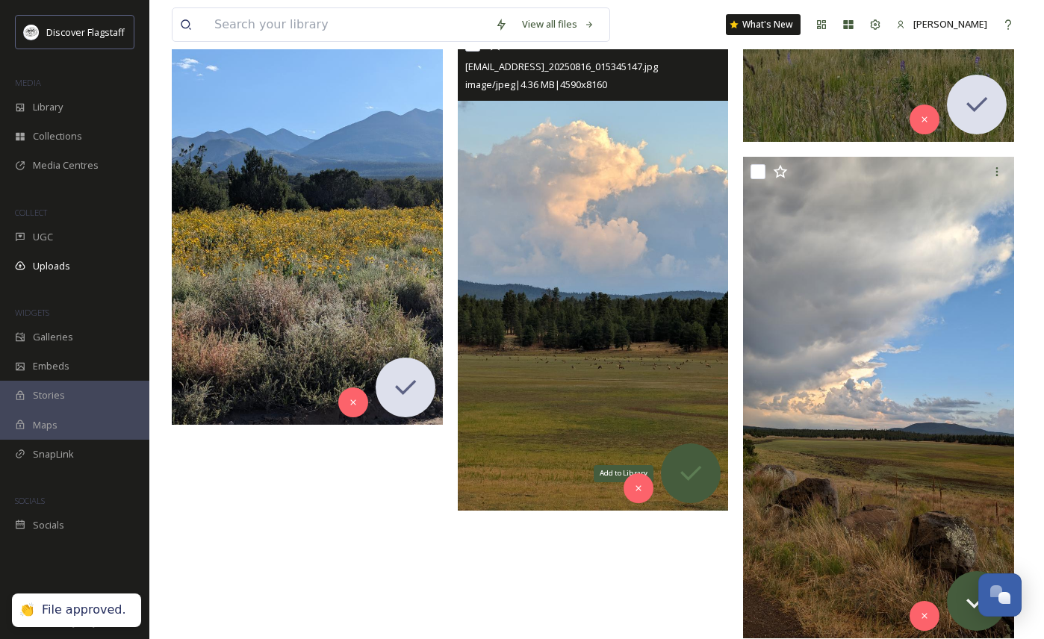
click at [698, 469] on icon at bounding box center [690, 473] width 21 height 15
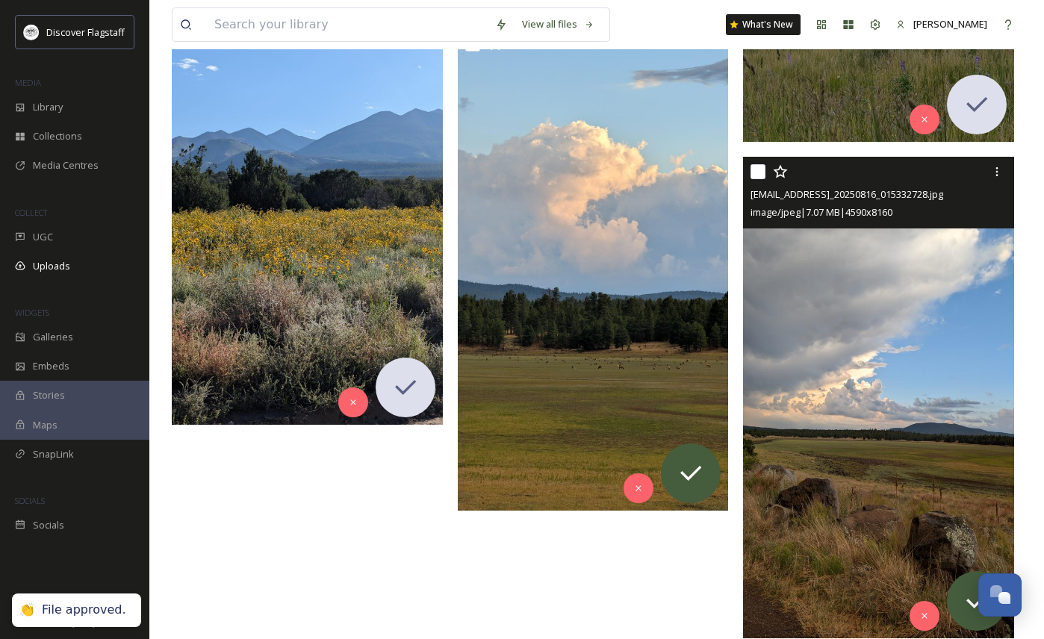
scroll to position [3249, 0]
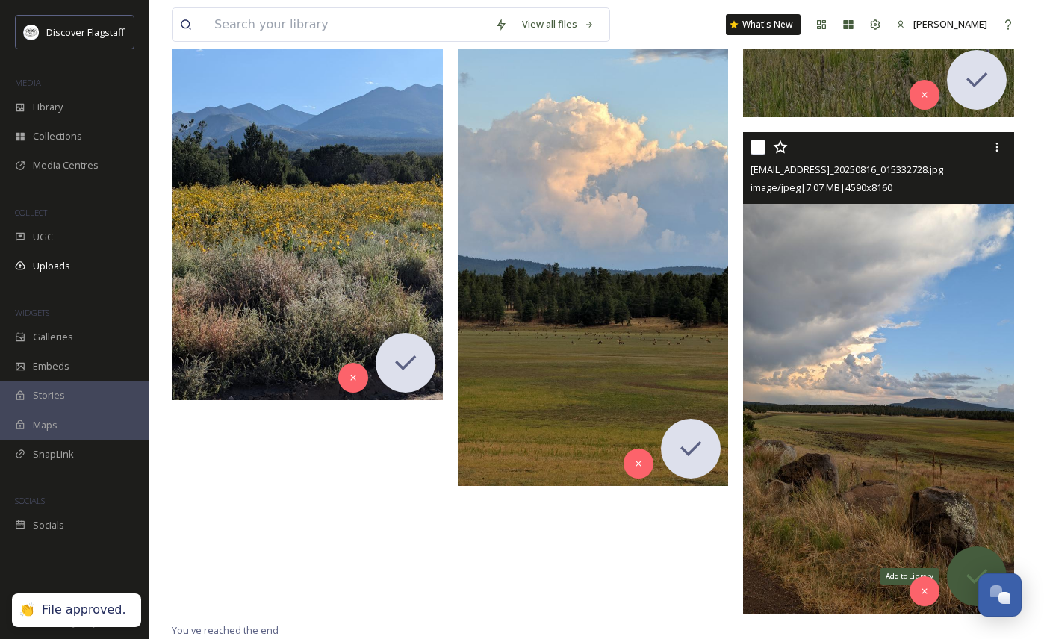
click at [977, 560] on div "Add to Library" at bounding box center [977, 577] width 60 height 60
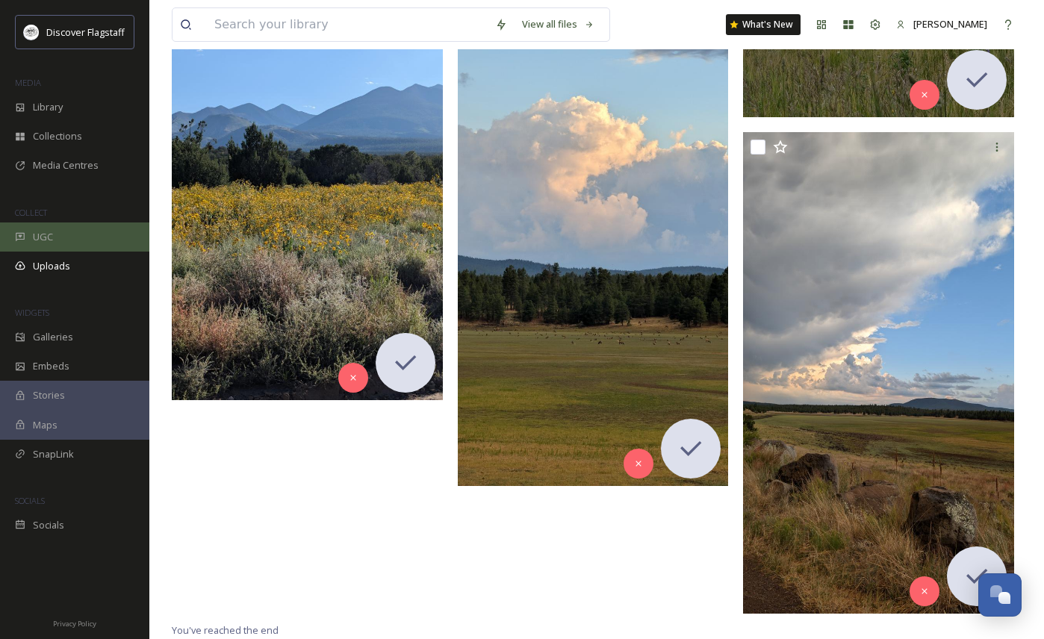
click at [43, 233] on span "UGC" at bounding box center [43, 237] width 20 height 14
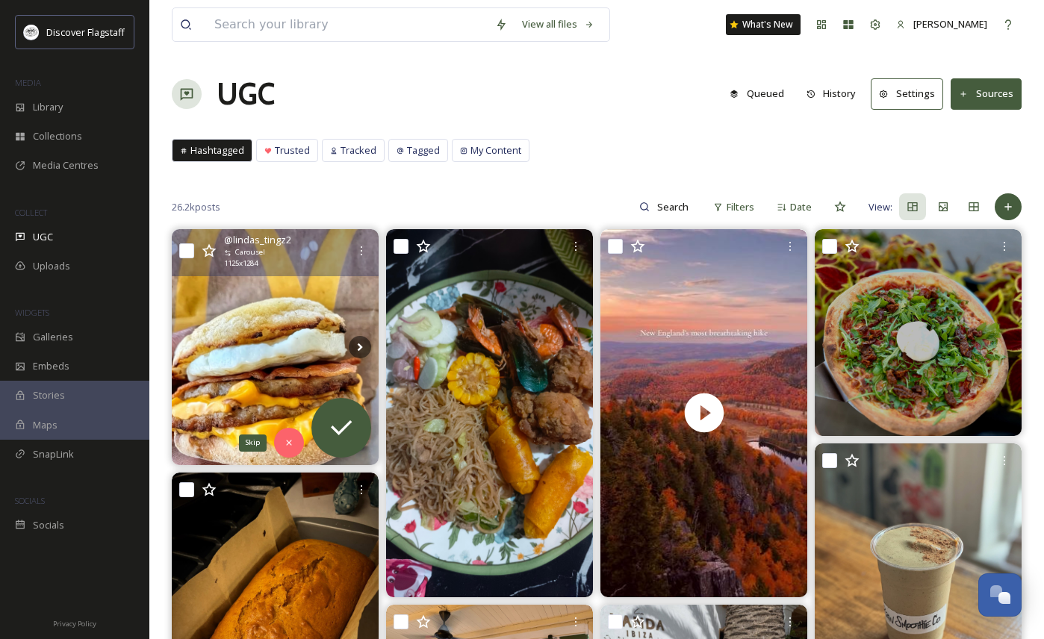
click at [293, 442] on icon at bounding box center [289, 443] width 10 height 10
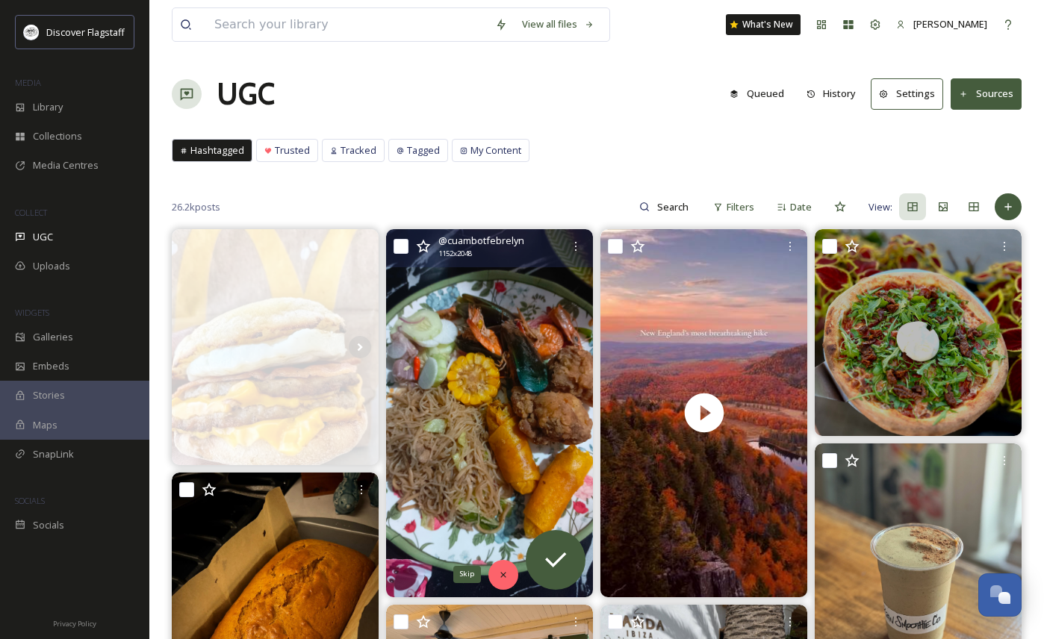
click at [505, 578] on icon at bounding box center [503, 575] width 10 height 10
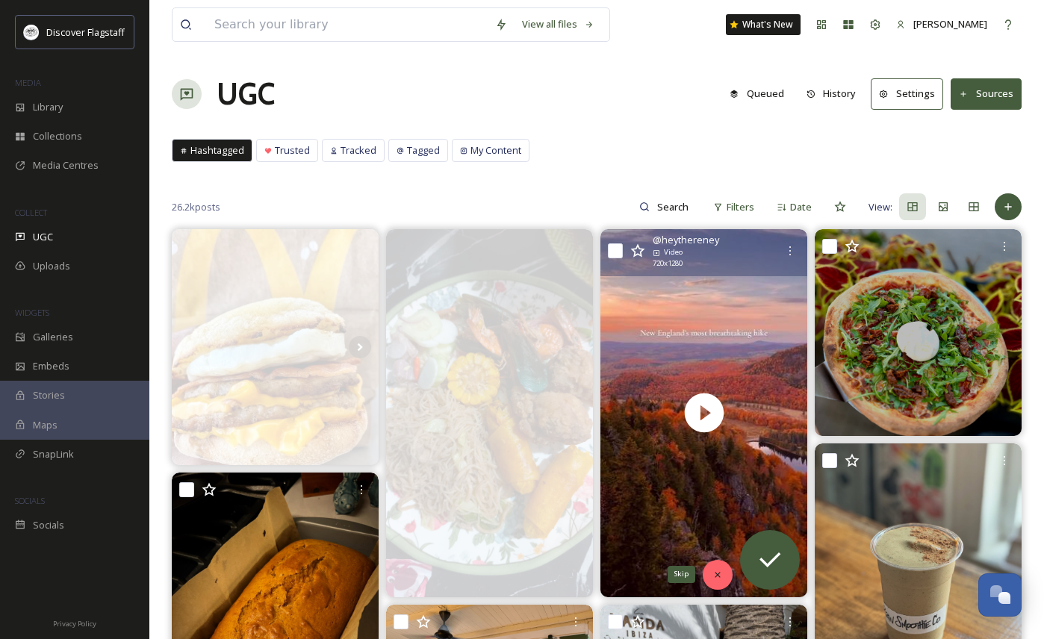
click at [716, 576] on icon at bounding box center [717, 574] width 5 height 5
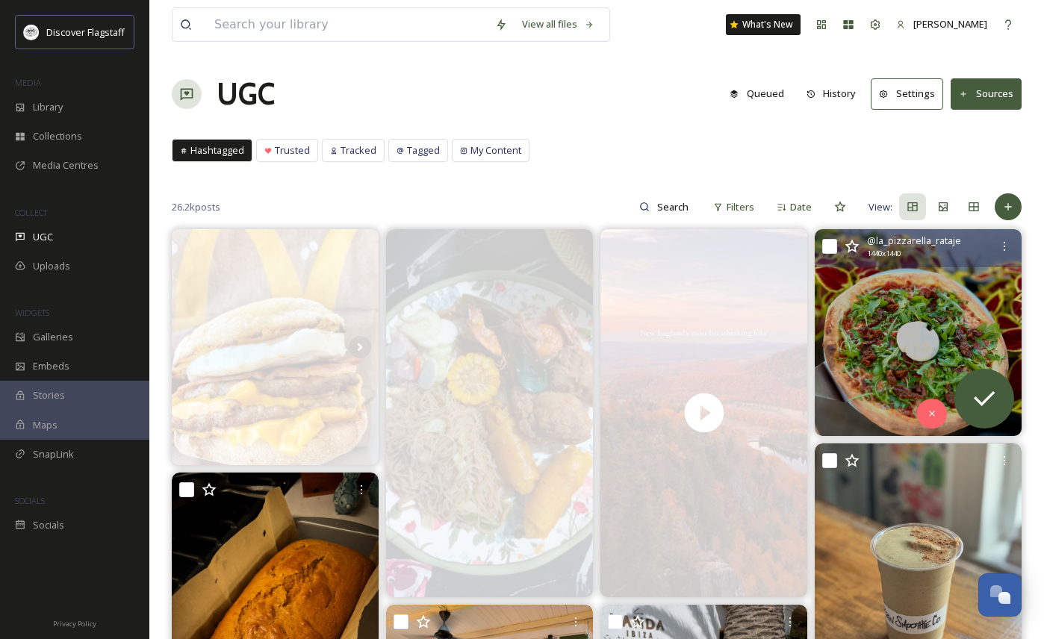
click at [868, 377] on img at bounding box center [918, 332] width 207 height 207
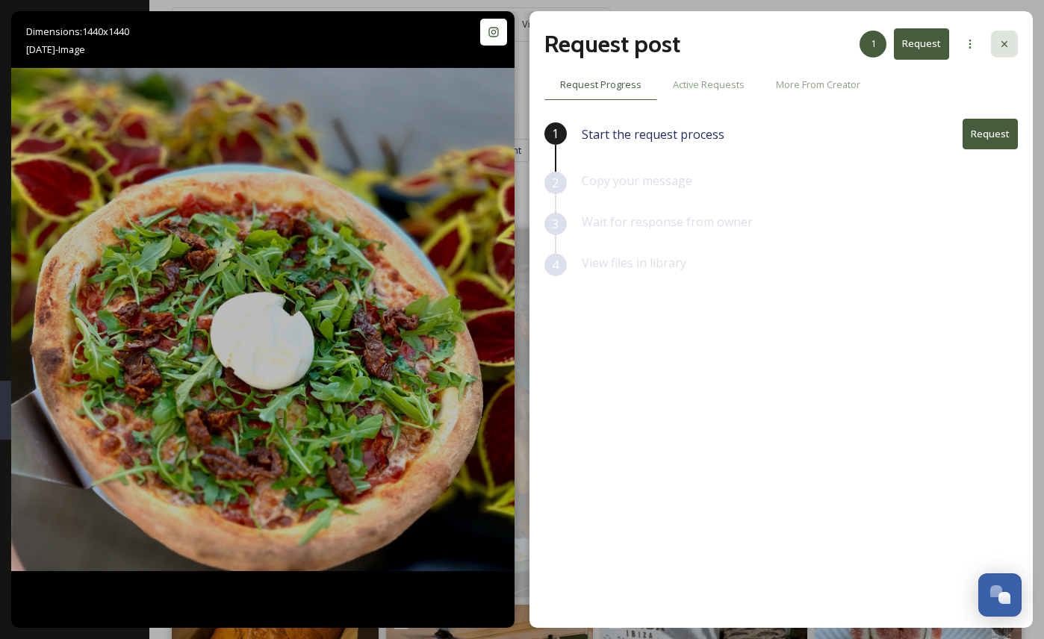
click at [1005, 42] on icon at bounding box center [1004, 44] width 12 height 12
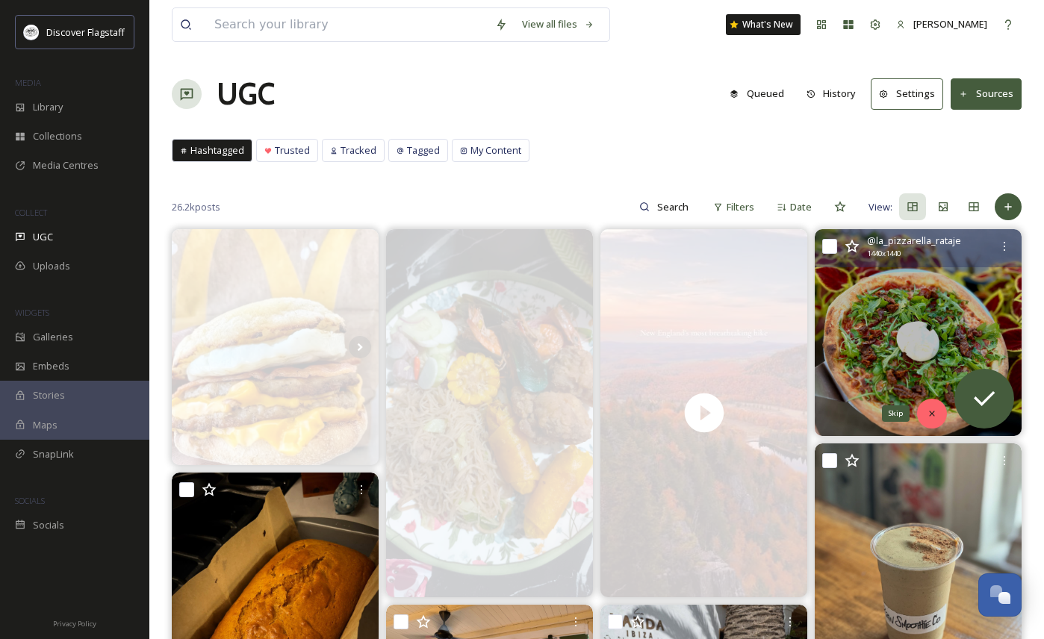
click at [933, 408] on icon at bounding box center [932, 413] width 10 height 10
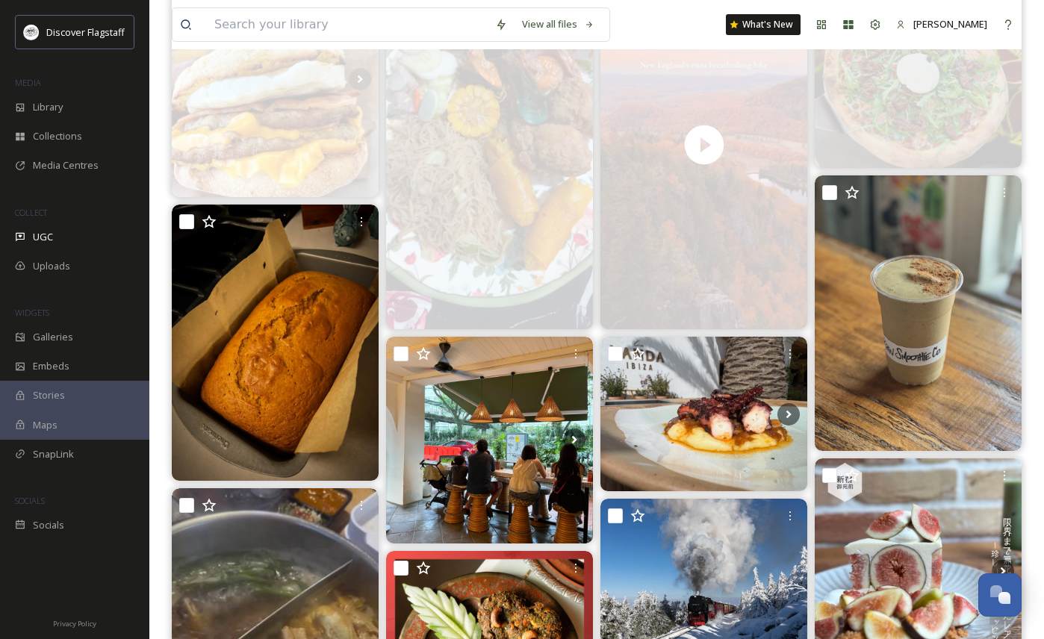
scroll to position [279, 0]
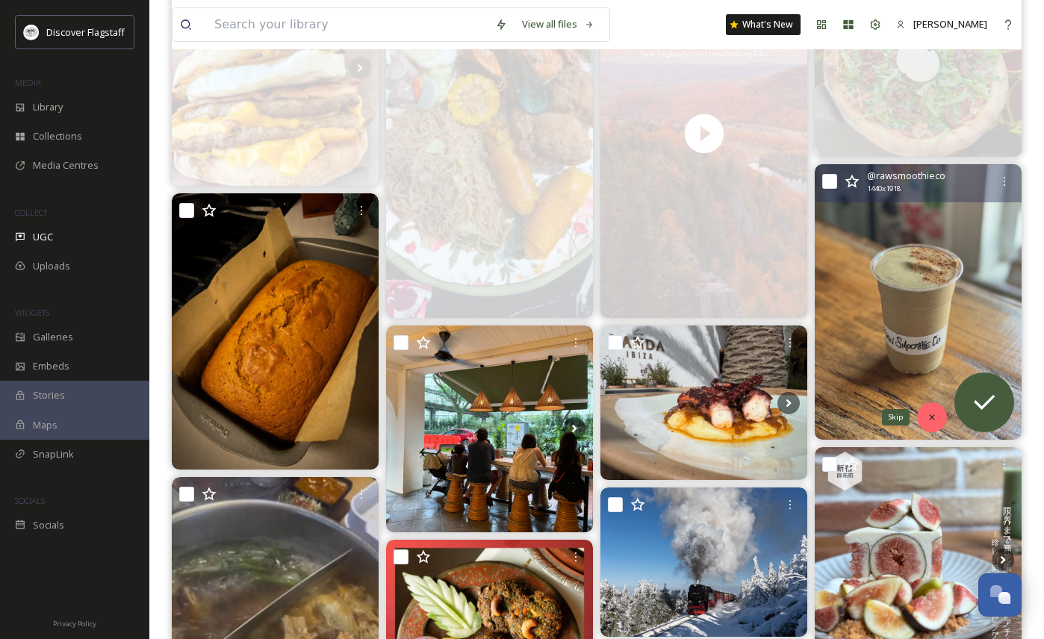
click at [933, 411] on div "Skip" at bounding box center [932, 417] width 30 height 30
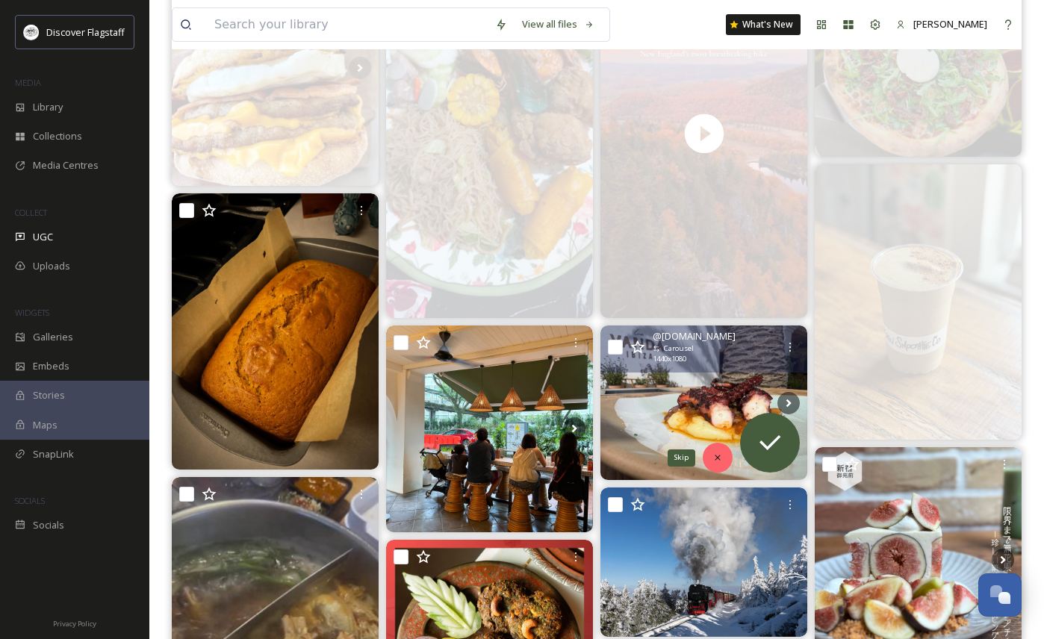
click at [715, 457] on icon at bounding box center [717, 457] width 10 height 10
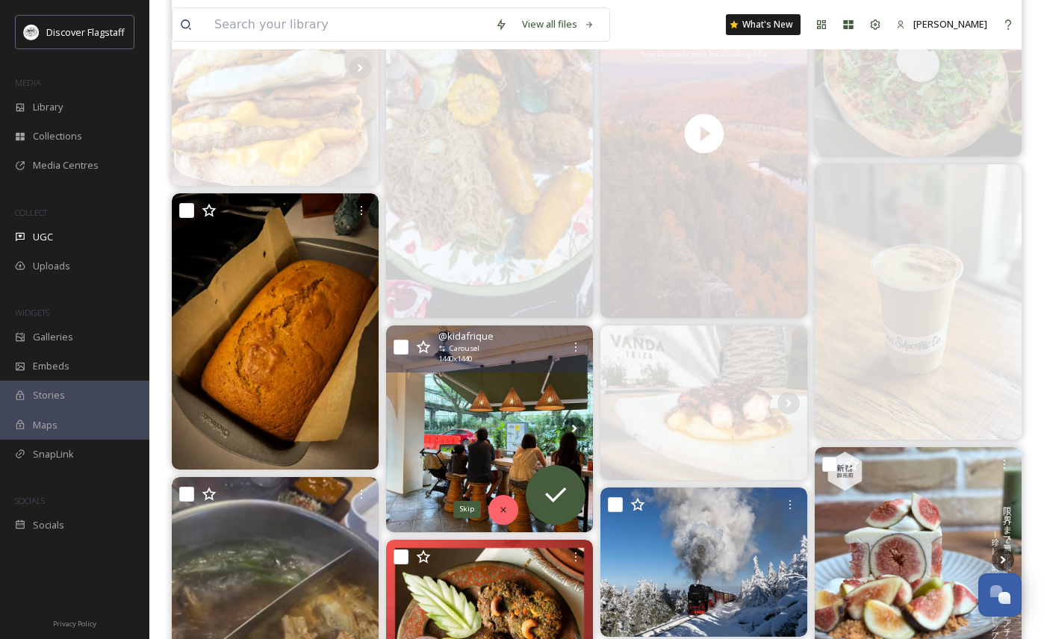
click at [497, 509] on div "Skip" at bounding box center [503, 510] width 30 height 30
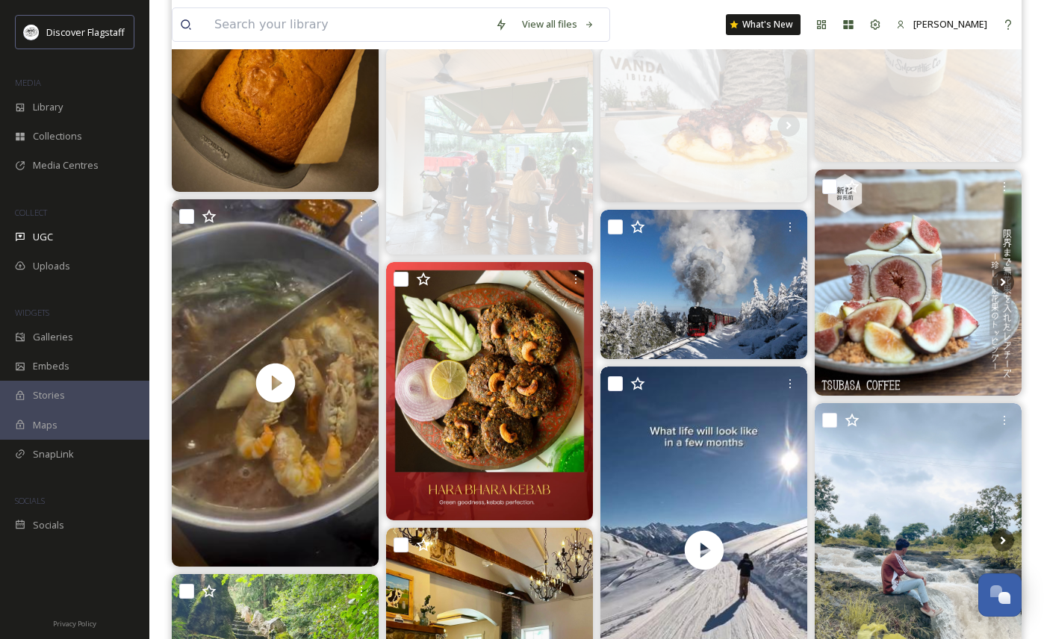
scroll to position [586, 0]
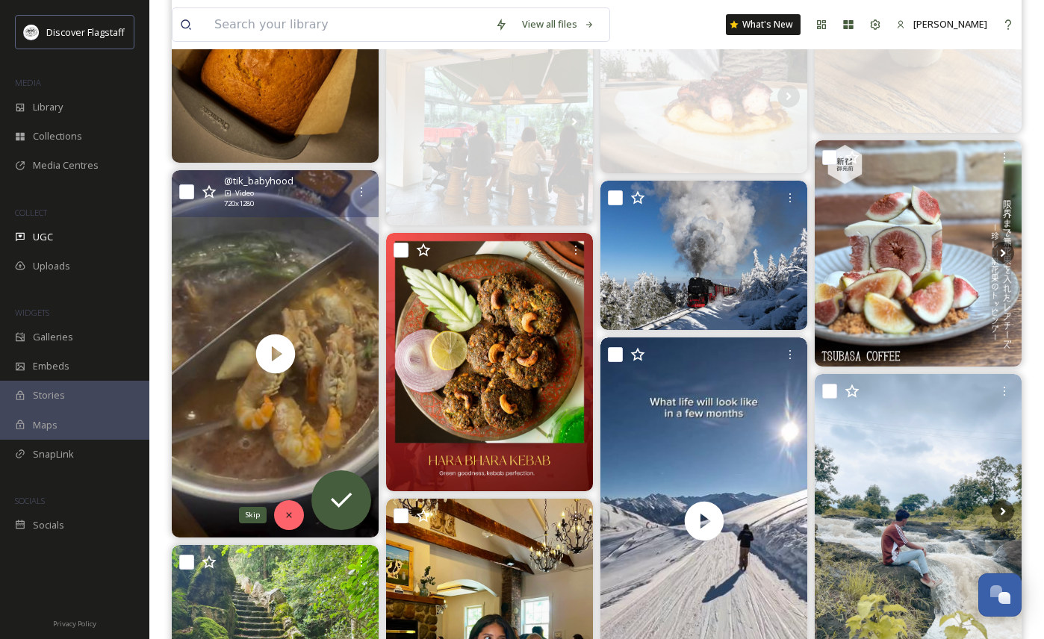
click at [290, 516] on icon at bounding box center [289, 515] width 10 height 10
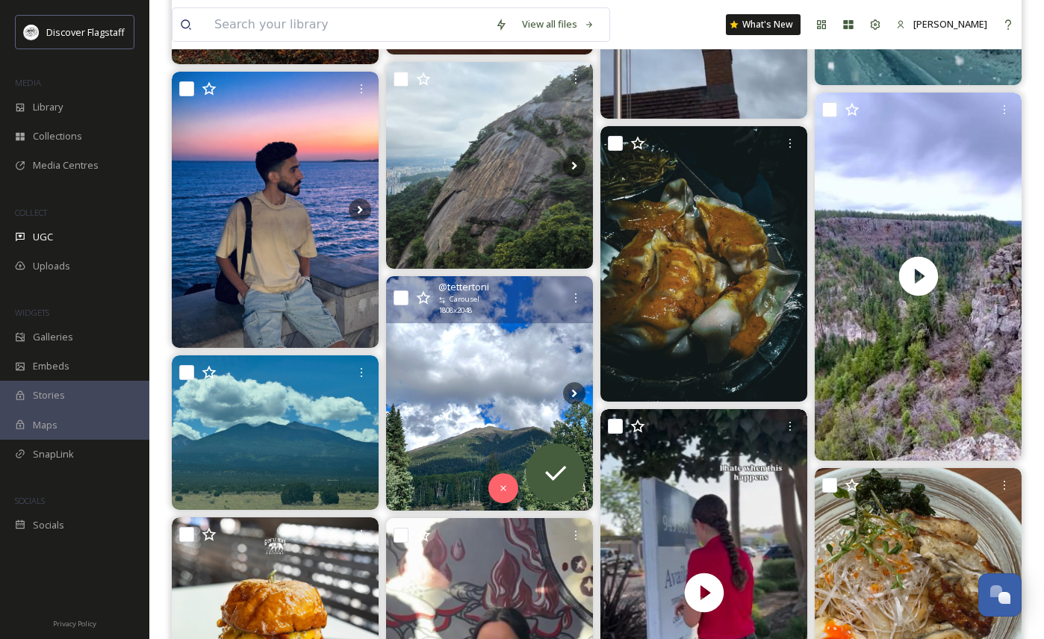
scroll to position [2191, 0]
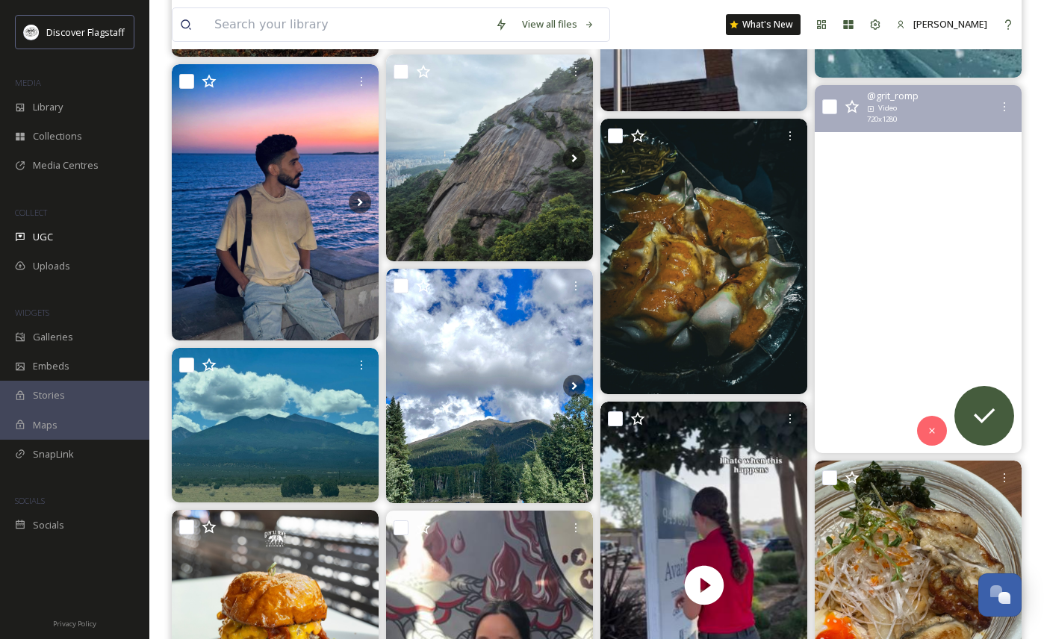
click at [965, 326] on video "#Flagstaff\aจุดพักชมวิว" at bounding box center [918, 268] width 207 height 367
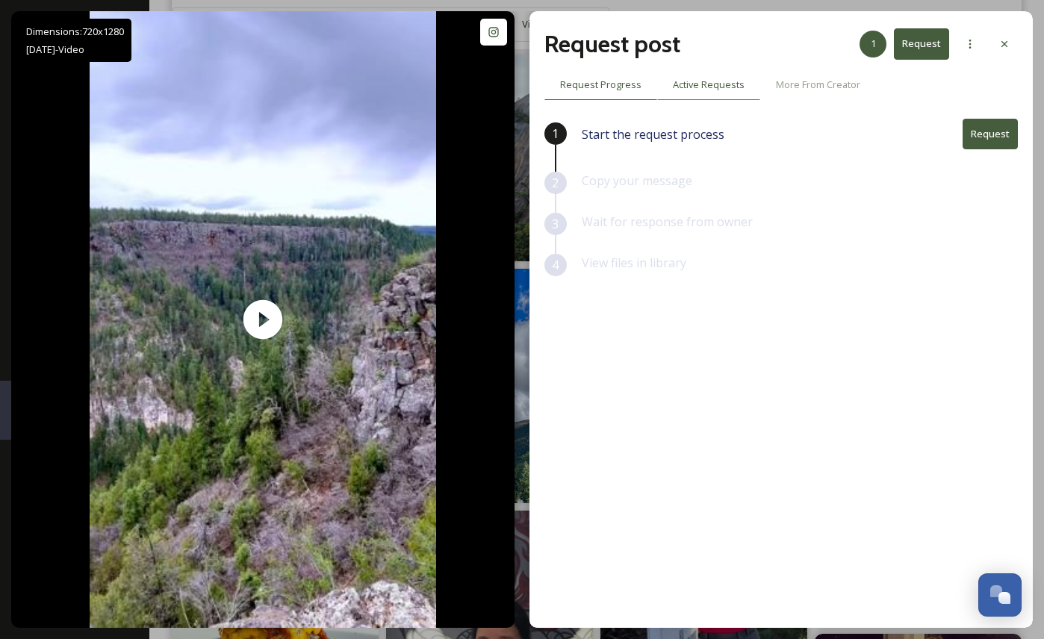
click at [711, 87] on span "Active Requests" at bounding box center [709, 85] width 72 height 14
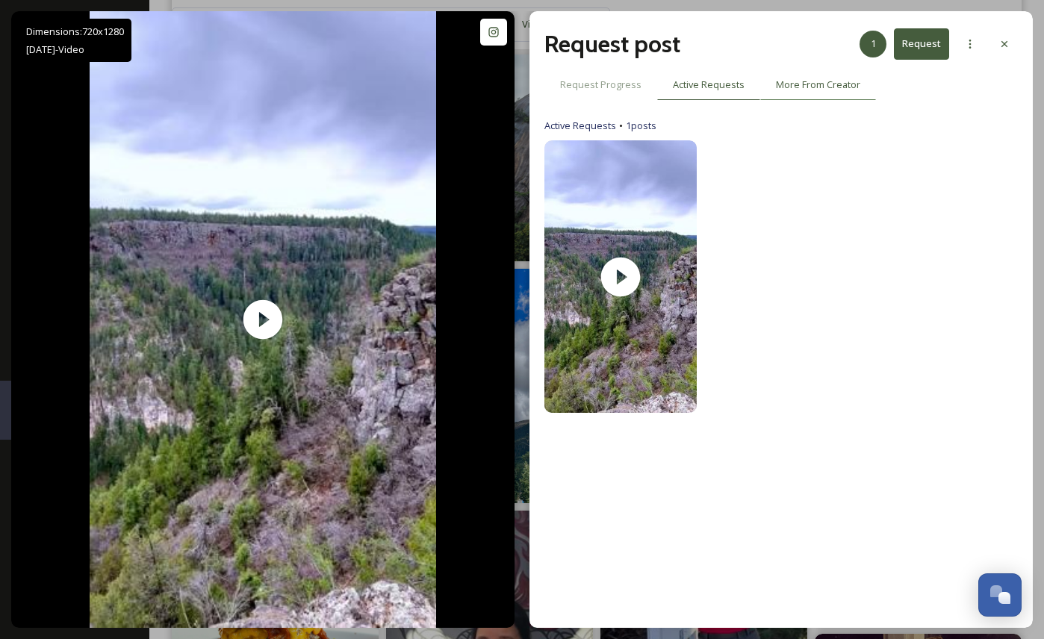
click at [783, 91] on span "More From Creator" at bounding box center [818, 85] width 84 height 14
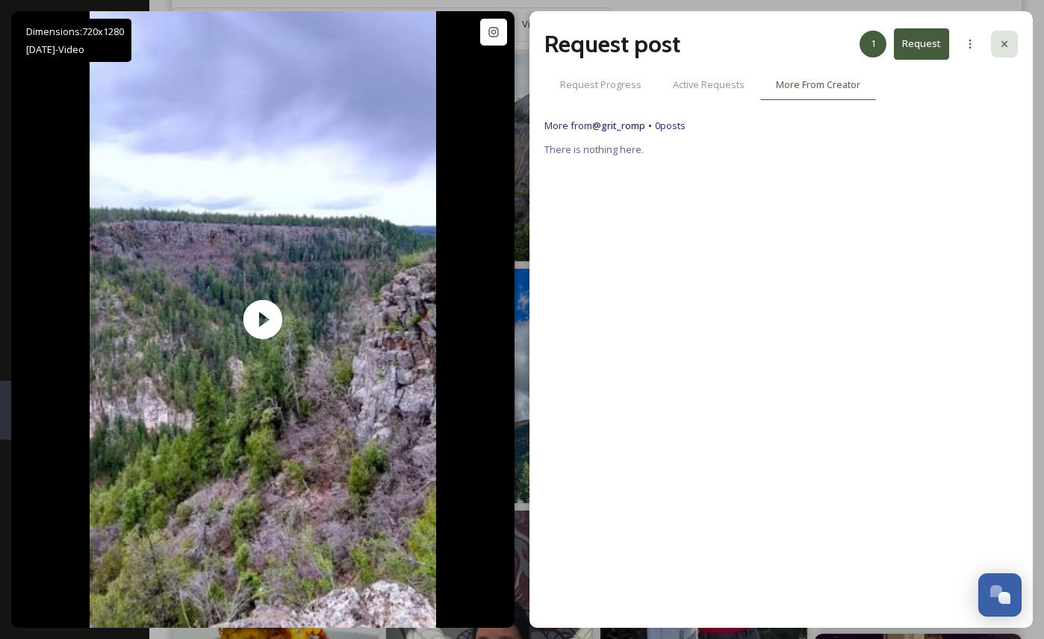
click at [1003, 48] on icon at bounding box center [1004, 44] width 12 height 12
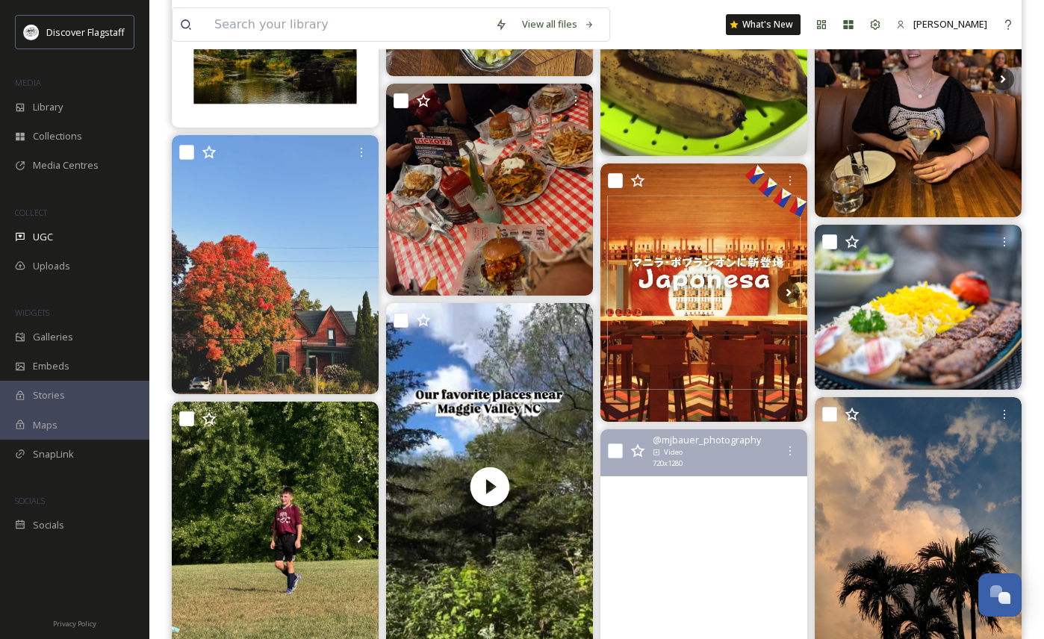
scroll to position [3496, 0]
